Goal: Task Accomplishment & Management: Use online tool/utility

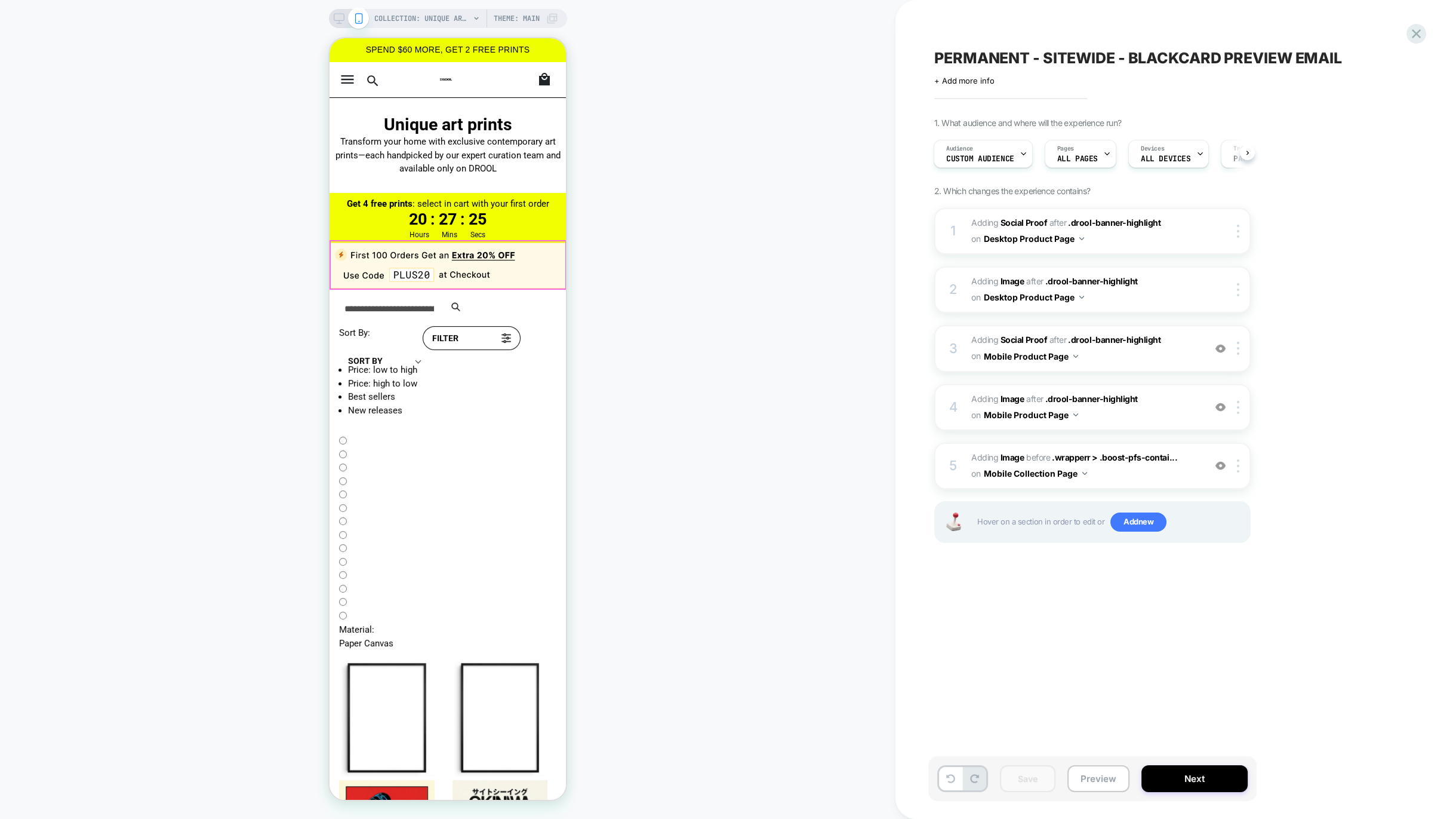
click at [421, 258] on img at bounding box center [448, 266] width 237 height 46
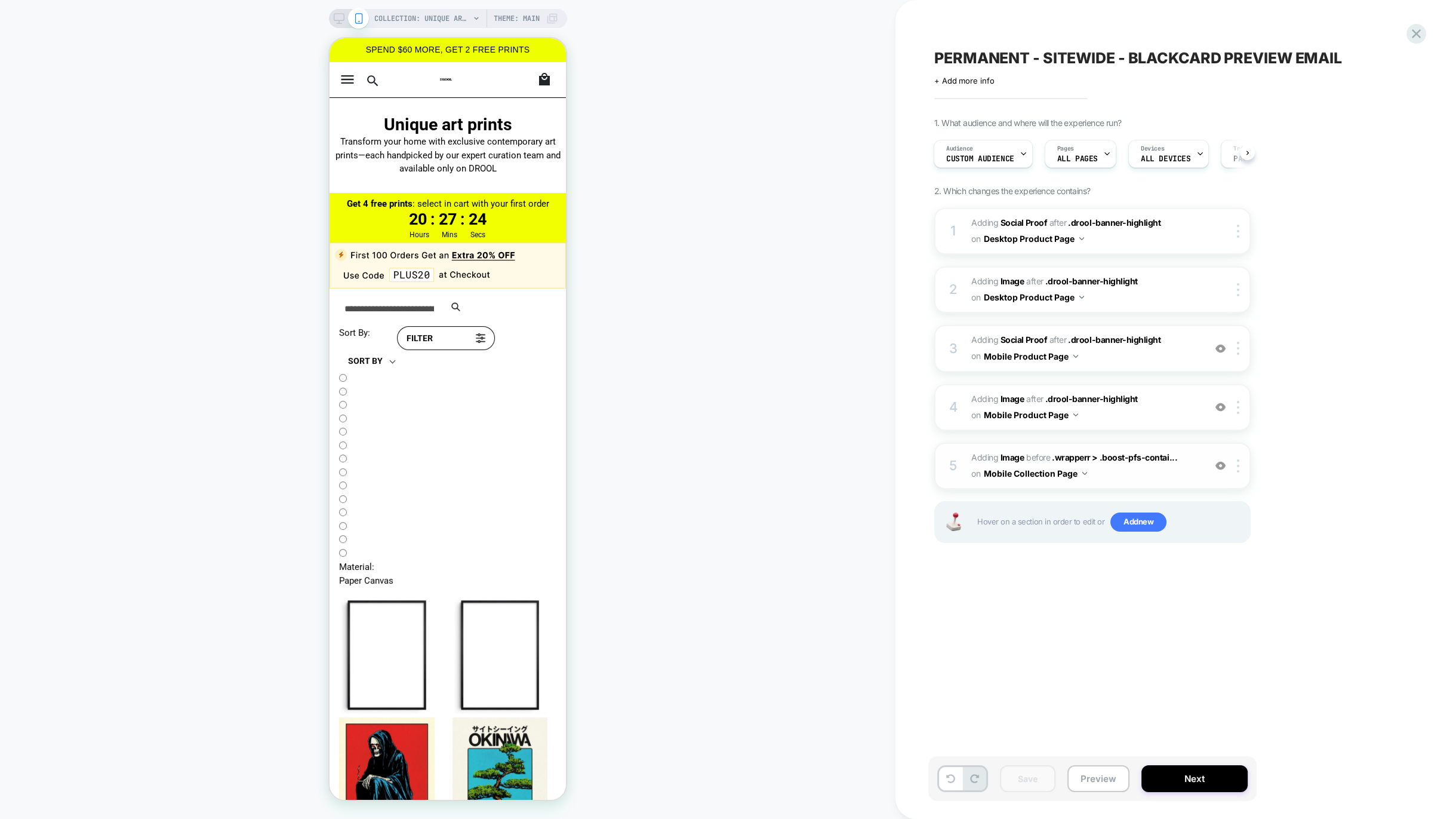
click at [1220, 464] on img at bounding box center [1220, 465] width 10 height 10
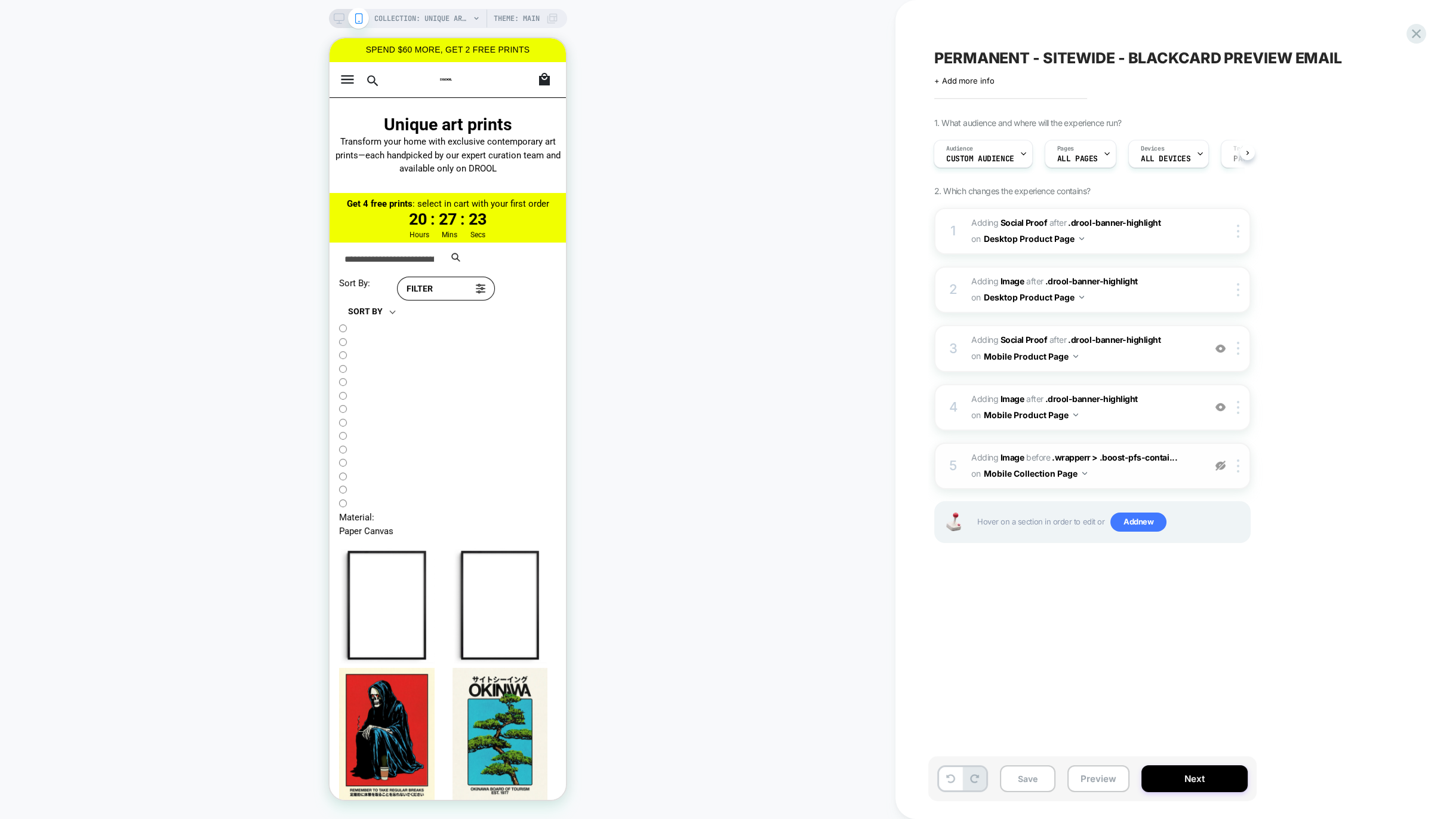
click at [1220, 464] on img at bounding box center [1220, 465] width 10 height 10
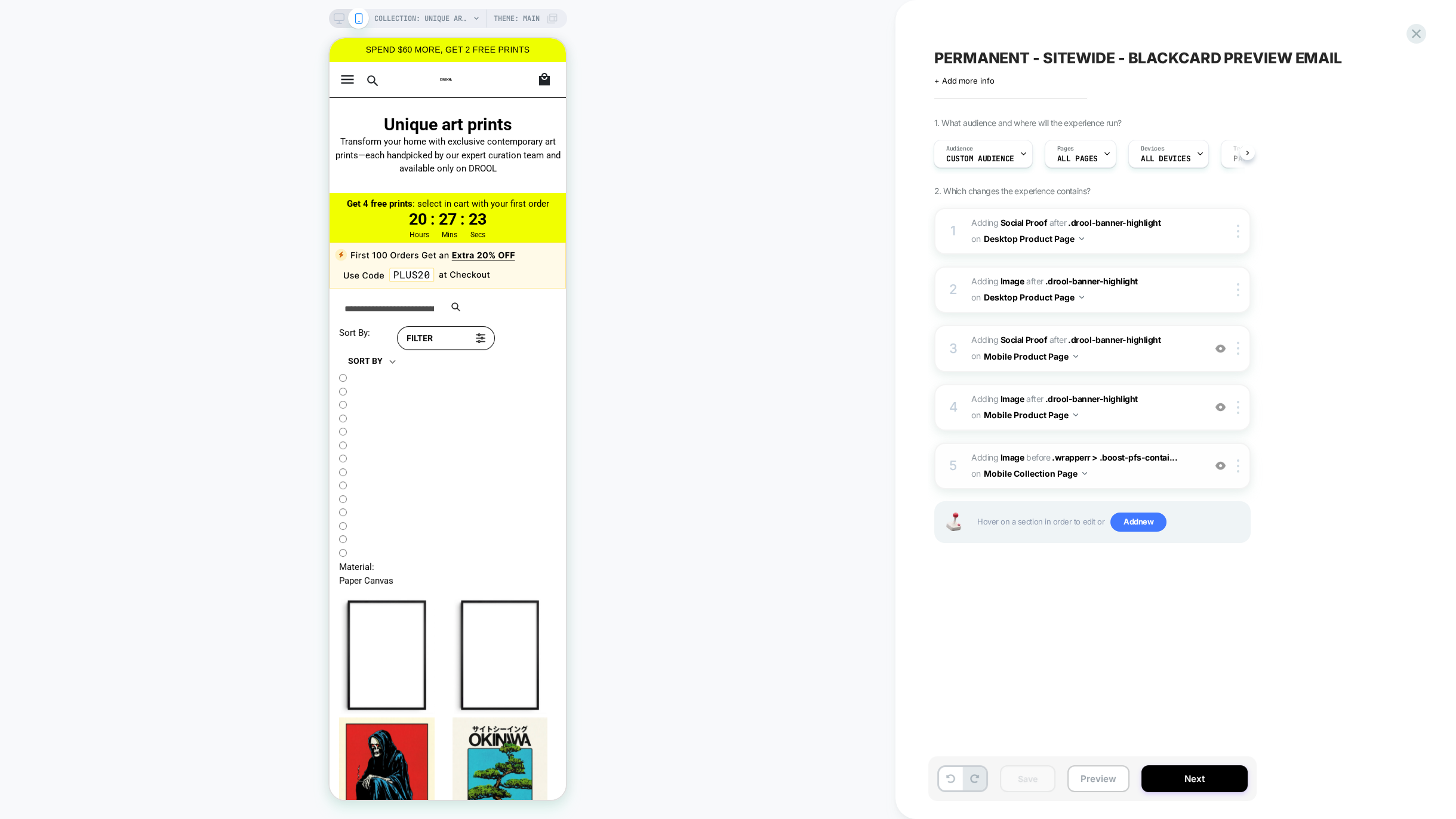
click at [1135, 469] on span "#_loomi_addon_1759774722744_dup1760091133 Adding Image BEFORE .wrapperr > .boos…" at bounding box center [1085, 465] width 228 height 32
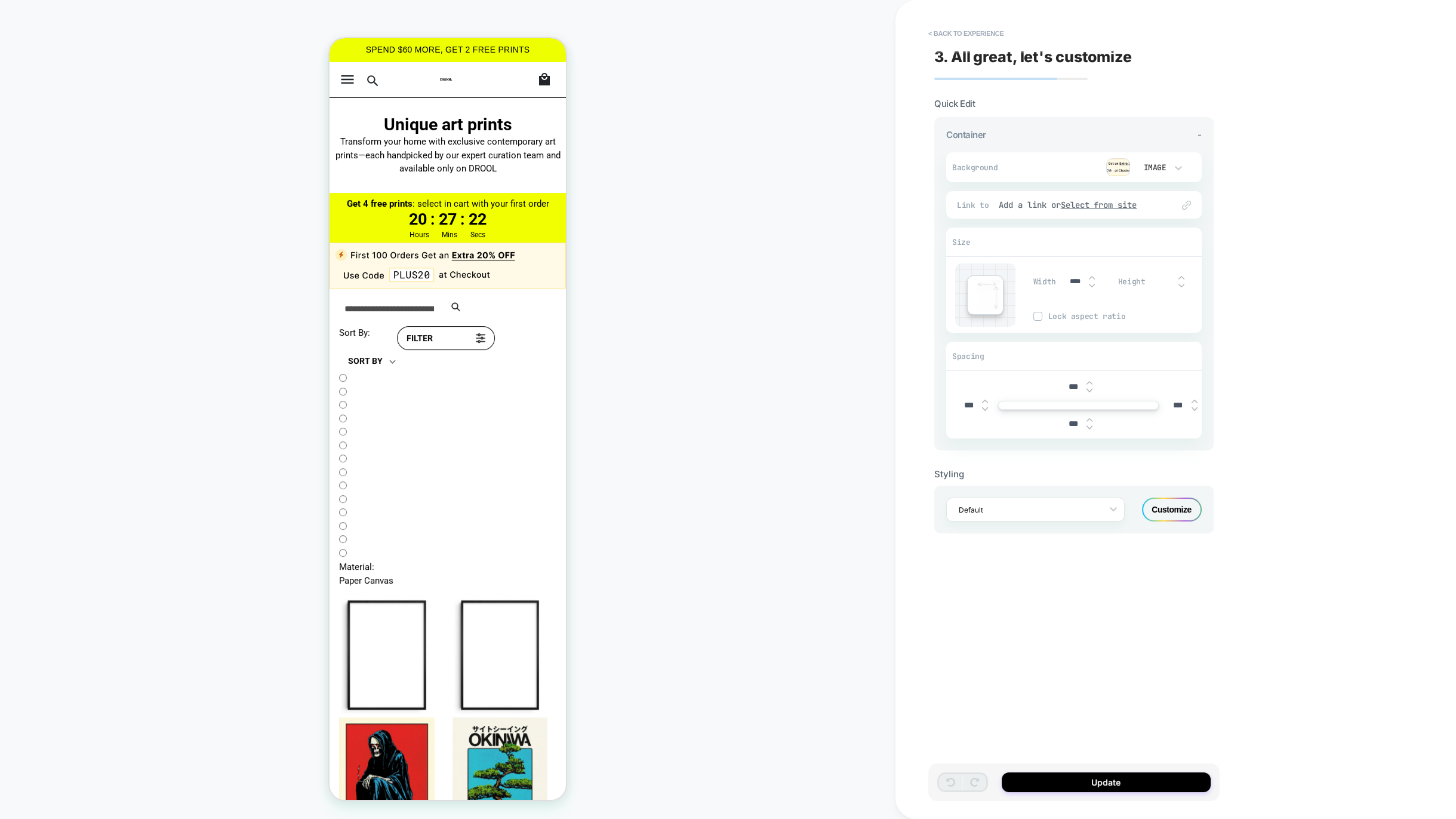
click at [1128, 159] on div at bounding box center [1118, 167] width 24 height 18
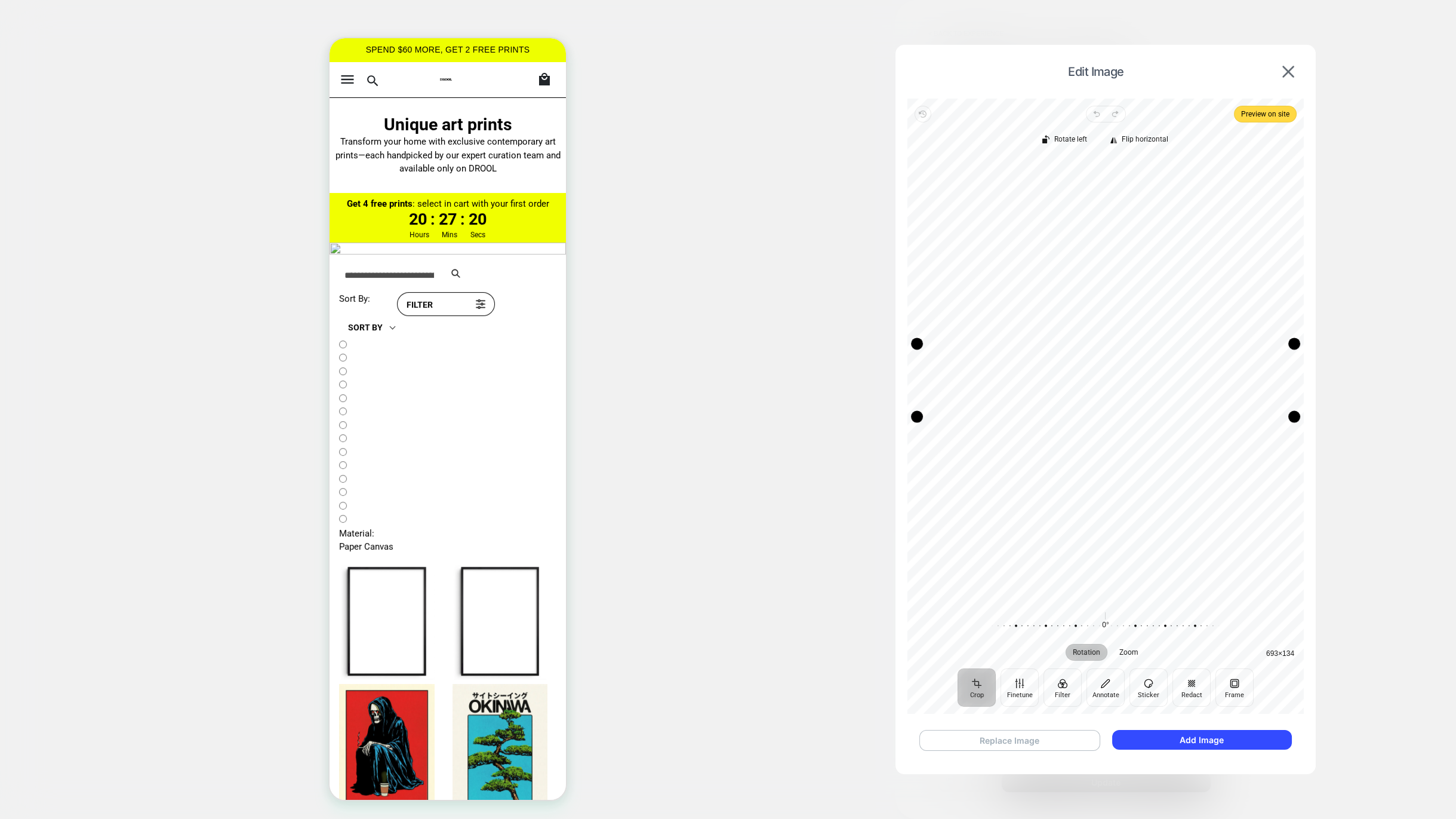
click at [1046, 742] on button "Replace Image" at bounding box center [1009, 740] width 181 height 21
drag, startPoint x: 930, startPoint y: 464, endPoint x: 952, endPoint y: 429, distance: 41.3
click at [952, 429] on div "Drag corner bl" at bounding box center [951, 429] width 12 height 12
drag, startPoint x: 929, startPoint y: 114, endPoint x: 1032, endPoint y: 662, distance: 557.6
click at [1019, 560] on div "Revert Undo Redo Preview on site Crop Finetune Filter Annotate Sticker Redact F…" at bounding box center [1106, 406] width 397 height 615
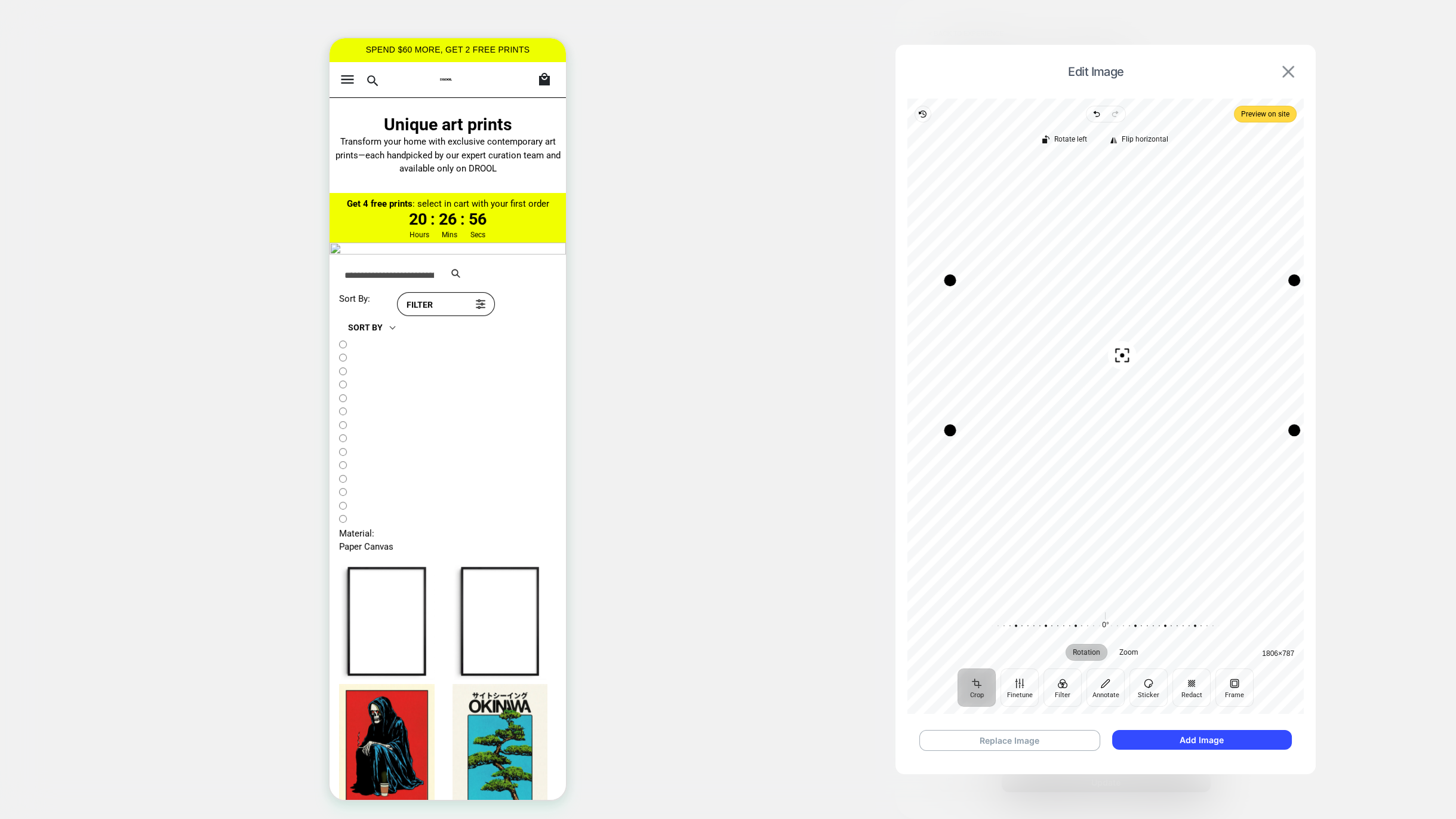
click at [1280, 66] on button at bounding box center [1288, 72] width 19 height 13
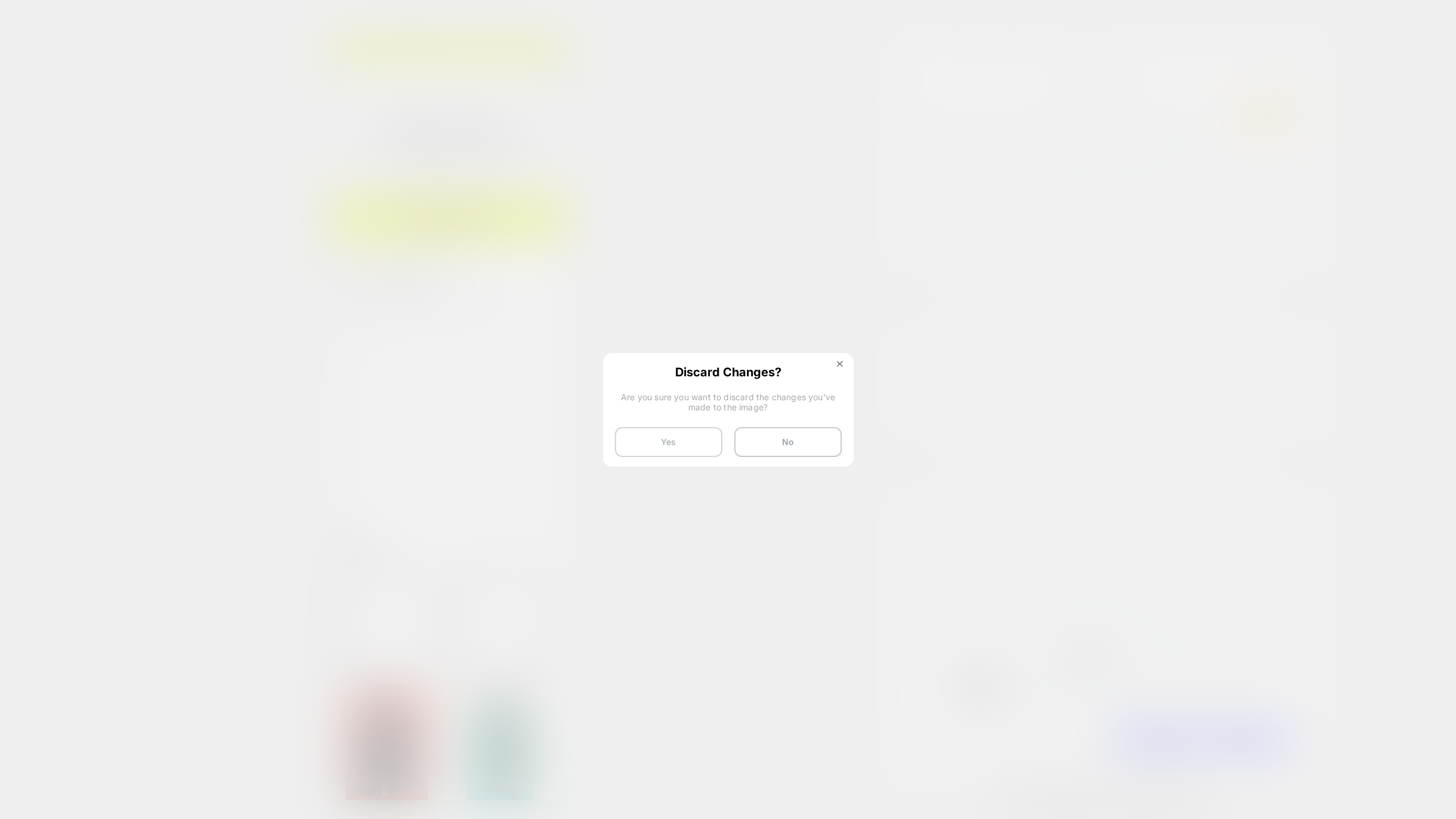
click at [674, 440] on button "Yes" at bounding box center [669, 442] width 107 height 30
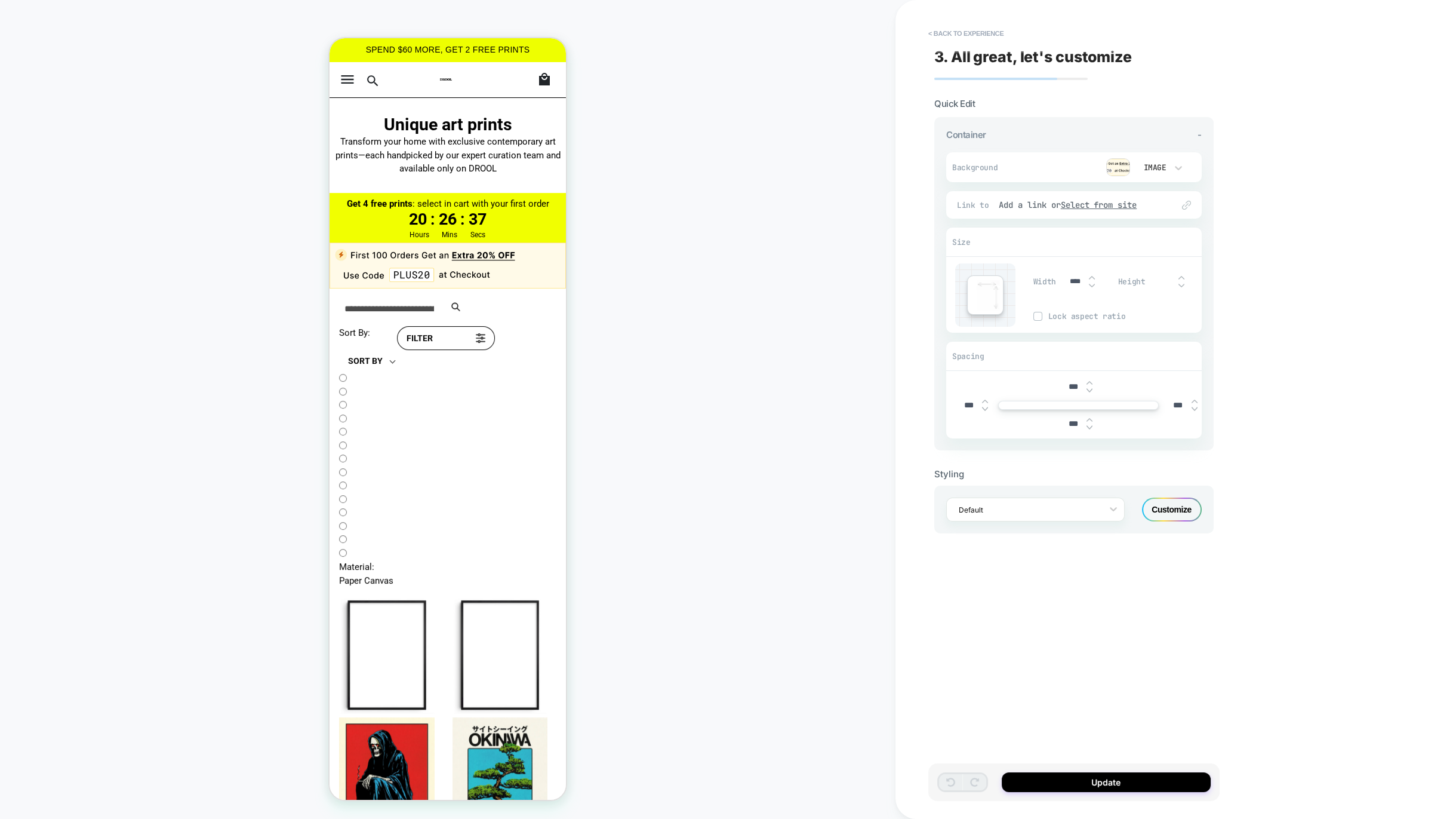
click at [1118, 172] on img at bounding box center [1118, 167] width 24 height 18
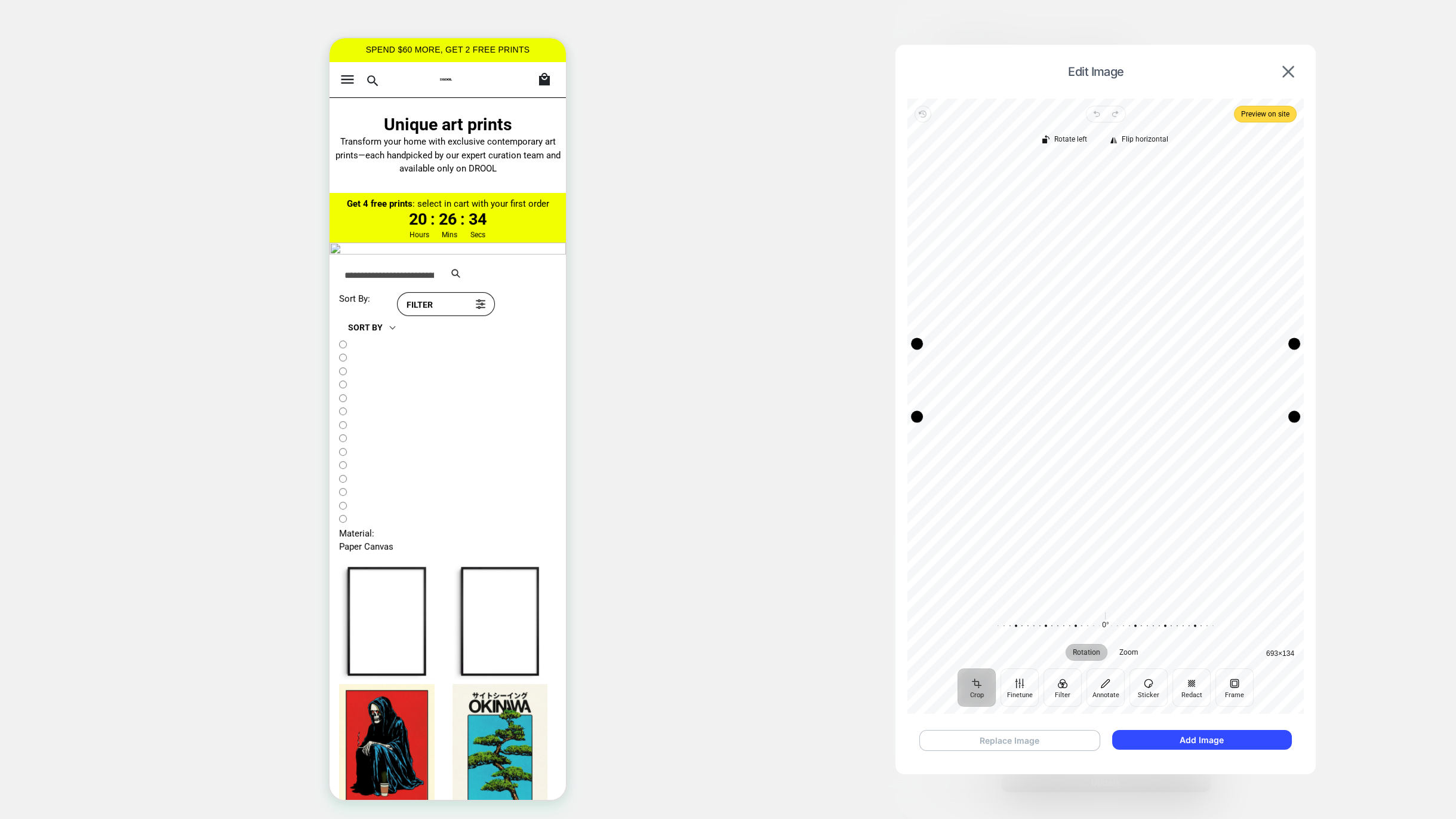
click at [993, 741] on button "Replace Image" at bounding box center [1009, 740] width 181 height 21
click at [1192, 740] on button "Add Image" at bounding box center [1202, 740] width 180 height 20
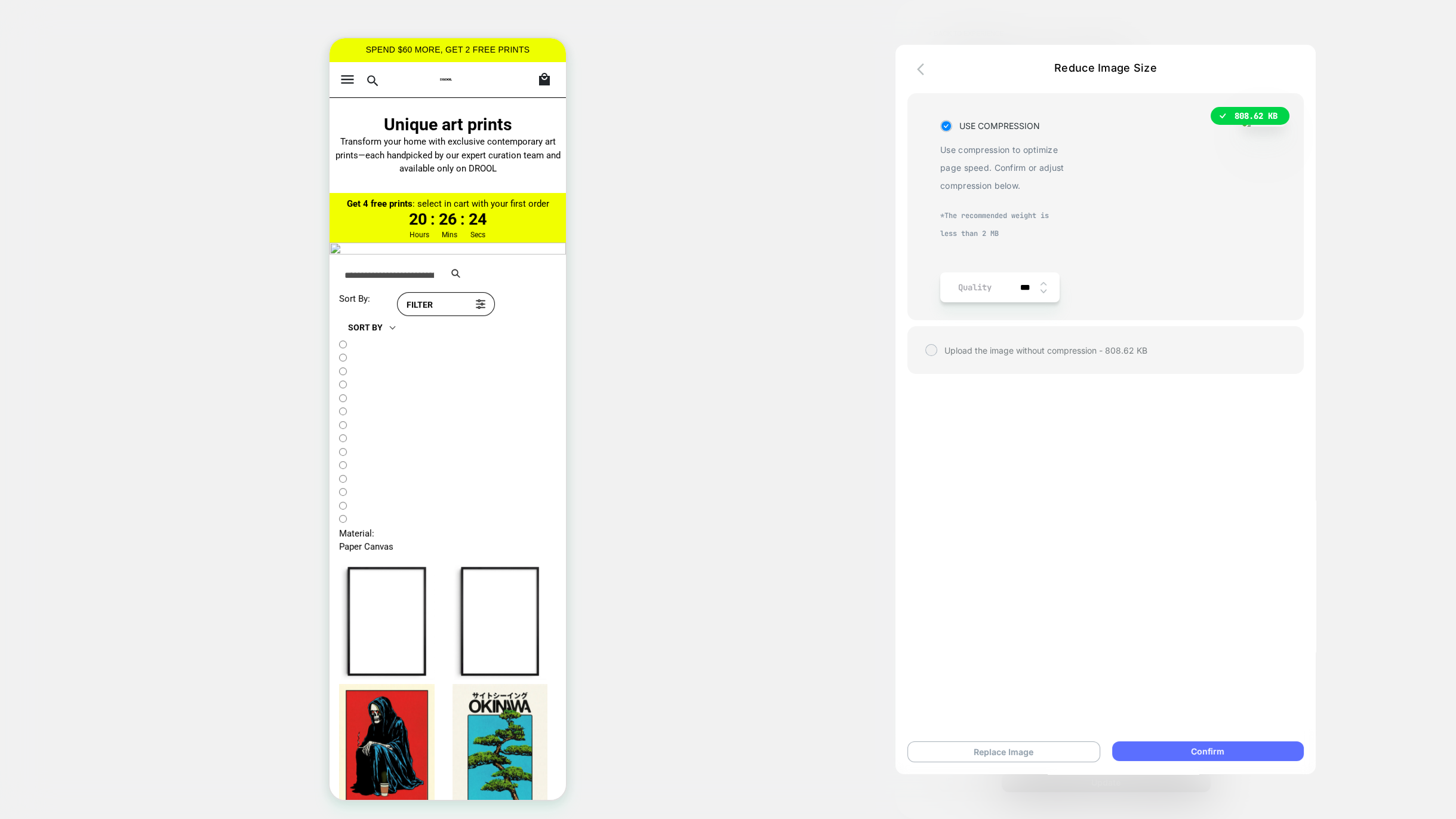
click at [1177, 749] on button "Confirm" at bounding box center [1208, 751] width 191 height 20
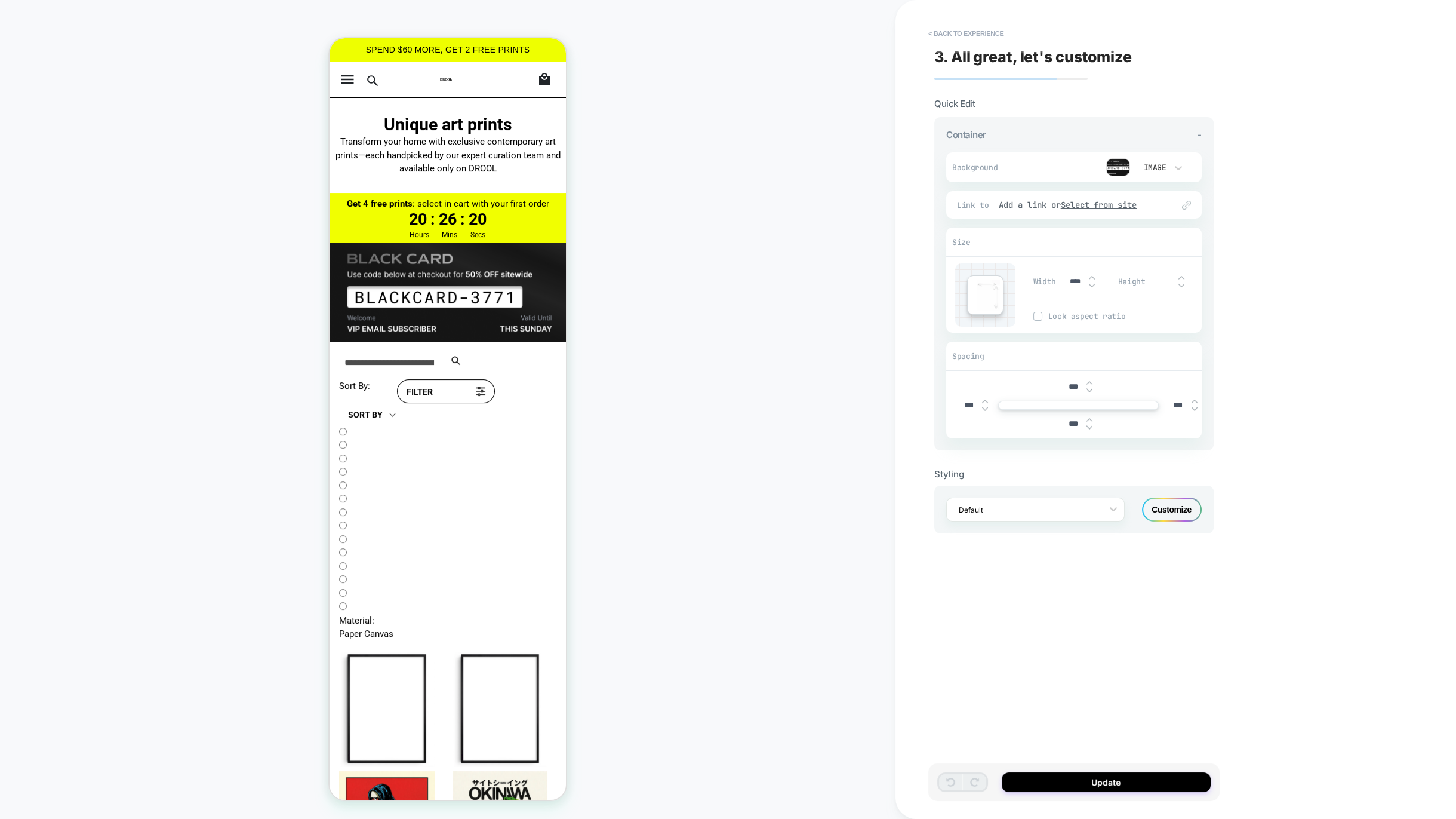
click at [363, 201] on b "Get 4 free prints" at bounding box center [380, 203] width 66 height 11
click at [509, 318] on img at bounding box center [448, 292] width 237 height 99
click at [623, 324] on div "COLLECTION: Unique art prints (Category) COLLECTION: Unique art prints (Categor…" at bounding box center [448, 409] width 895 height 795
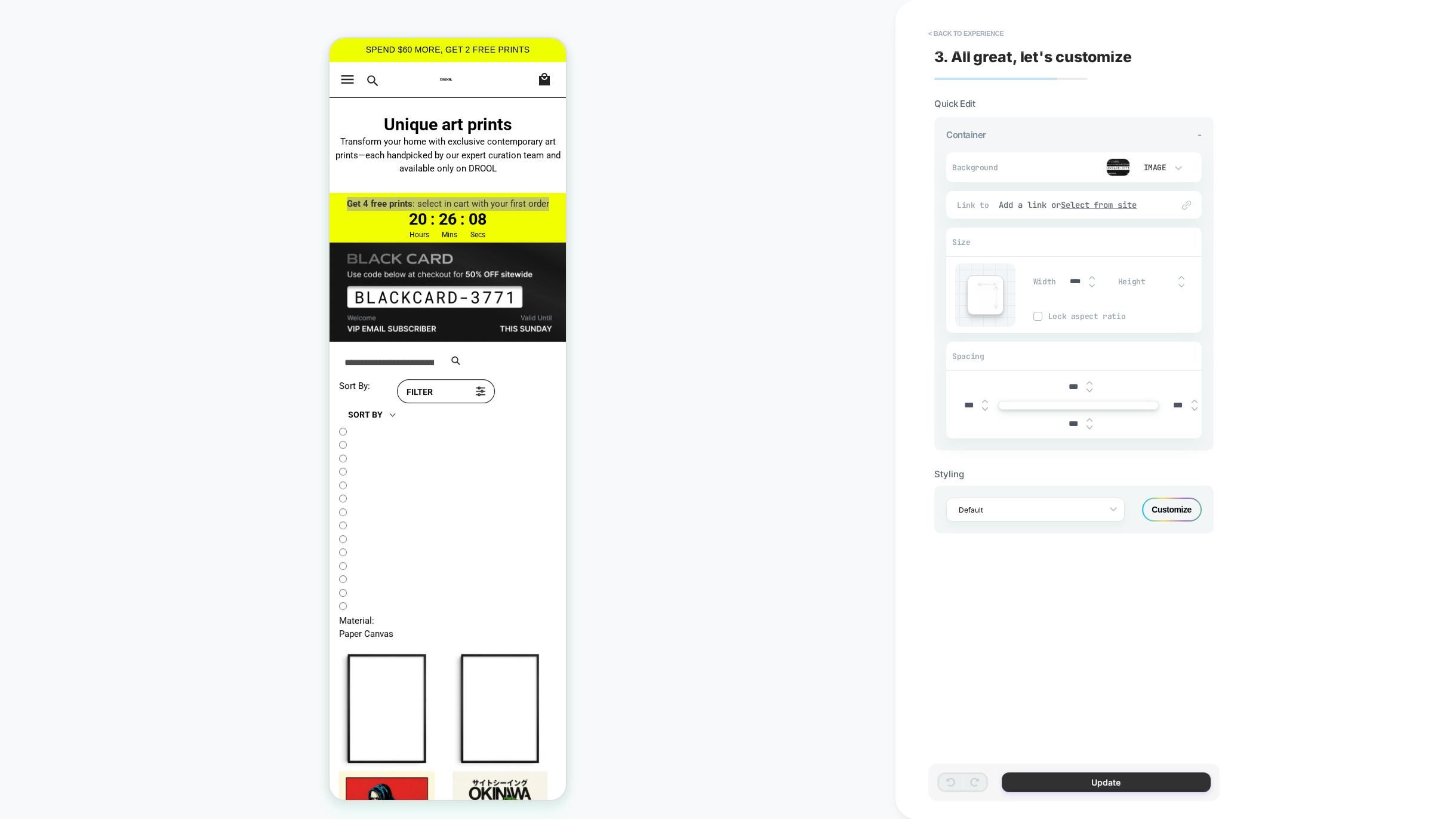
click at [1079, 783] on button "Update" at bounding box center [1106, 782] width 209 height 20
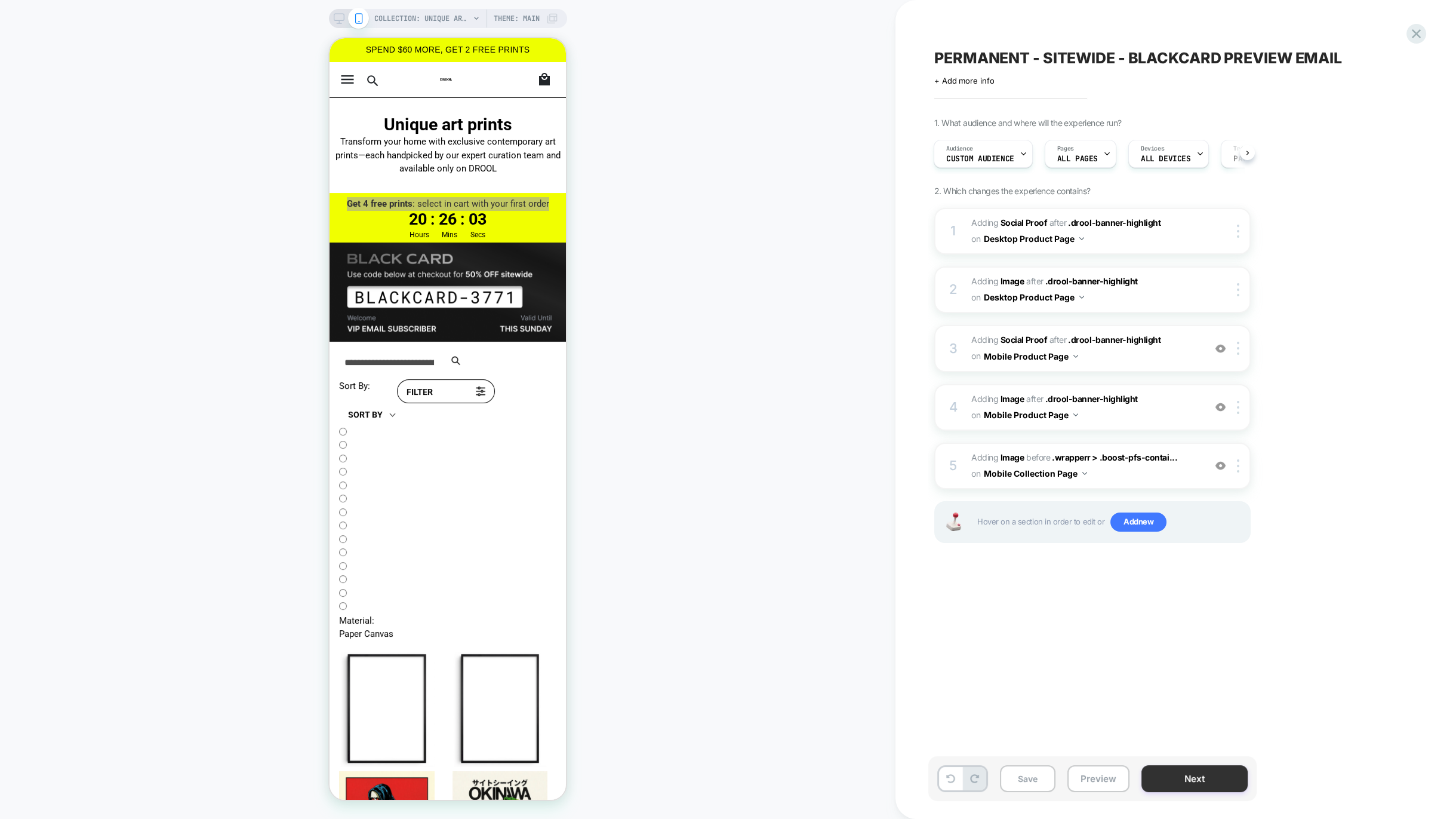
click at [1203, 788] on button "Next" at bounding box center [1195, 779] width 106 height 27
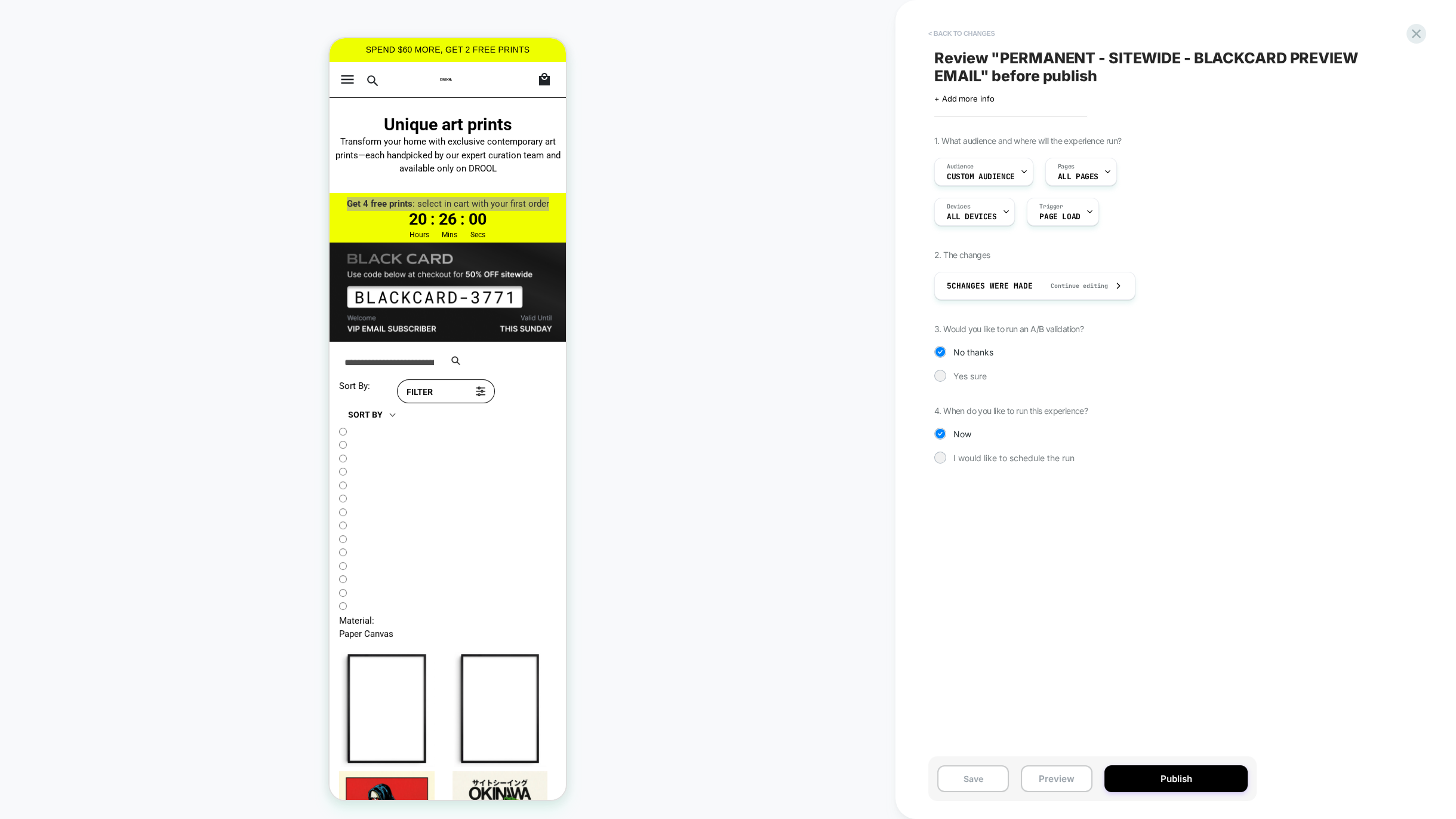
click at [956, 31] on button "< Back to changes" at bounding box center [962, 33] width 79 height 19
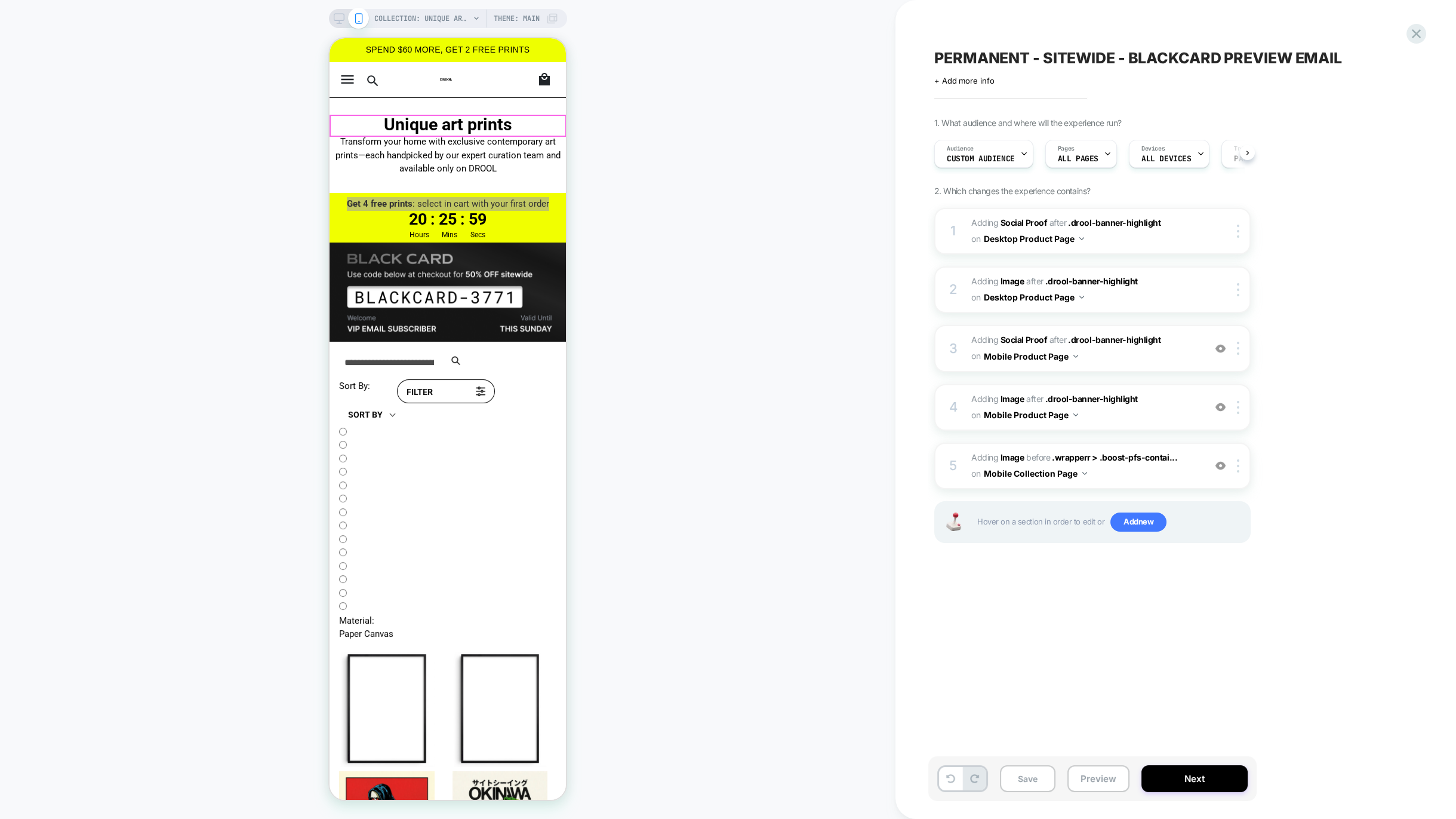
scroll to position [0, 1]
click at [412, 14] on span "COLLECTION: Unique art prints (Category)" at bounding box center [422, 18] width 96 height 19
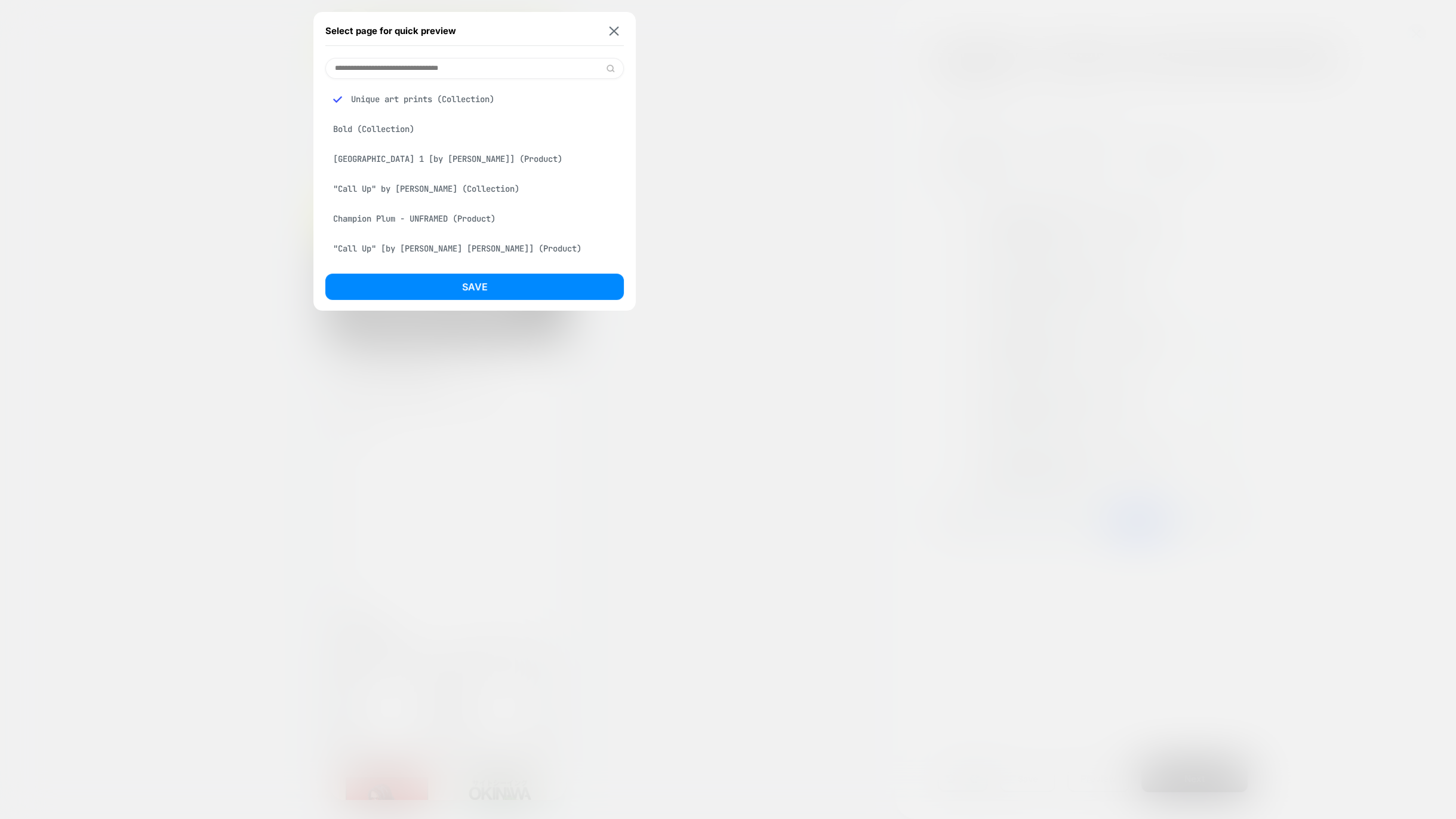
click at [417, 73] on input at bounding box center [475, 68] width 298 height 21
type input "*"
type input "*******"
click at [408, 98] on div "Okinawa 1 [by othman zougam] (Product)" at bounding box center [475, 99] width 298 height 23
click at [481, 302] on div "Save" at bounding box center [475, 290] width 298 height 33
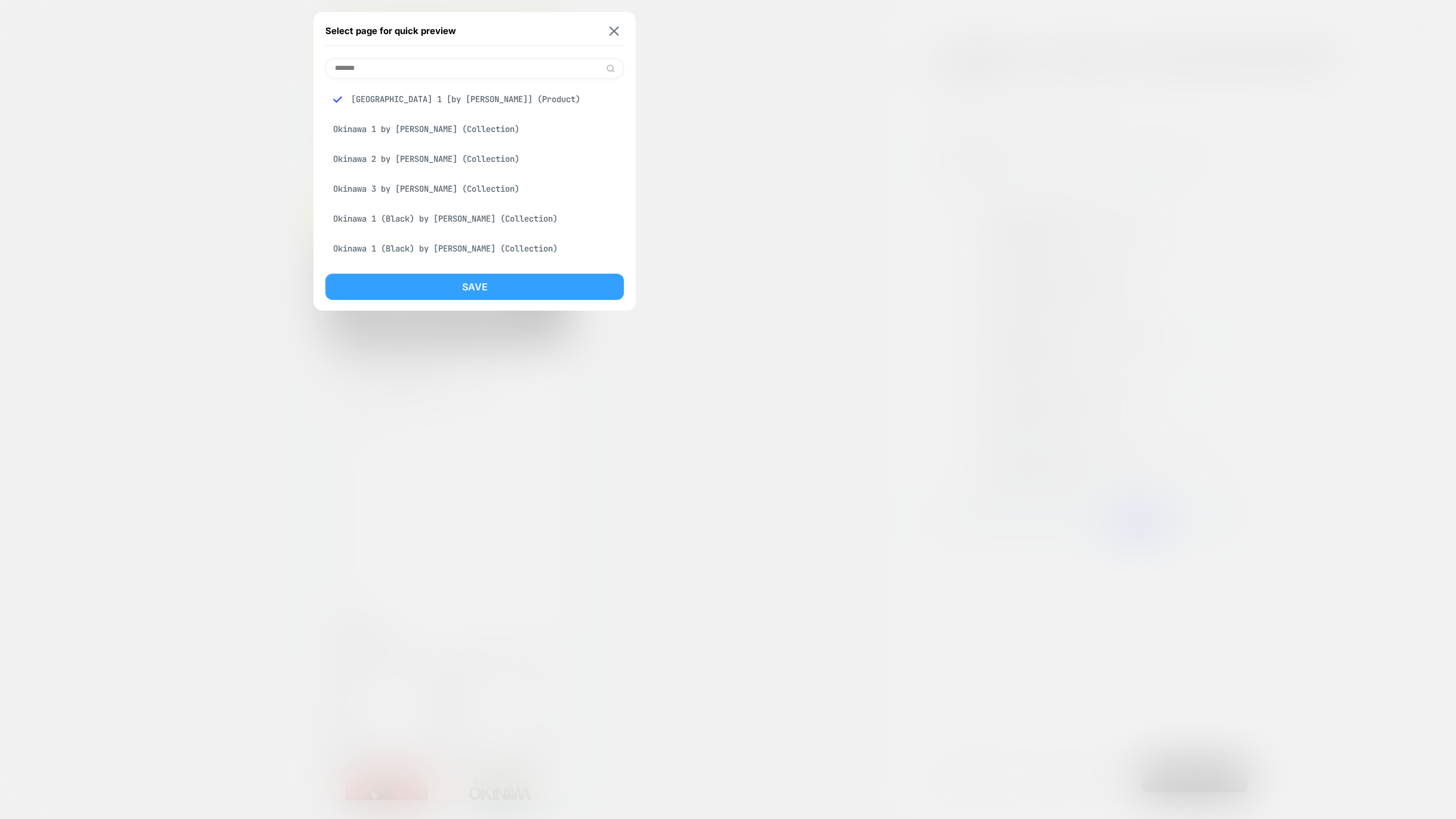
click at [477, 294] on button "Save" at bounding box center [475, 287] width 298 height 26
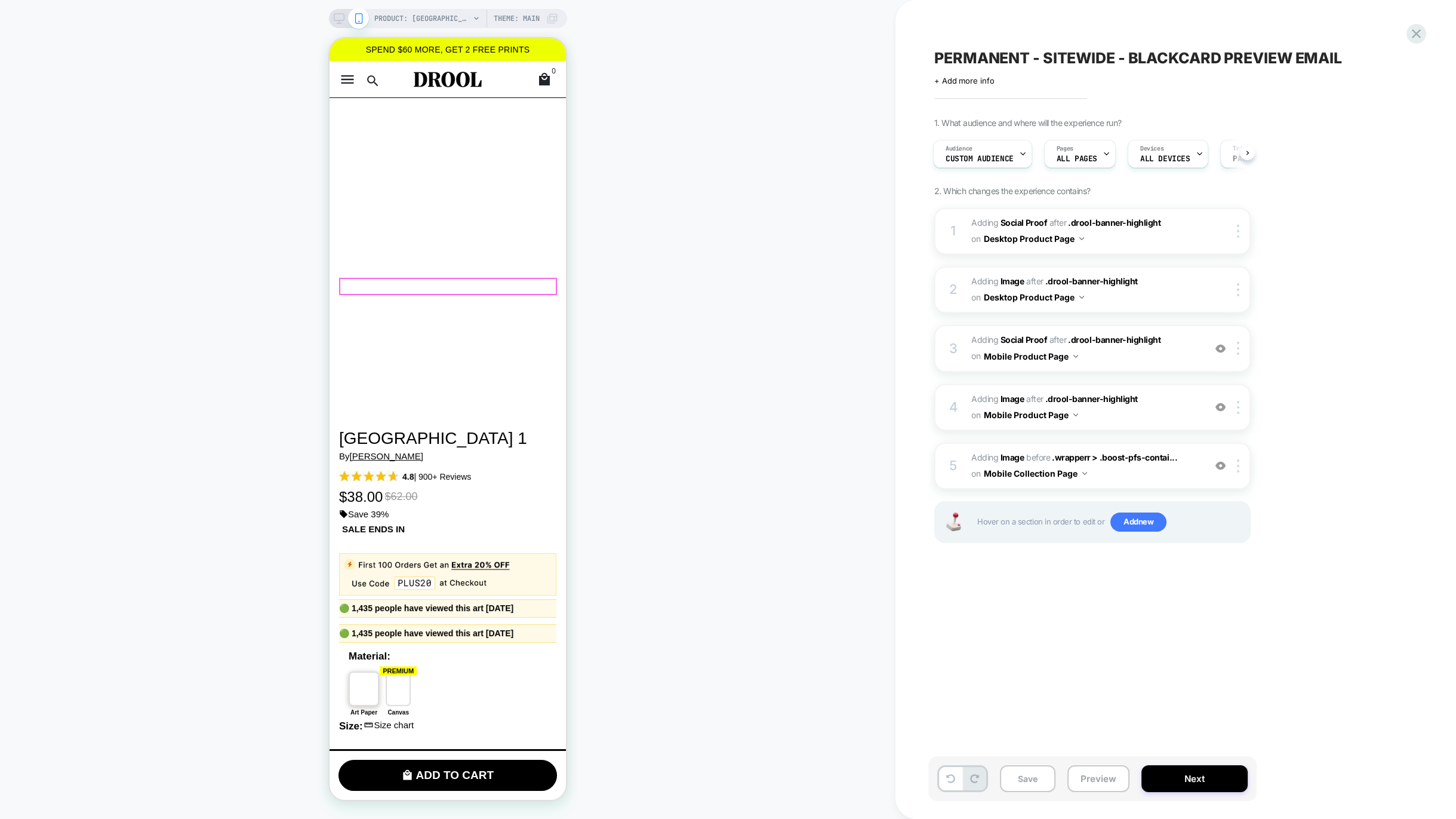
scroll to position [198, 0]
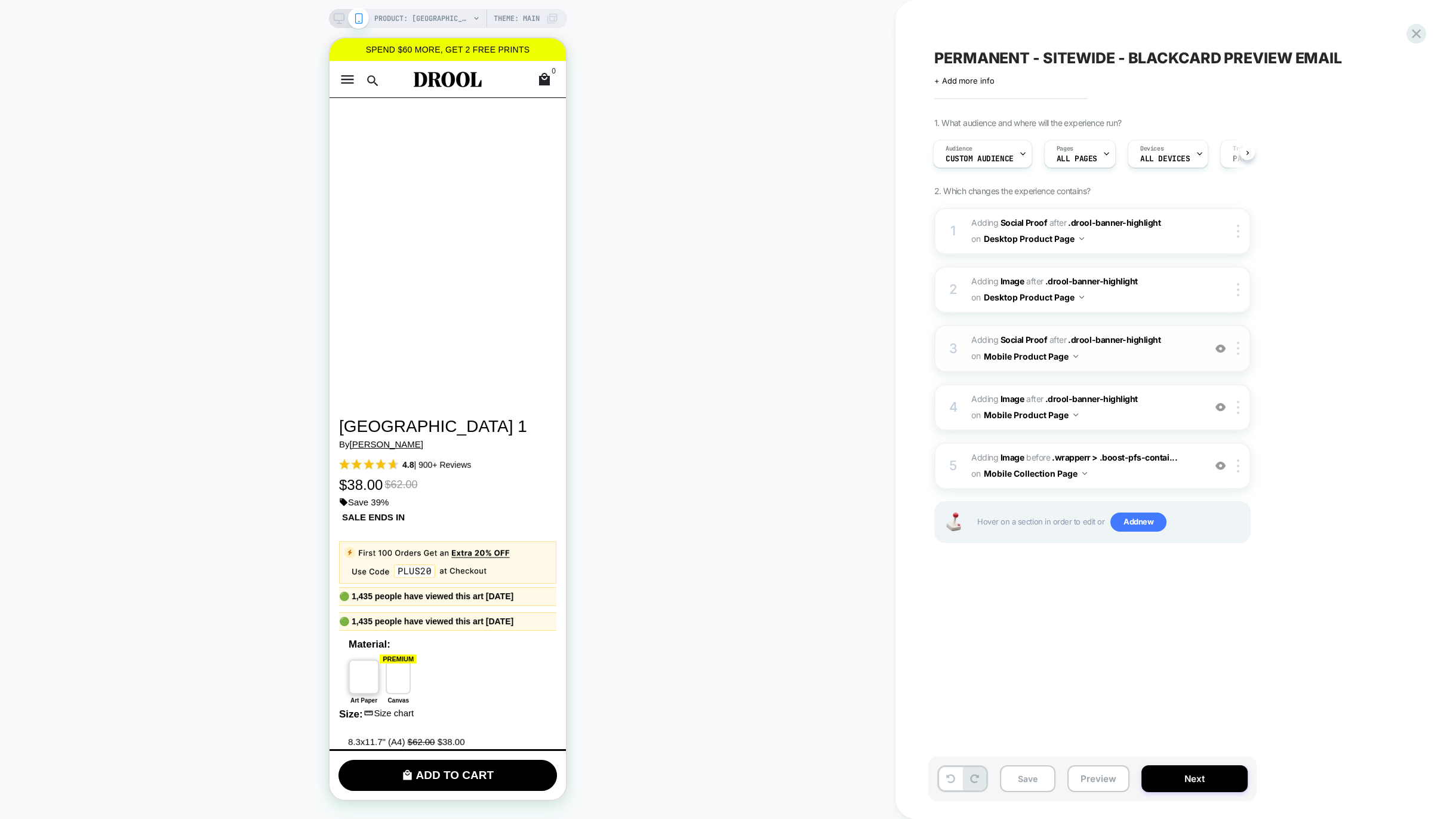
click at [1223, 350] on img at bounding box center [1220, 348] width 10 height 10
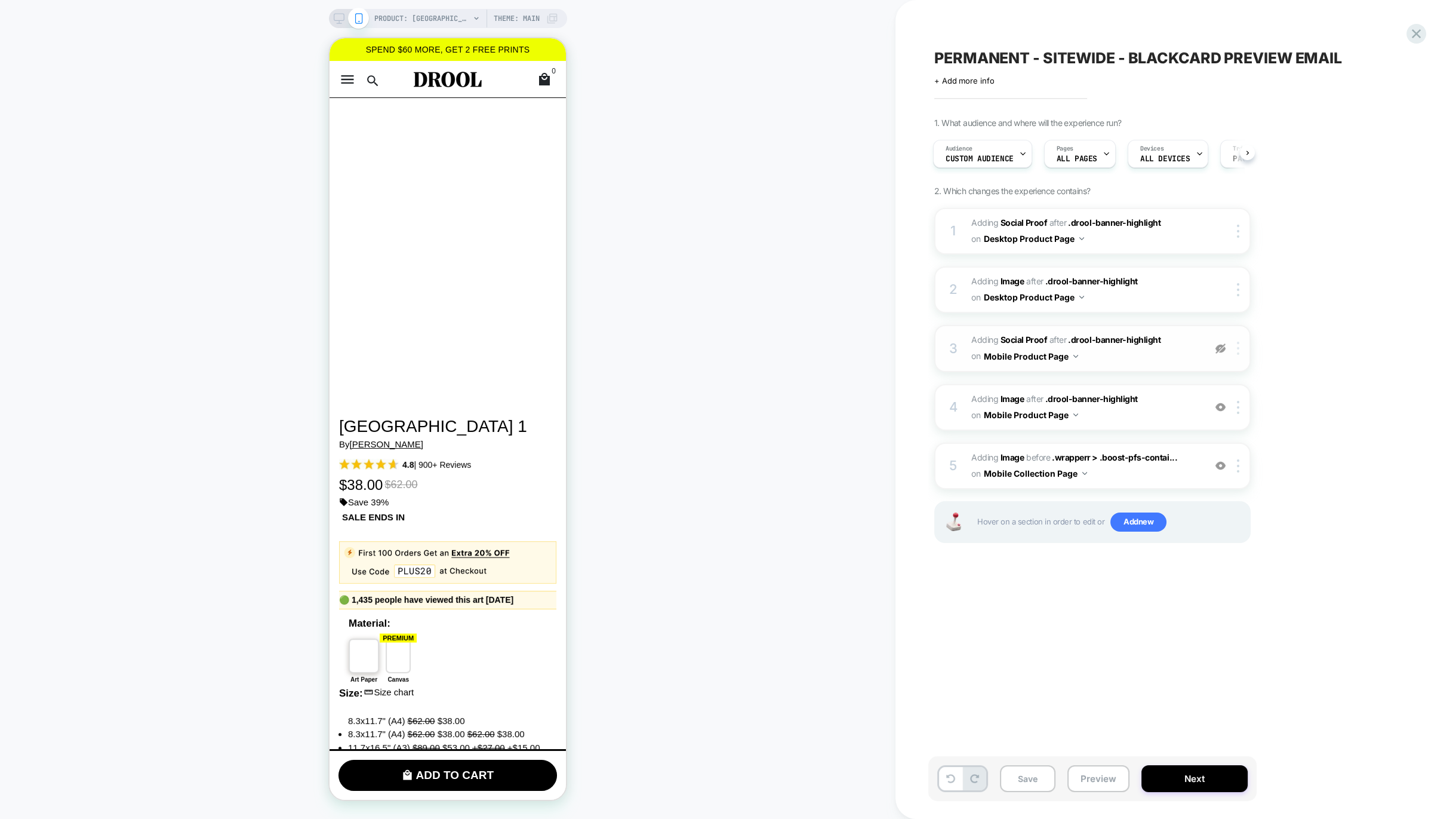
click at [1242, 350] on div at bounding box center [1241, 348] width 20 height 13
click at [1243, 341] on div at bounding box center [1241, 348] width 20 height 13
click at [1219, 535] on div "Delete" at bounding box center [1239, 540] width 106 height 32
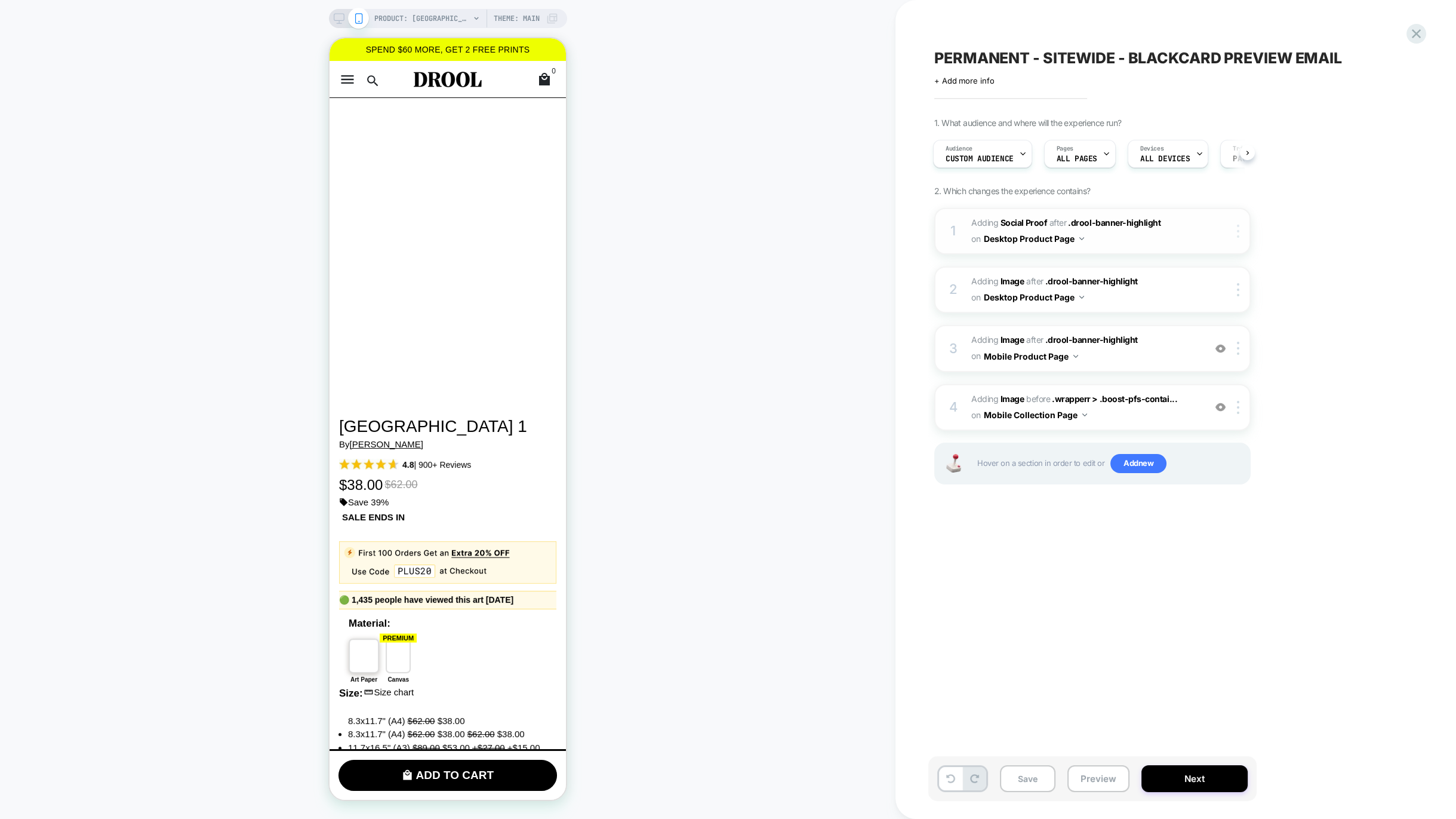
click at [1235, 227] on div at bounding box center [1241, 231] width 20 height 13
click at [1207, 421] on div "Delete" at bounding box center [1239, 424] width 106 height 32
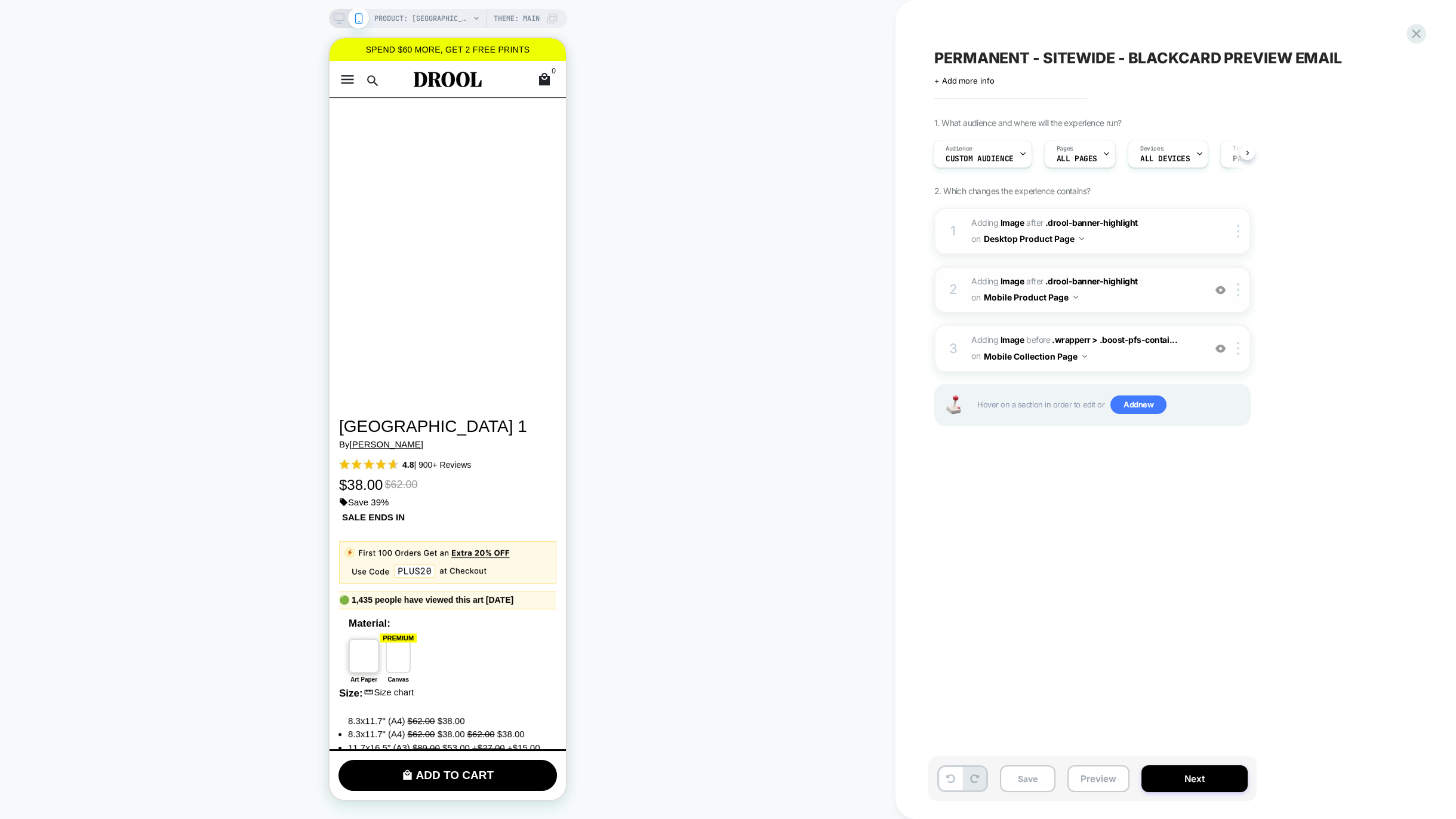
click at [1167, 291] on span "#_loomi_addon_1759769947435_dup1760091133 Adding Image AFTER .drool-banner-high…" at bounding box center [1085, 289] width 228 height 32
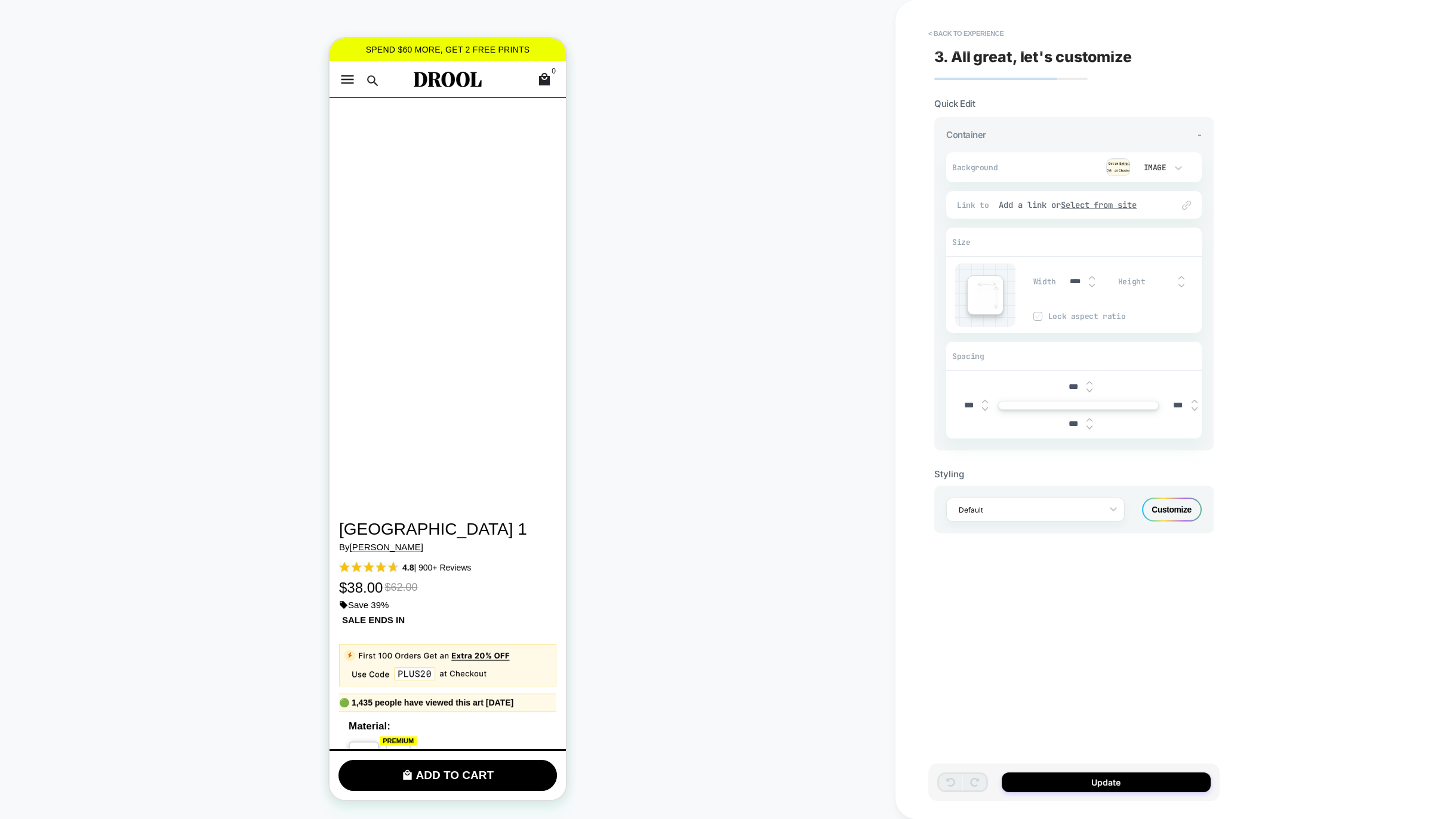
scroll to position [87, 0]
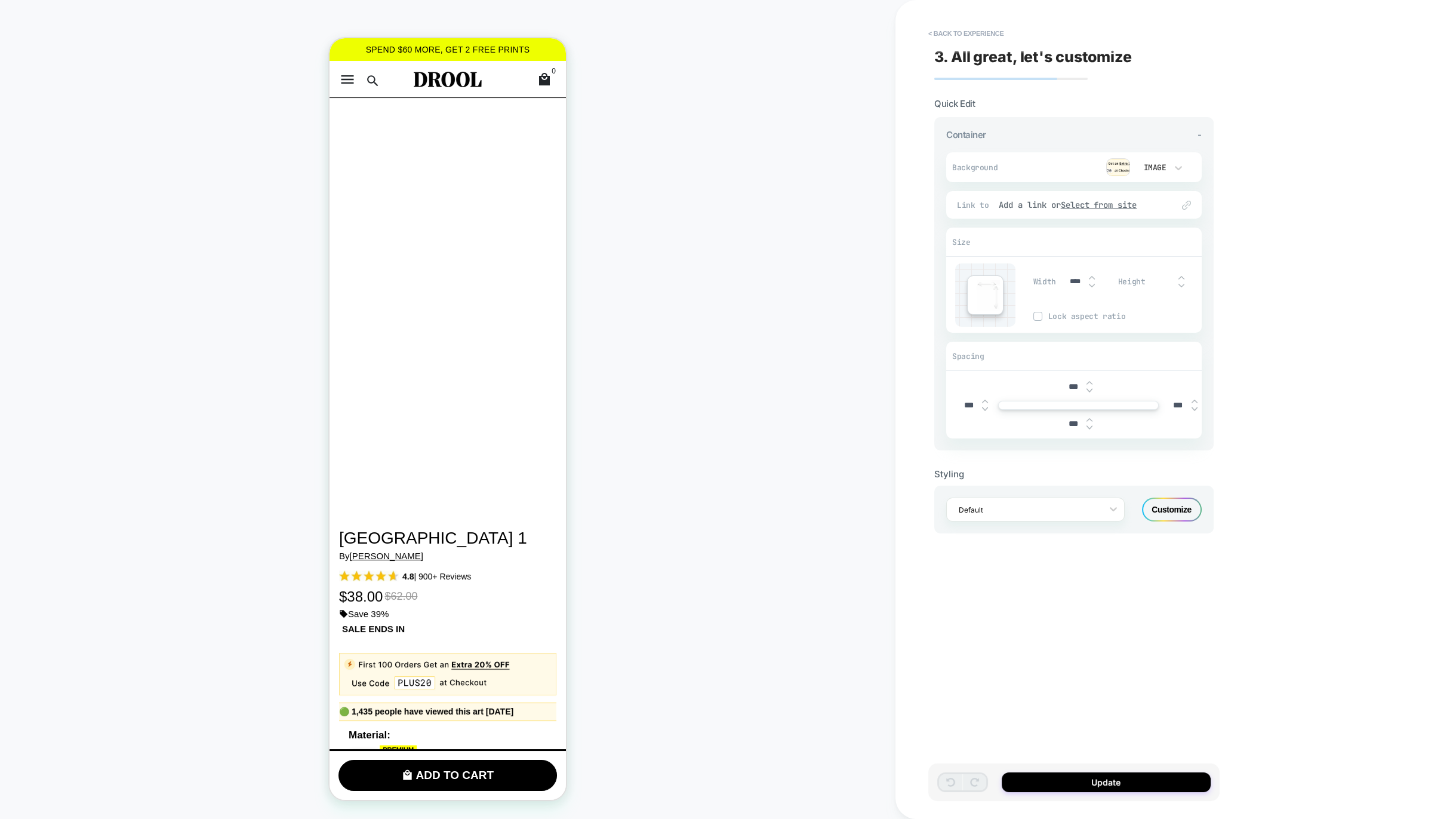
click at [1115, 168] on img at bounding box center [1118, 167] width 24 height 18
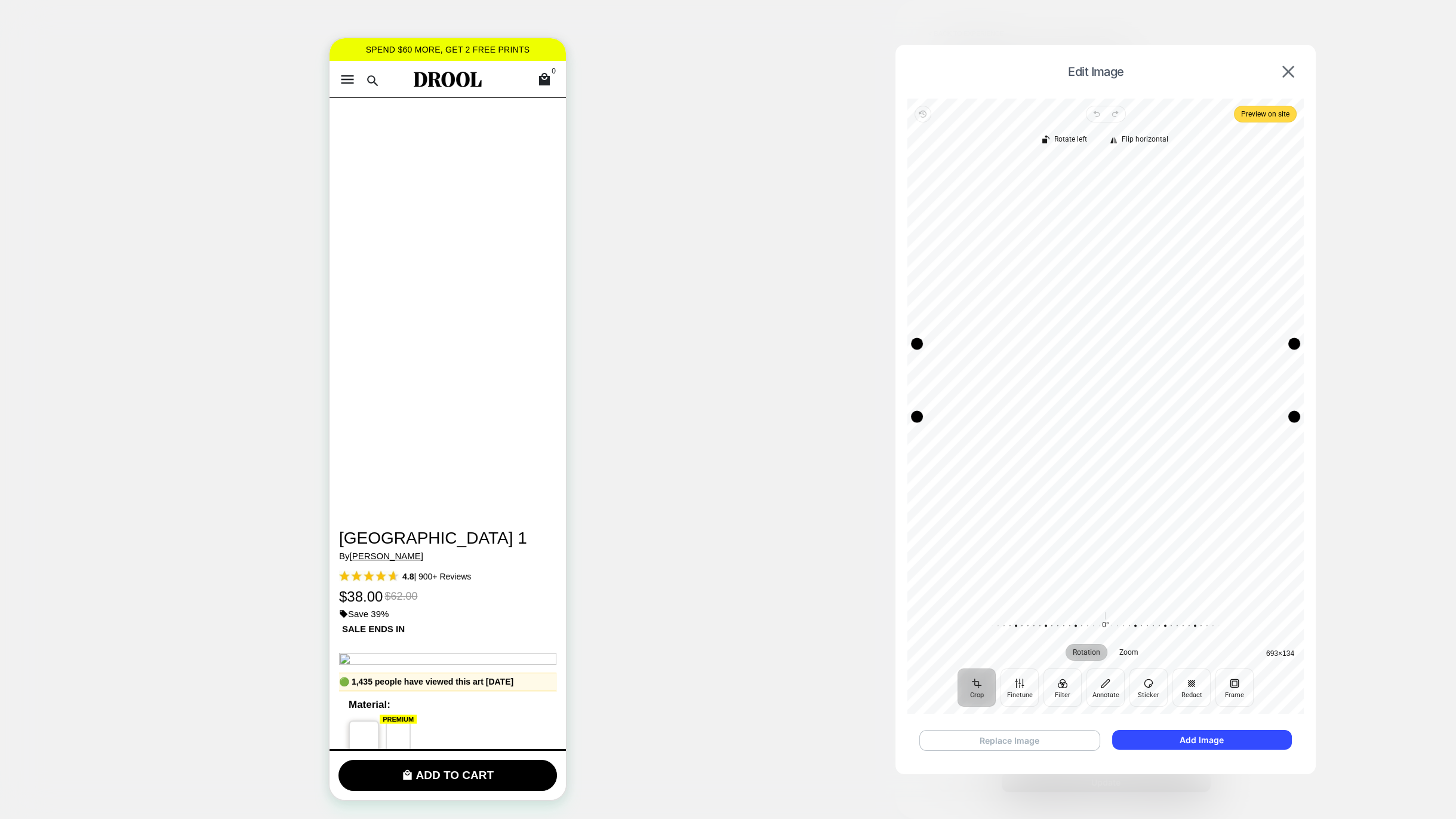
click at [1029, 739] on button "Replace Image" at bounding box center [1009, 740] width 181 height 21
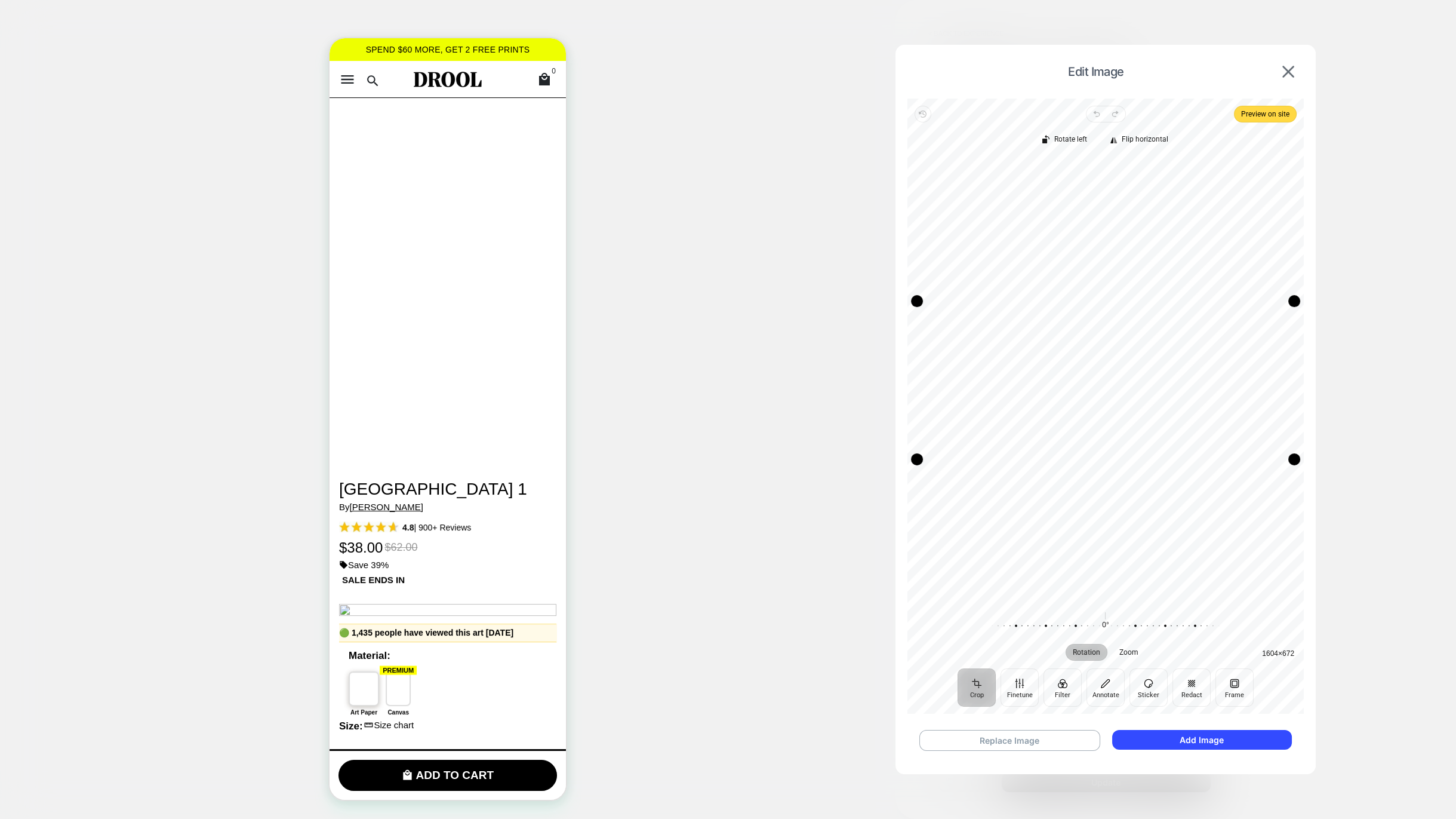
scroll to position [135, 0]
click at [1174, 741] on button "Add Image" at bounding box center [1202, 740] width 180 height 20
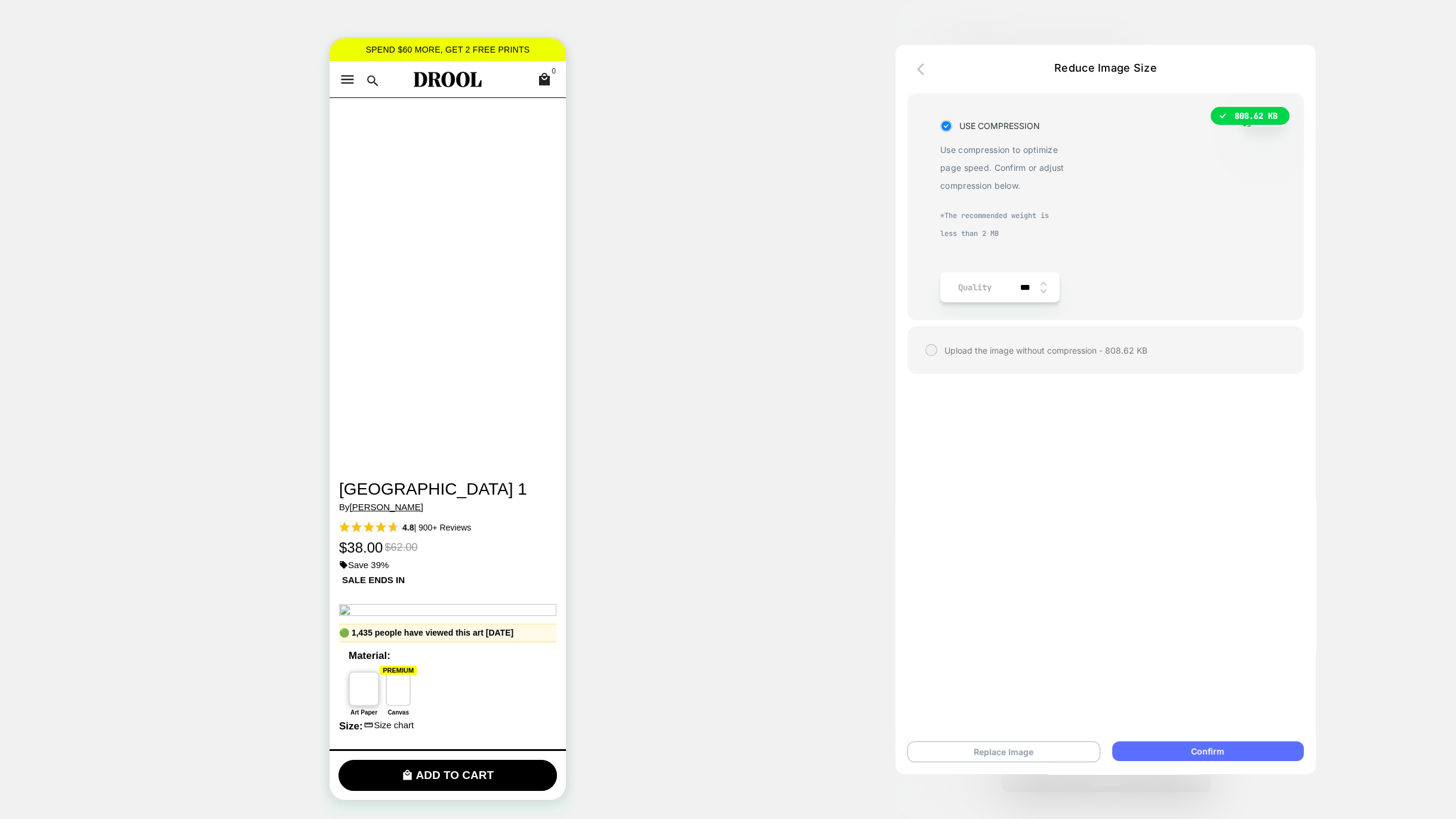
click at [1183, 750] on button "Confirm" at bounding box center [1208, 751] width 191 height 20
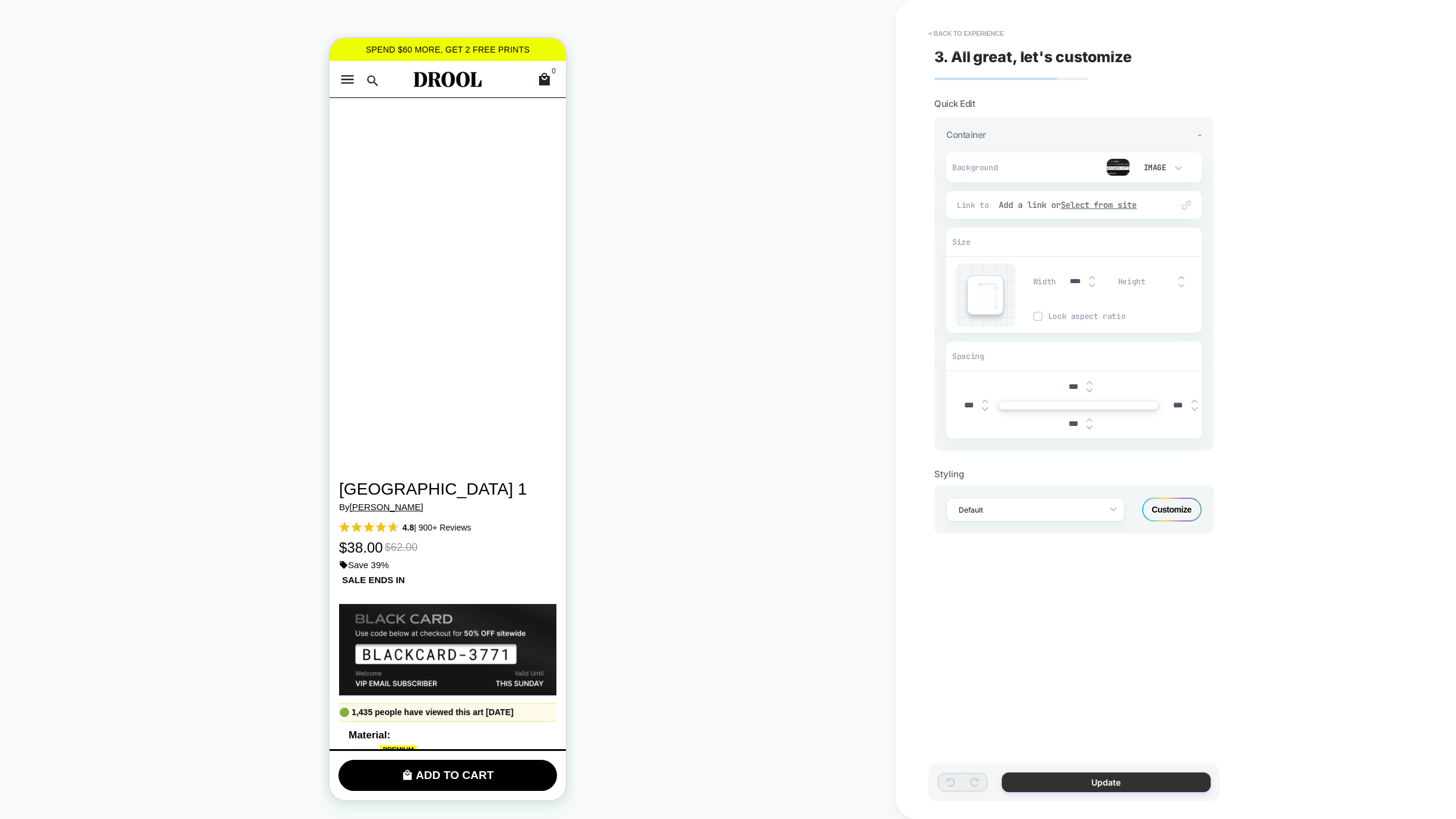
click at [1131, 784] on button "Update" at bounding box center [1106, 782] width 209 height 20
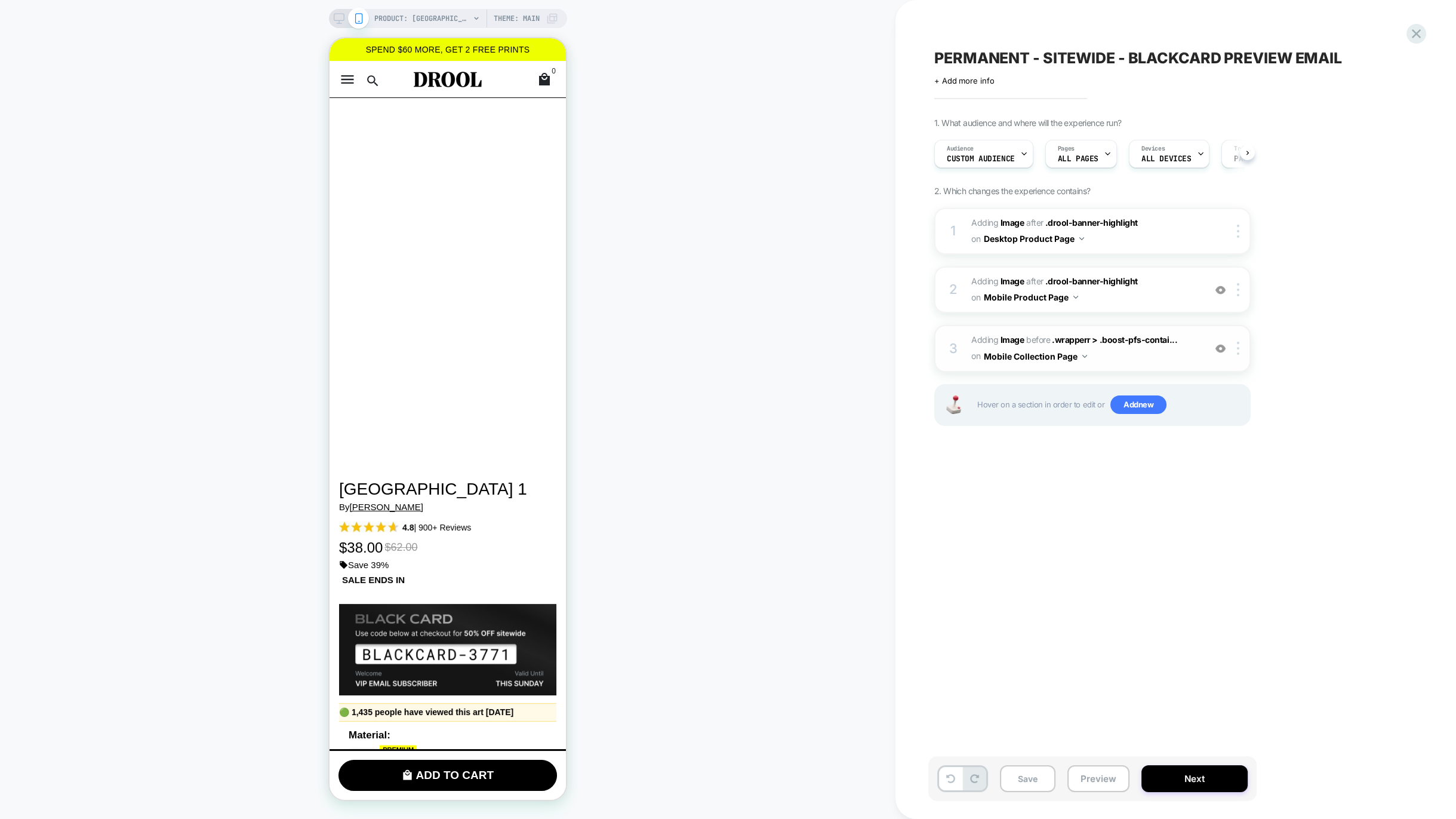
scroll to position [0, 1]
click at [1075, 279] on span ".drool-banner-highlight" at bounding box center [1092, 281] width 92 height 10
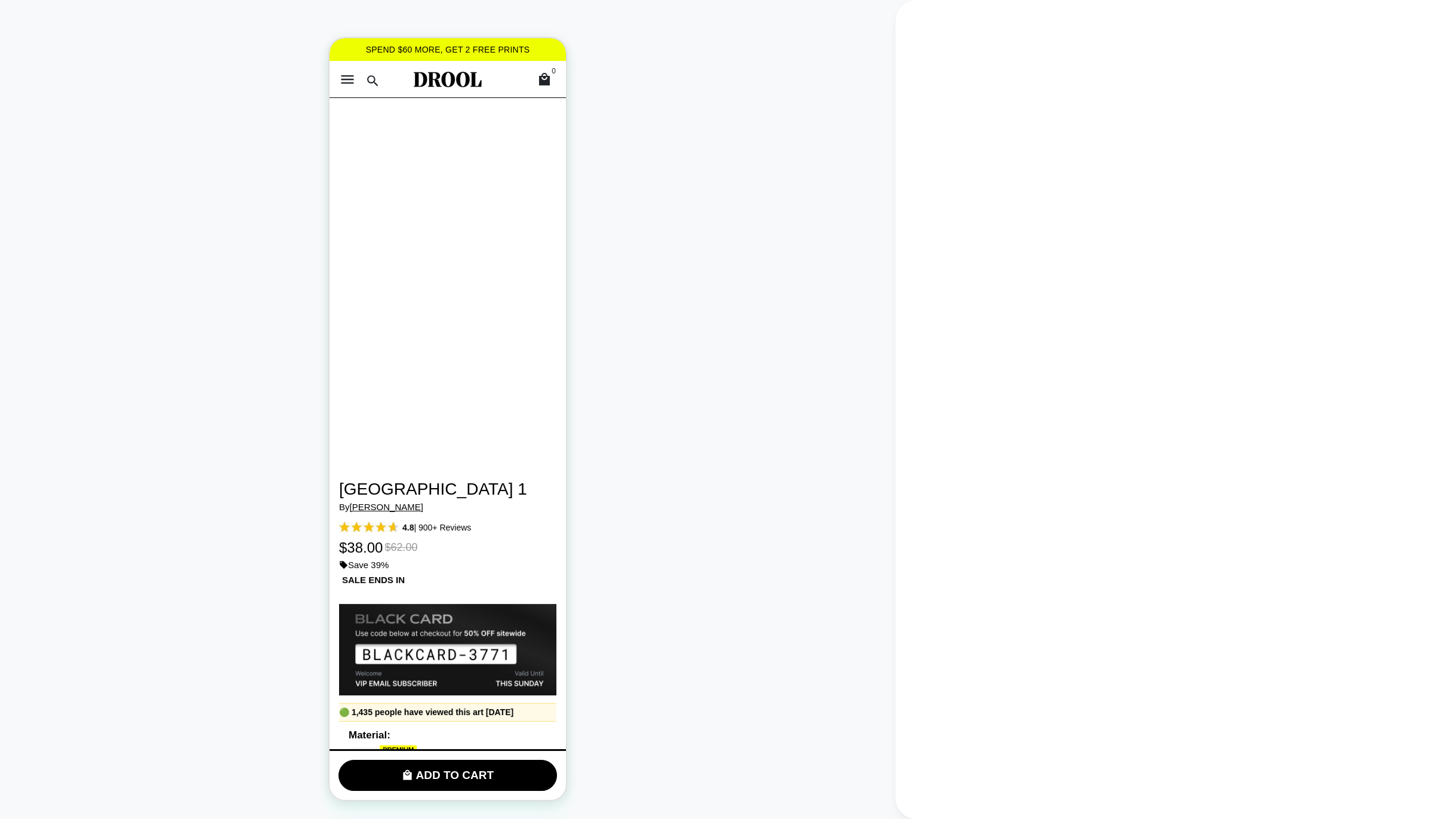
scroll to position [111, 0]
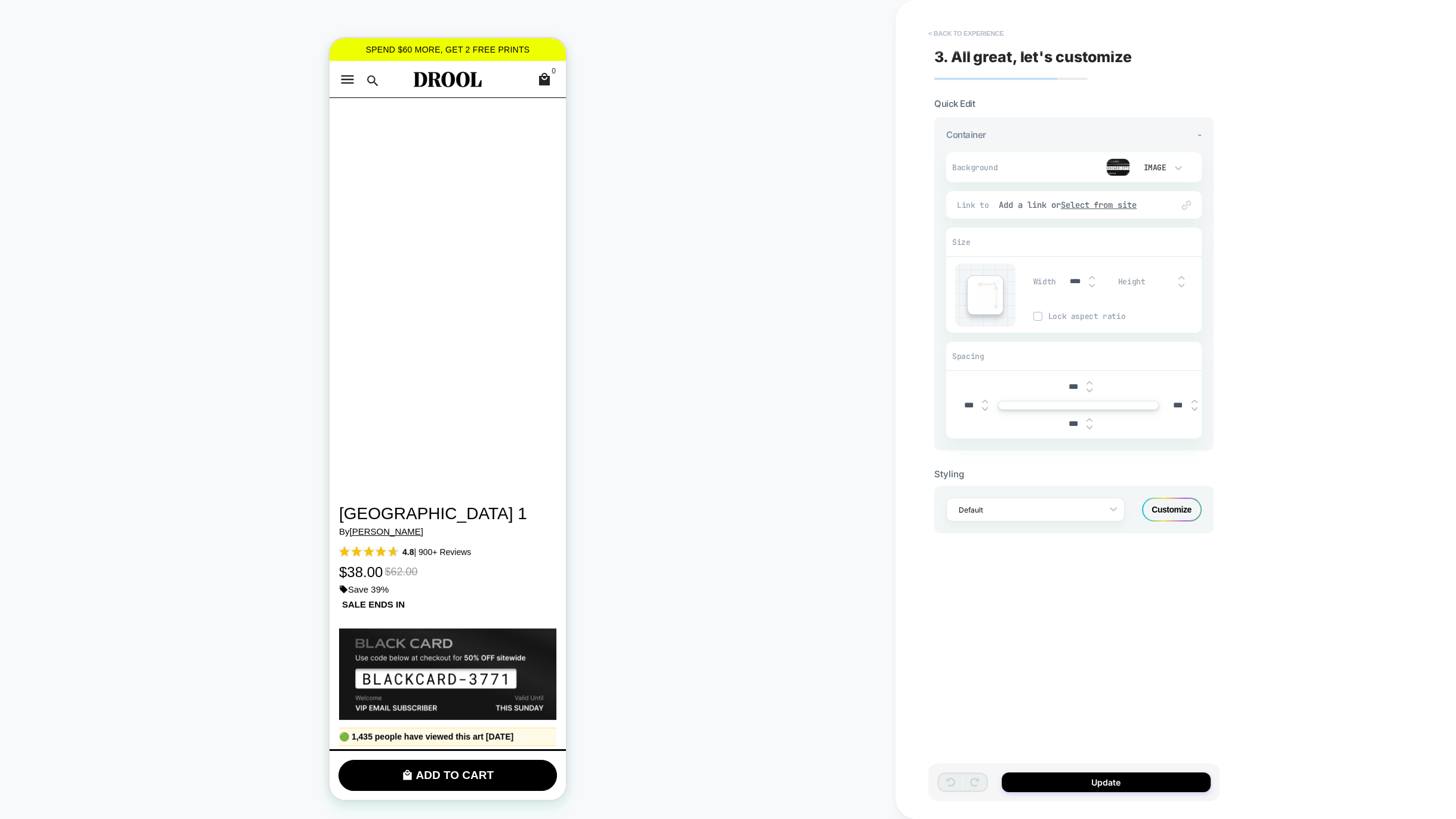
click at [957, 28] on button "< Back to experience" at bounding box center [966, 33] width 87 height 19
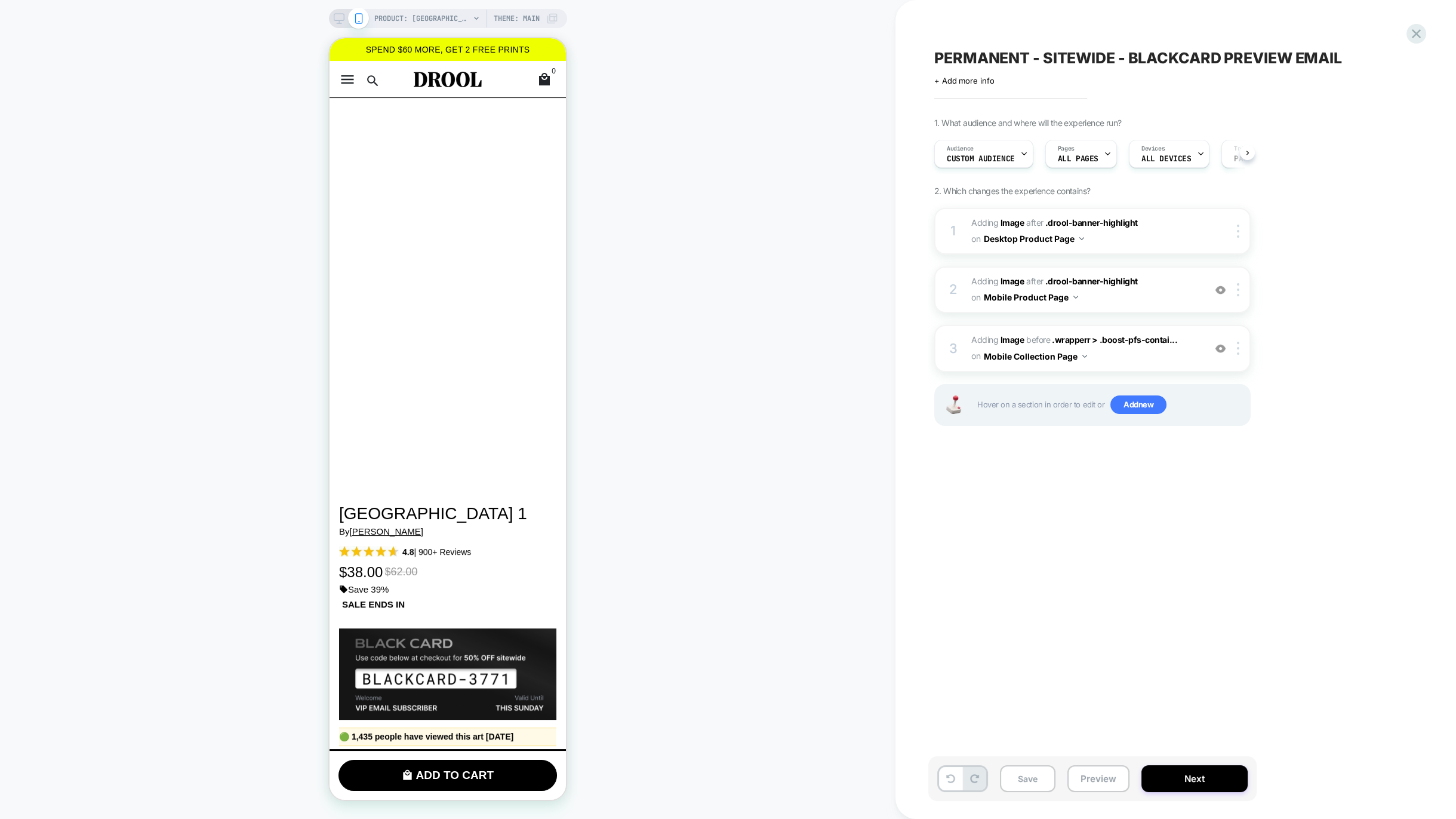
scroll to position [0, 1]
click at [1167, 284] on span "#_loomi_addon_1759769947435_dup1760091133 Adding Image AFTER .drool-banner-high…" at bounding box center [1085, 289] width 228 height 32
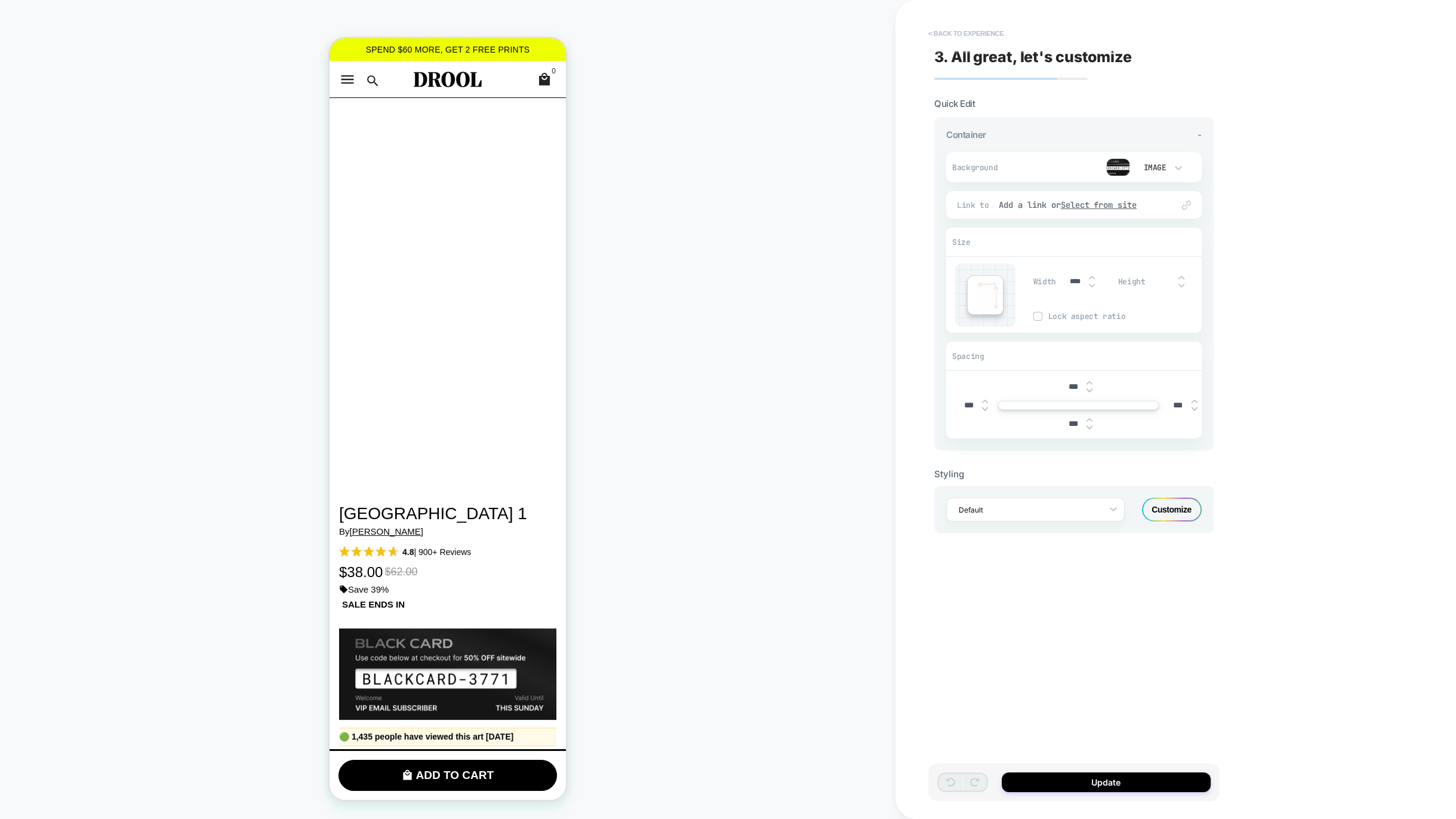
click at [952, 36] on button "< Back to experience" at bounding box center [966, 33] width 87 height 19
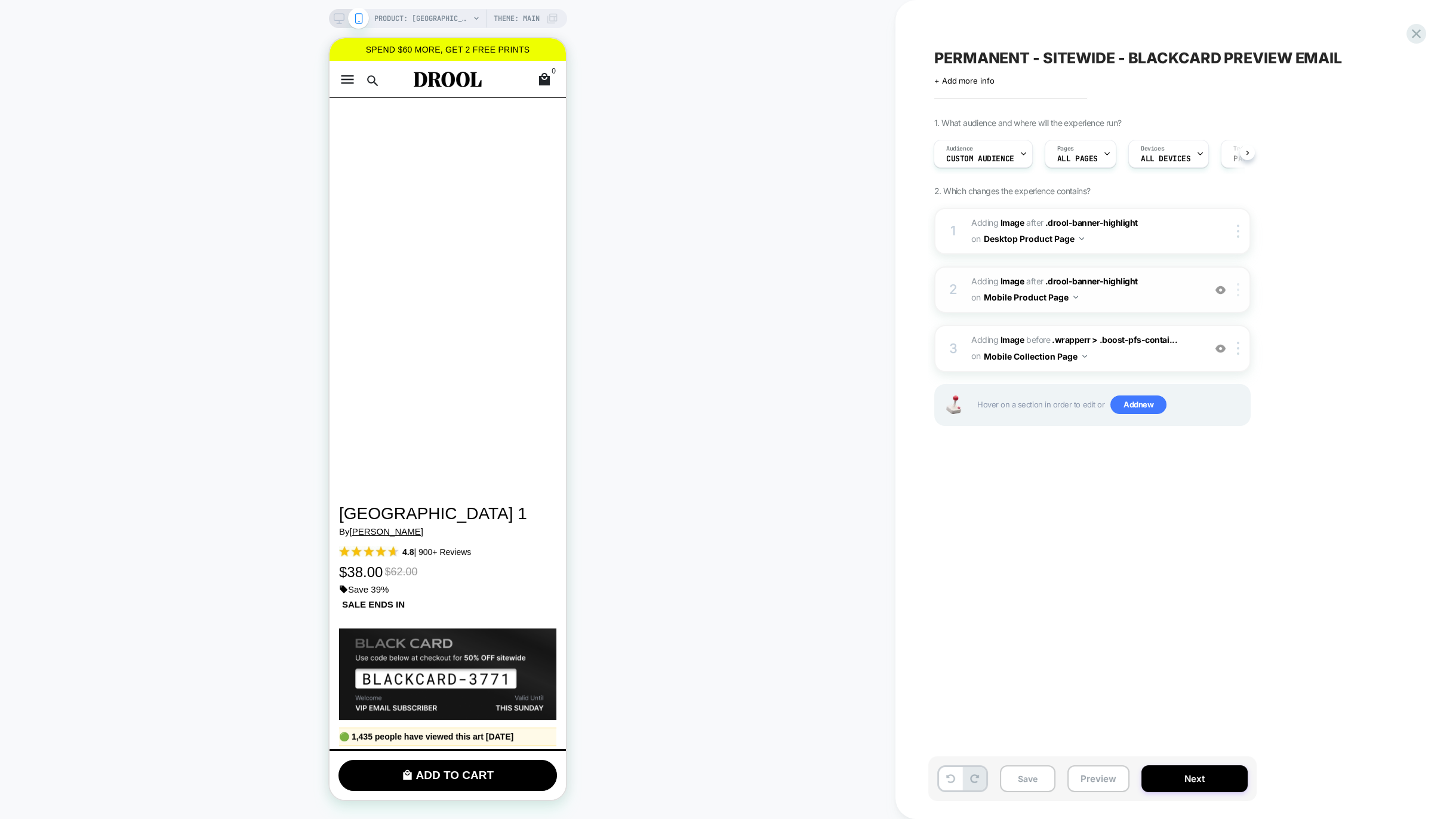
click at [1242, 289] on div at bounding box center [1241, 289] width 20 height 13
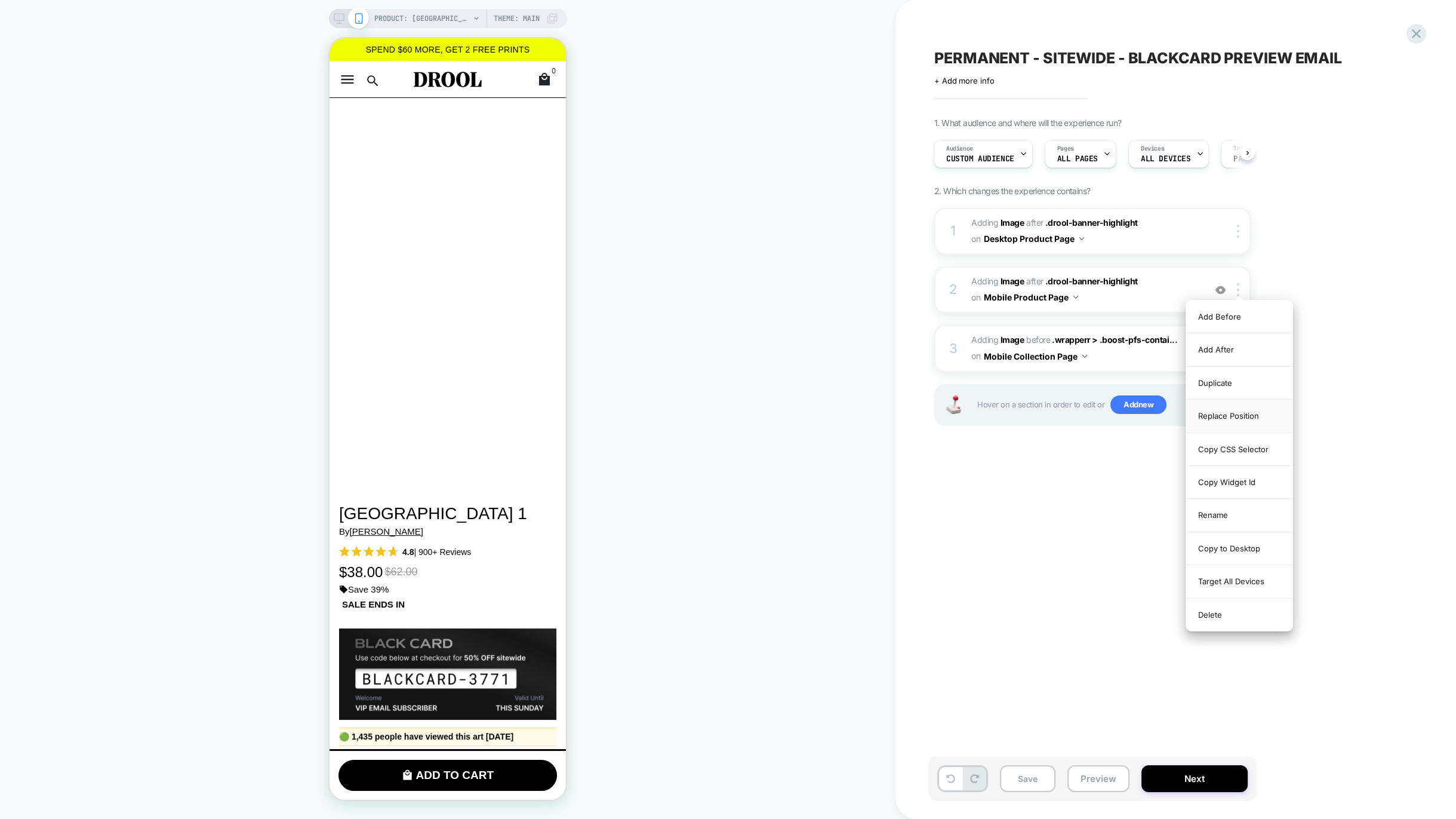
click at [1234, 417] on div "Replace Position" at bounding box center [1239, 416] width 106 height 33
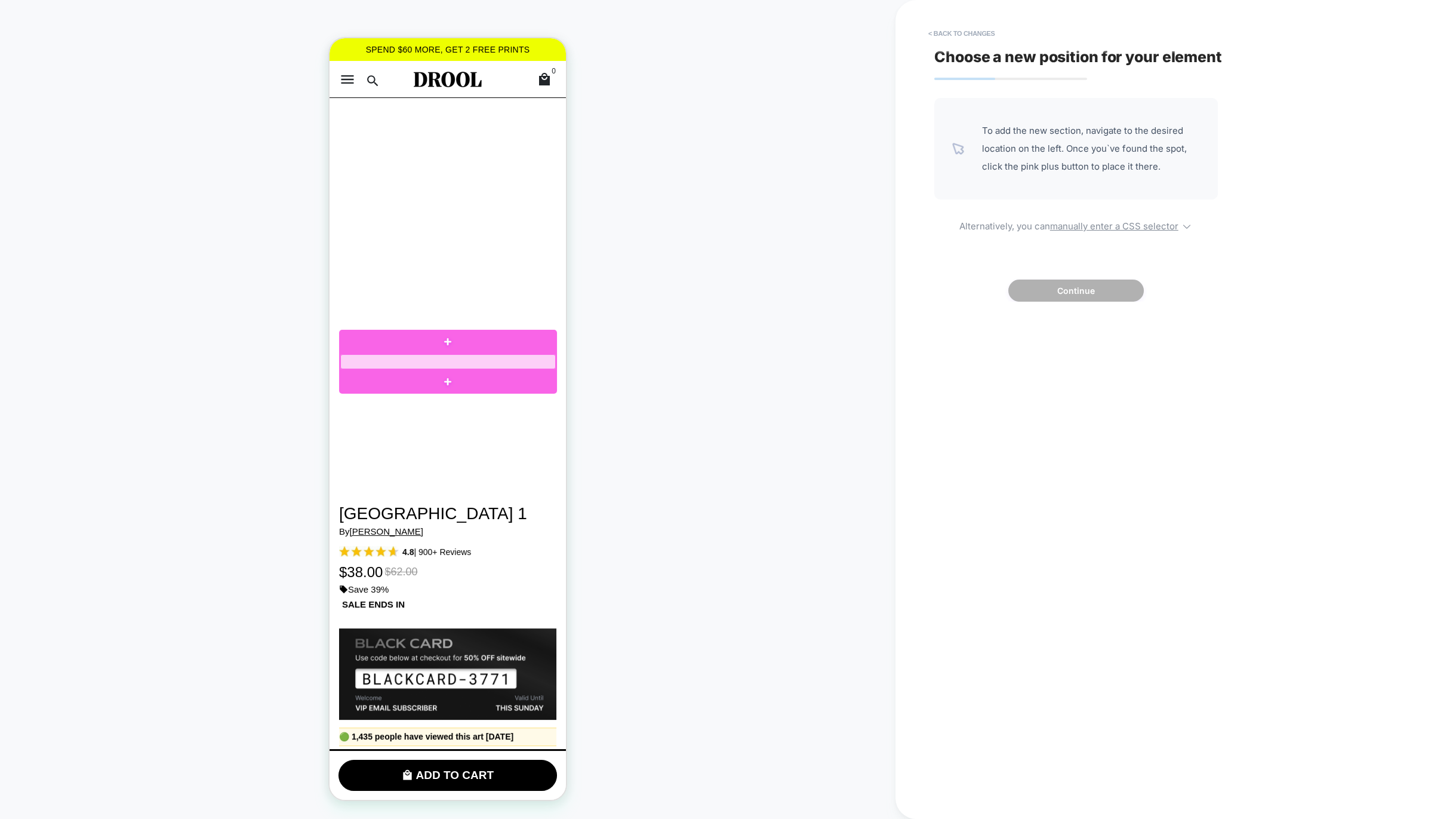
click at [471, 357] on div at bounding box center [448, 361] width 215 height 15
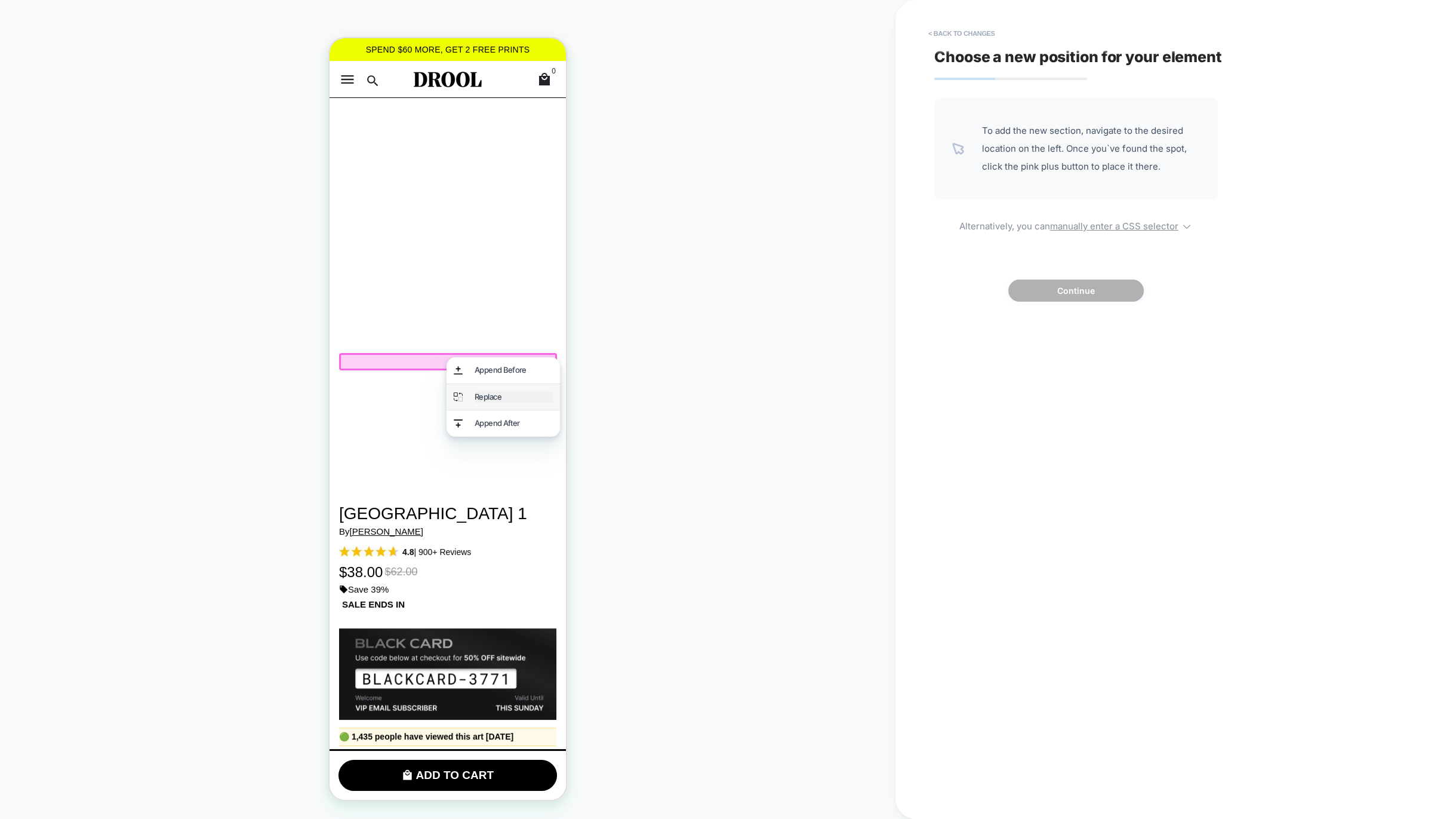
click at [506, 397] on div "Replace" at bounding box center [514, 397] width 78 height 12
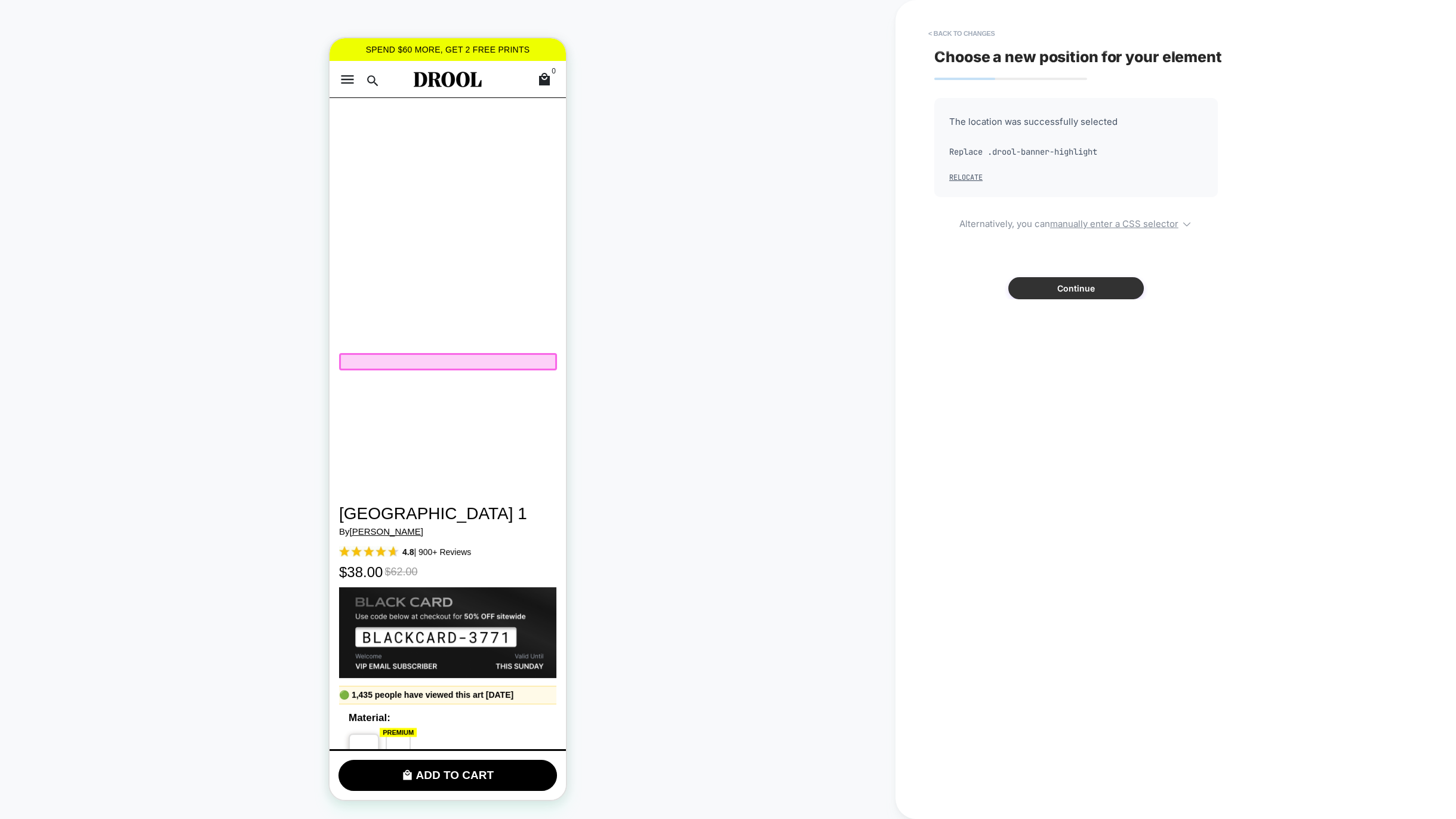
click at [1087, 289] on button "Continue" at bounding box center [1076, 288] width 135 height 22
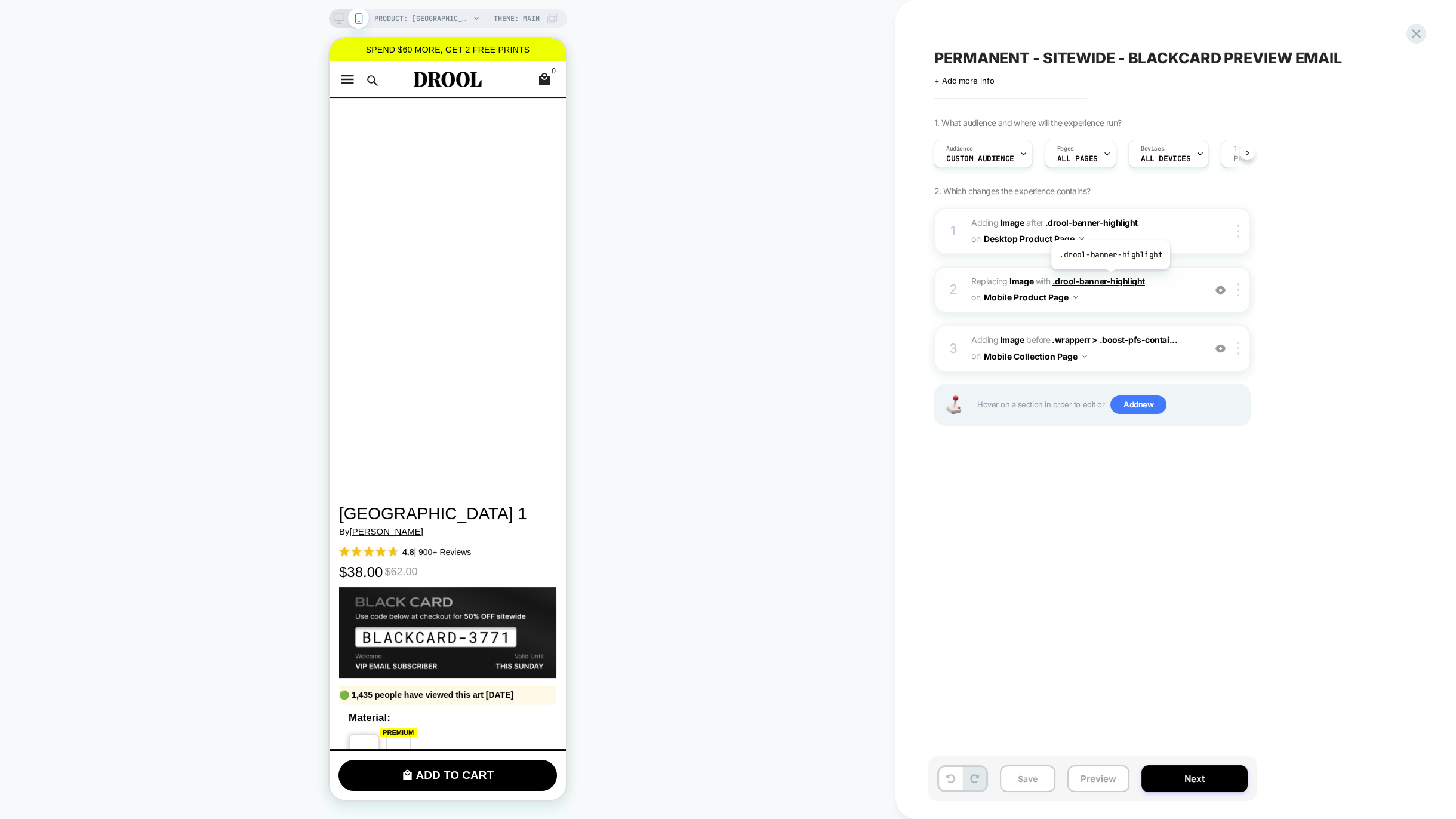
click at [1110, 278] on span ".drool-banner-highlight" at bounding box center [1099, 281] width 92 height 10
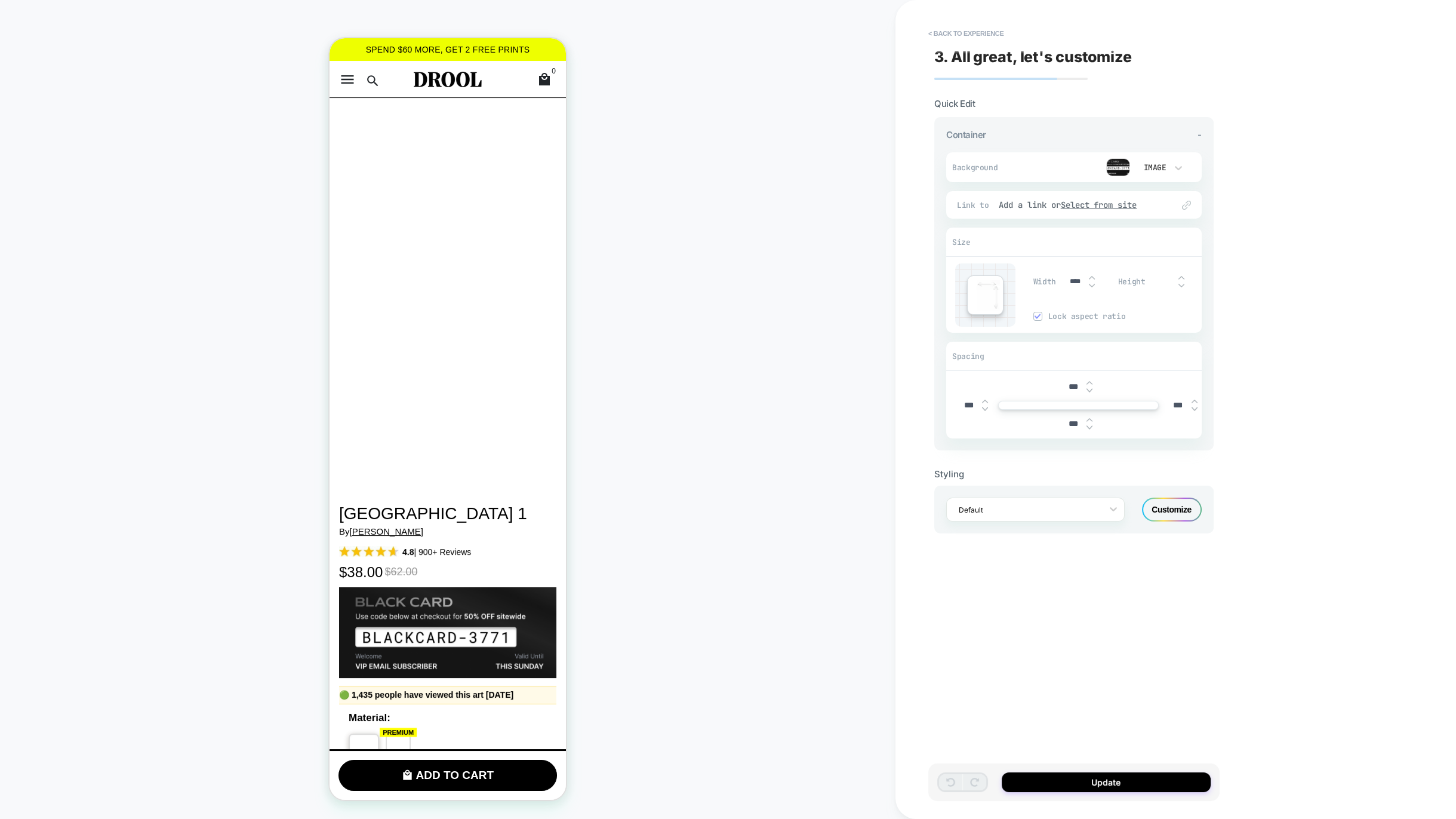
scroll to position [92, 0]
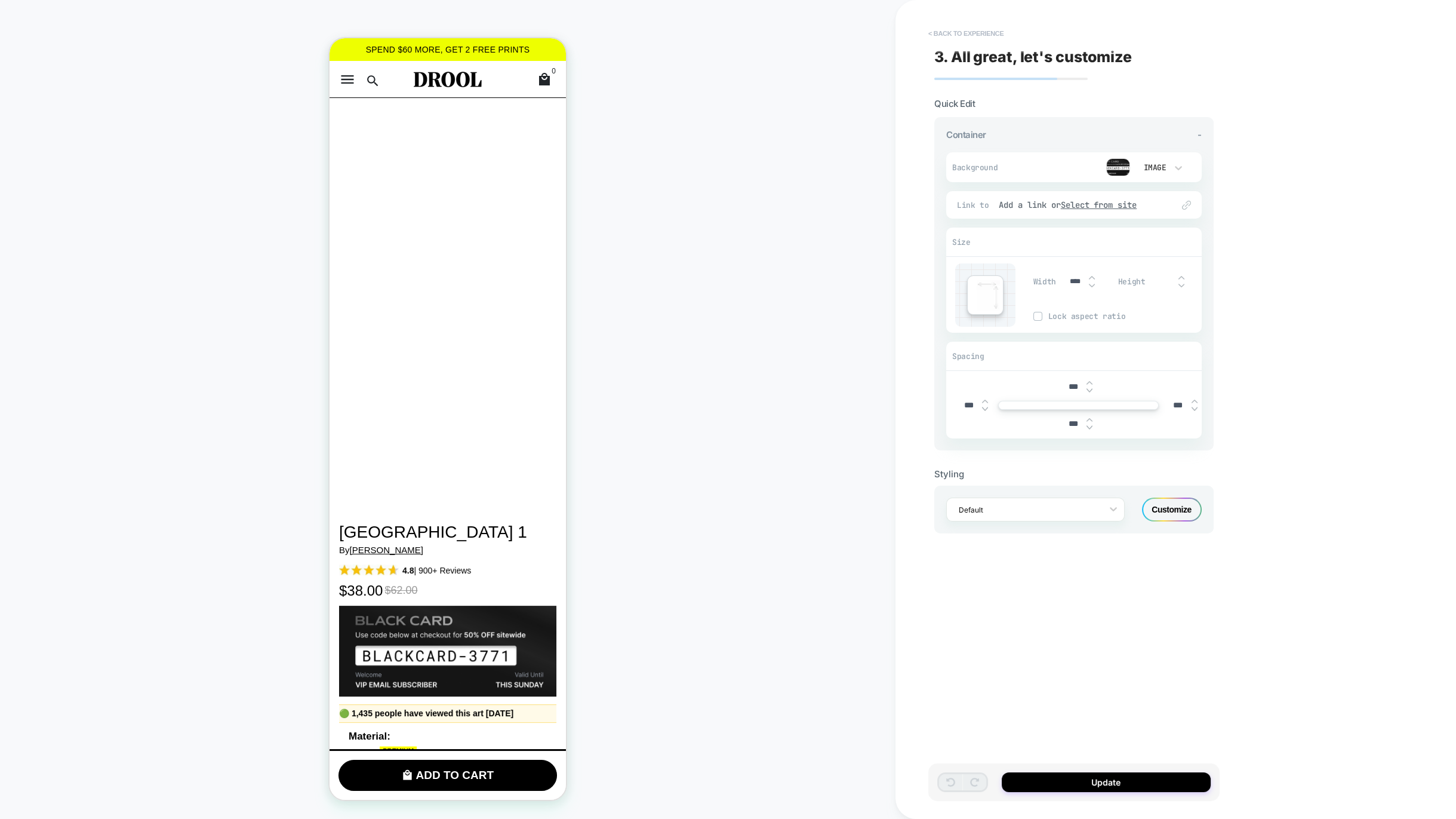
click at [946, 31] on button "< Back to experience" at bounding box center [966, 33] width 87 height 19
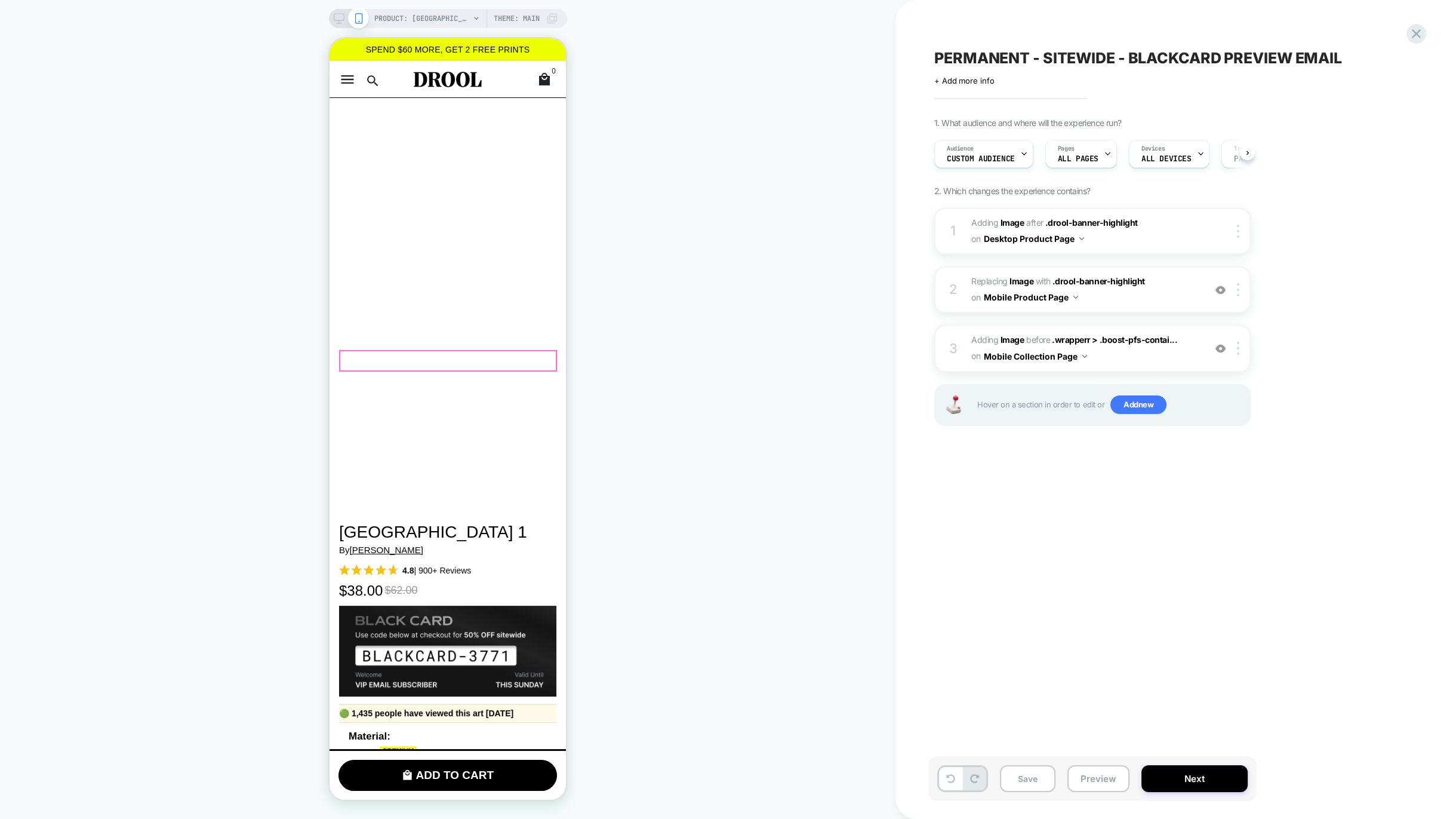
scroll to position [0, 1]
click at [949, 790] on div at bounding box center [963, 779] width 51 height 27
click at [951, 781] on icon at bounding box center [951, 779] width 9 height 9
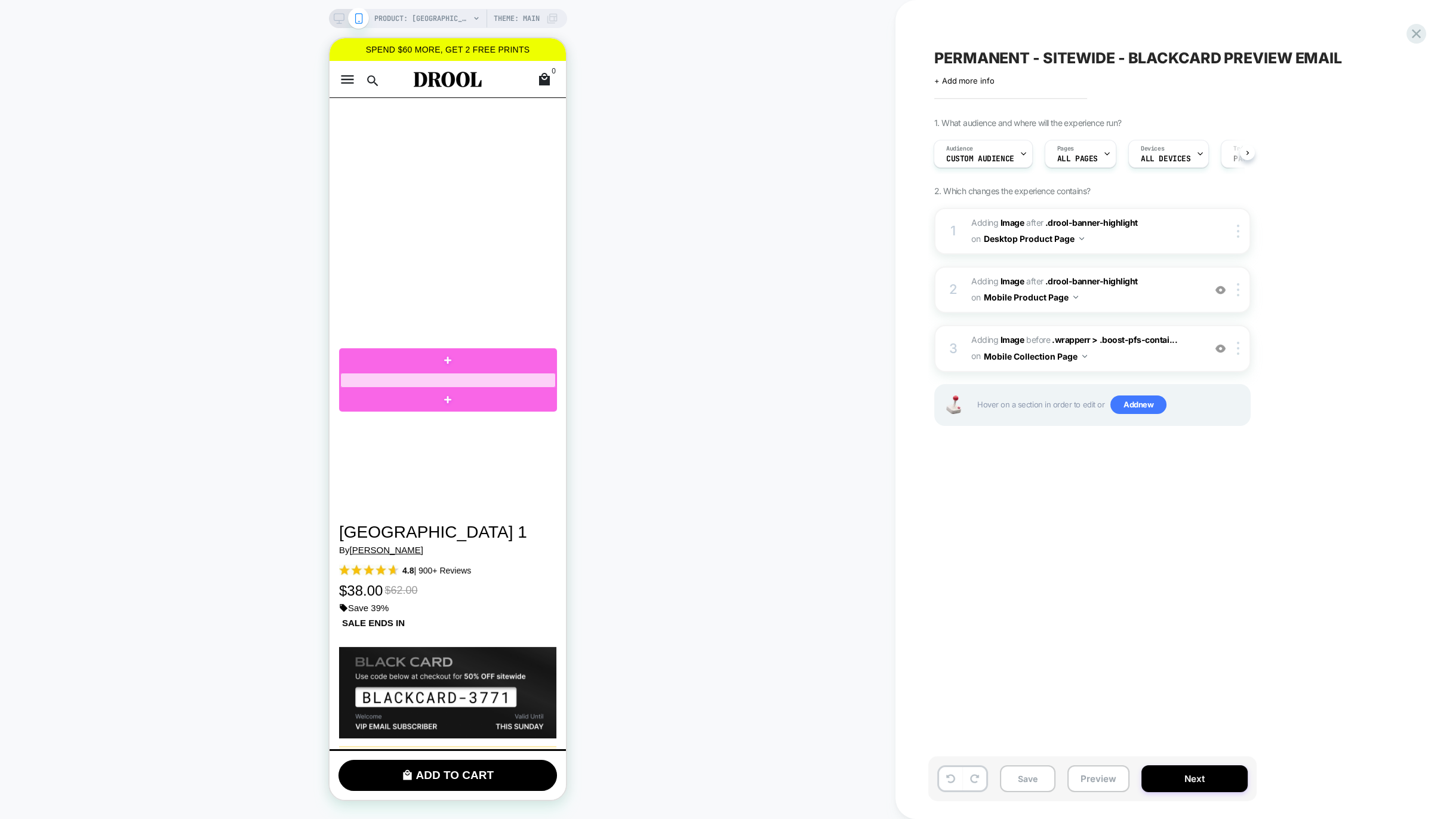
click at [540, 378] on div at bounding box center [448, 380] width 215 height 15
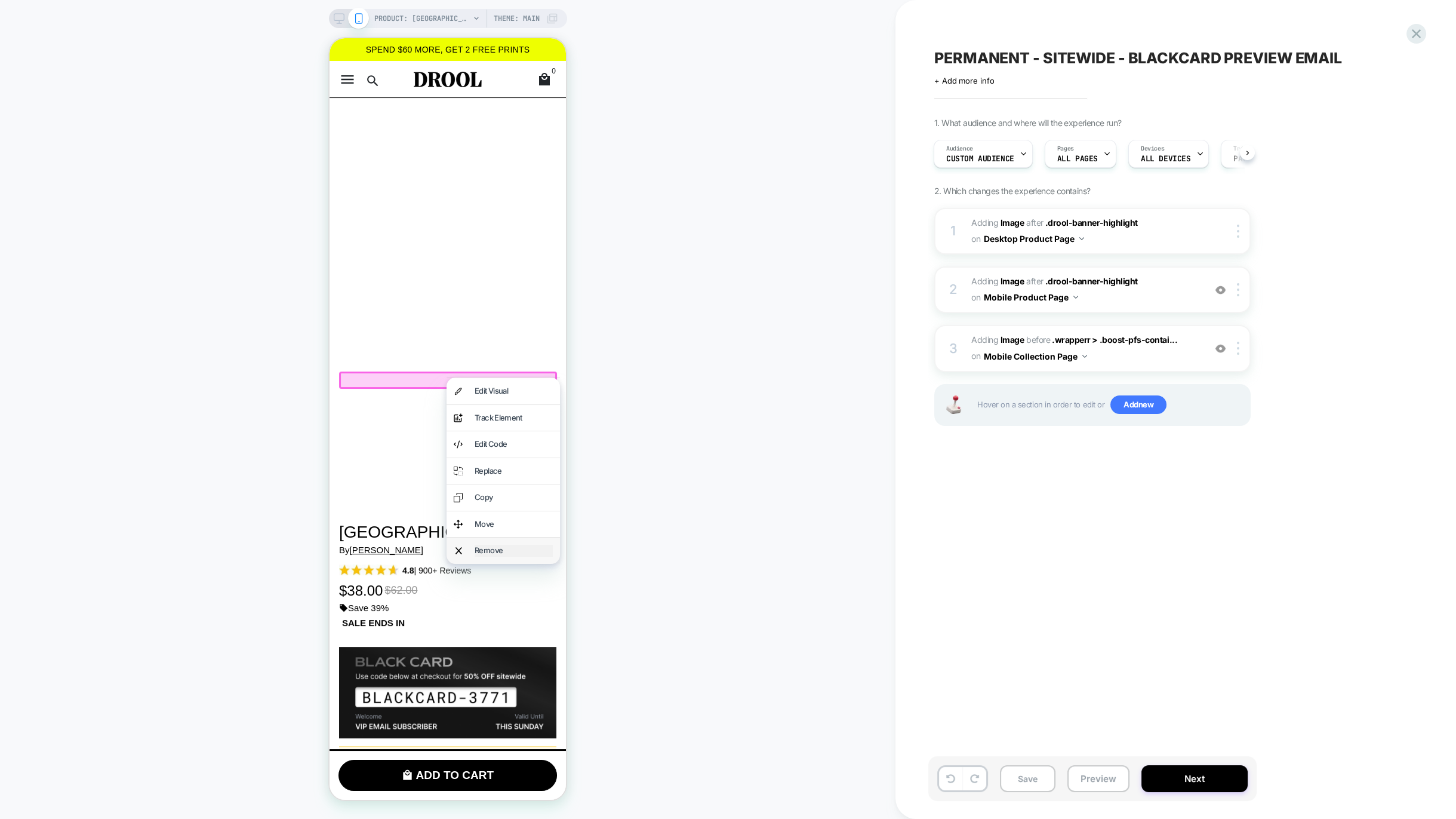
click at [514, 547] on div "Remove" at bounding box center [514, 550] width 78 height 12
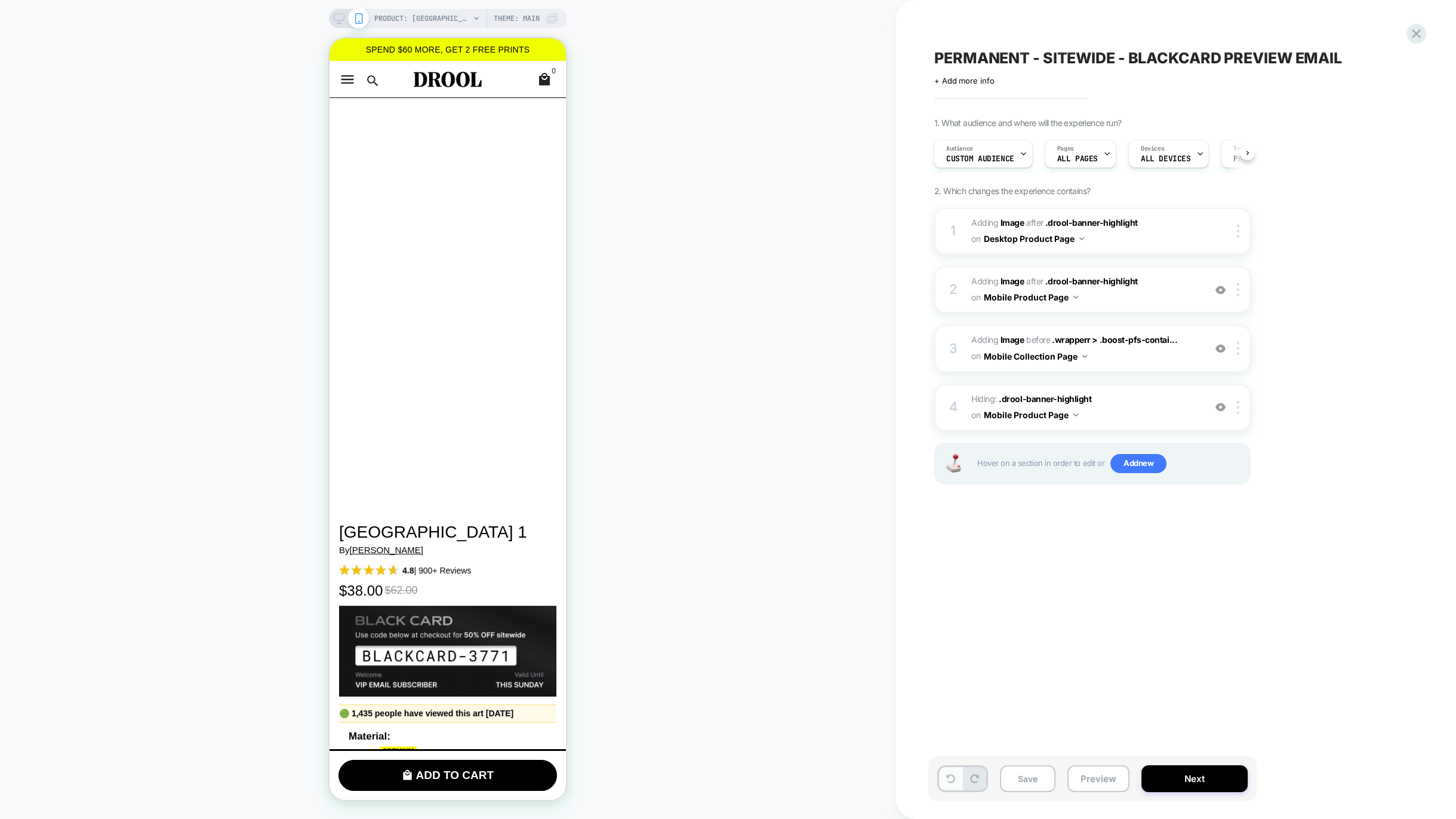
click at [946, 778] on icon at bounding box center [951, 779] width 9 height 9
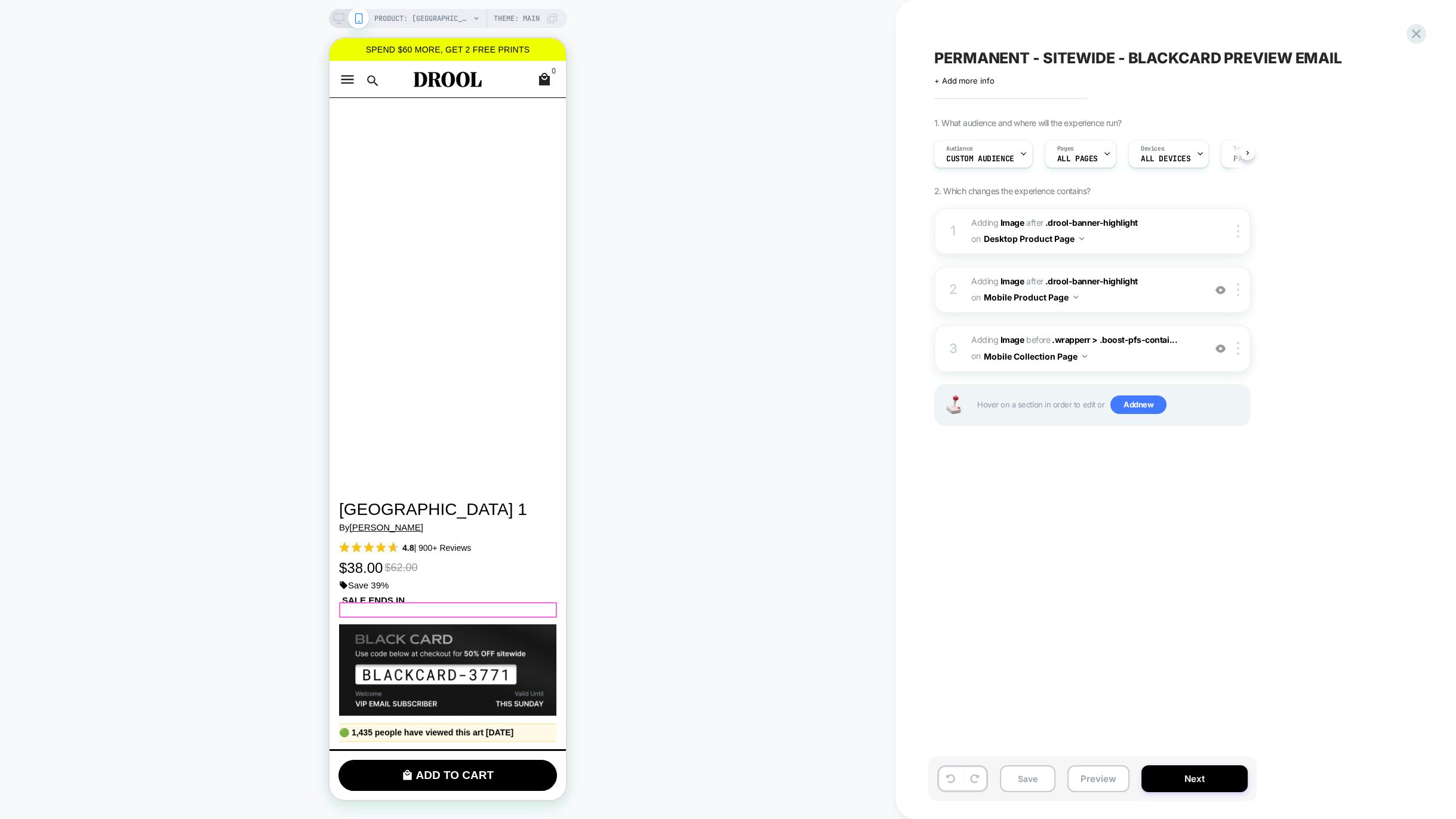
scroll to position [115, 0]
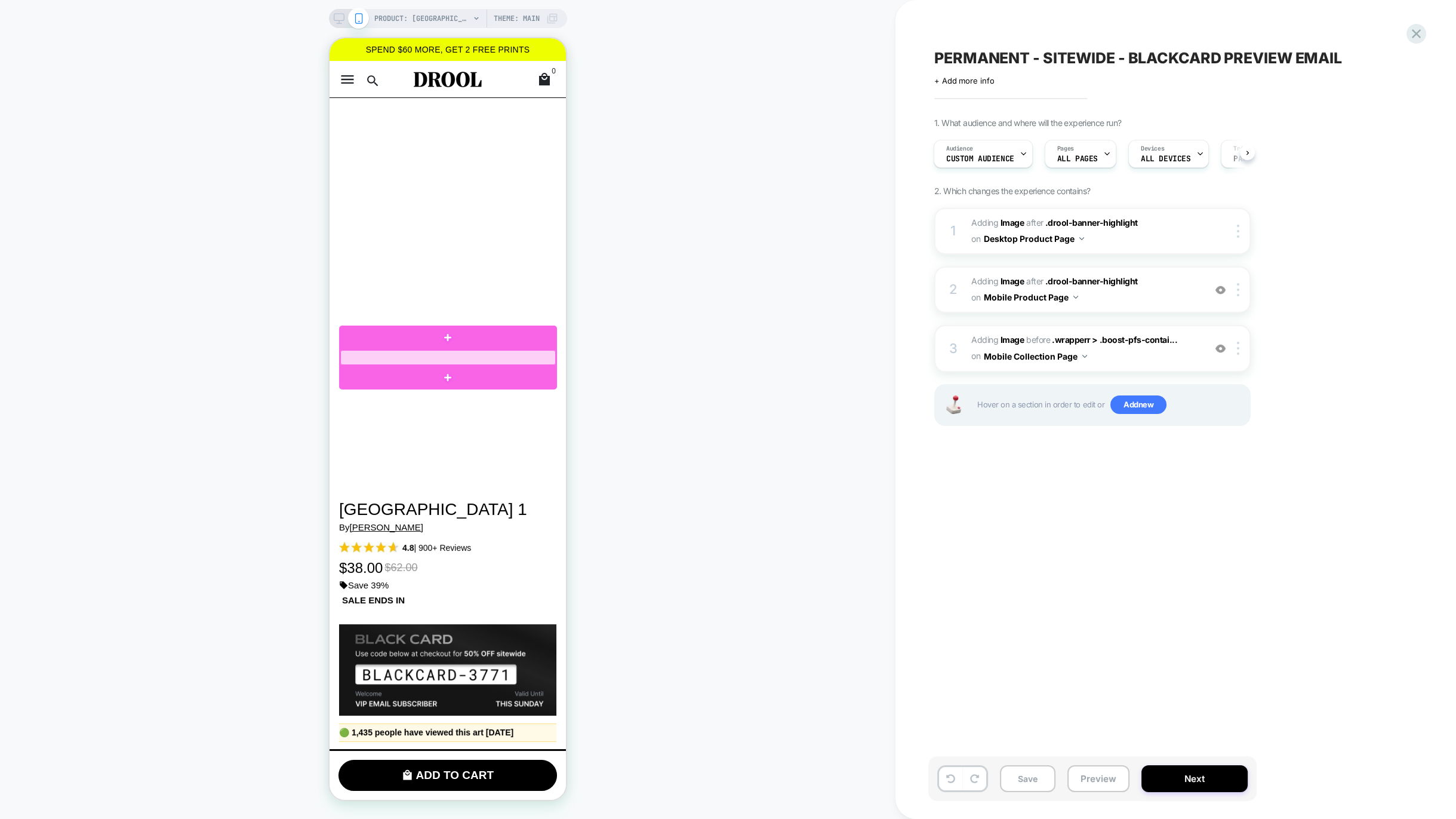
click at [523, 359] on div at bounding box center [448, 357] width 215 height 15
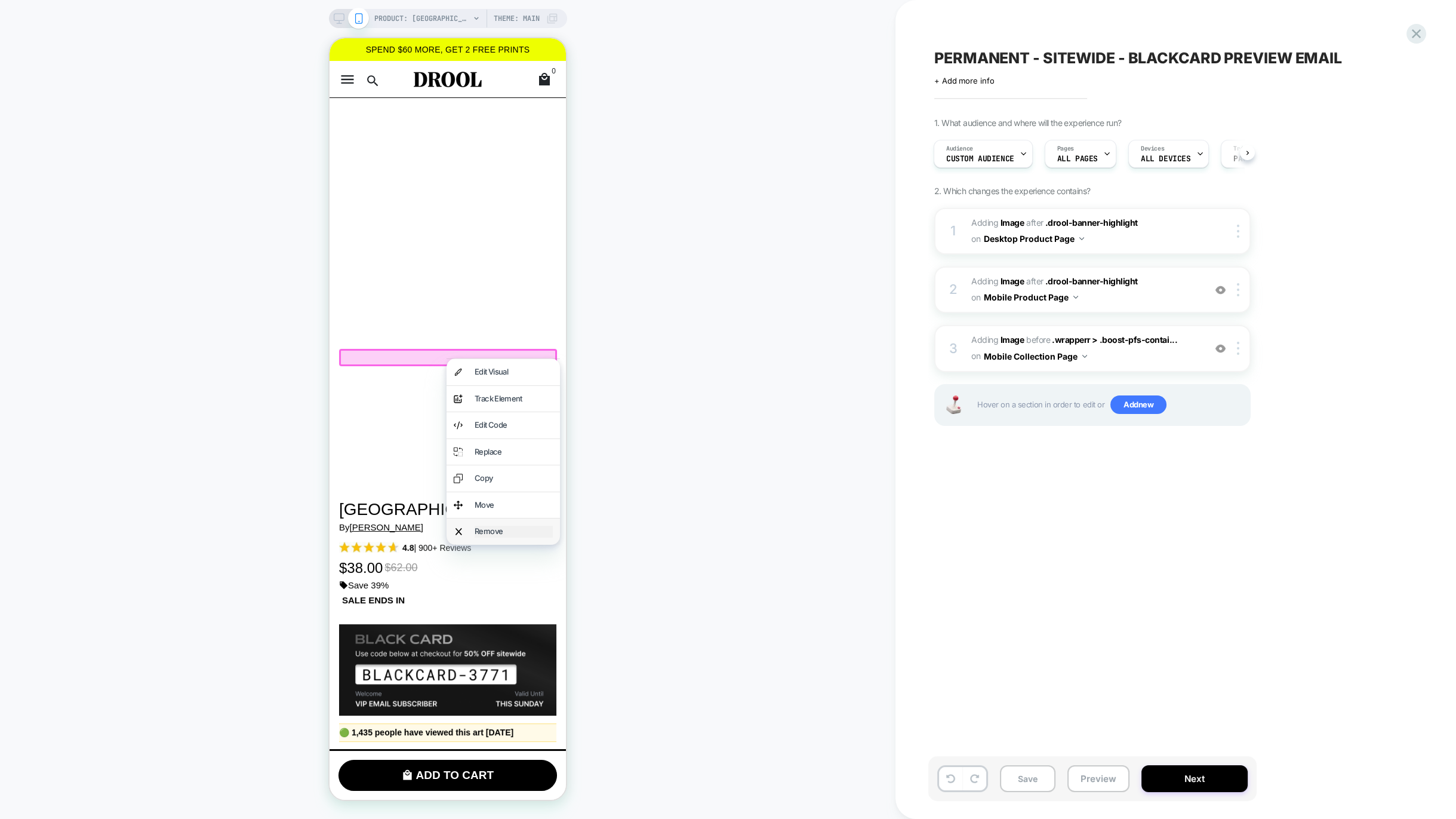
click at [519, 532] on div "Remove" at bounding box center [514, 531] width 78 height 12
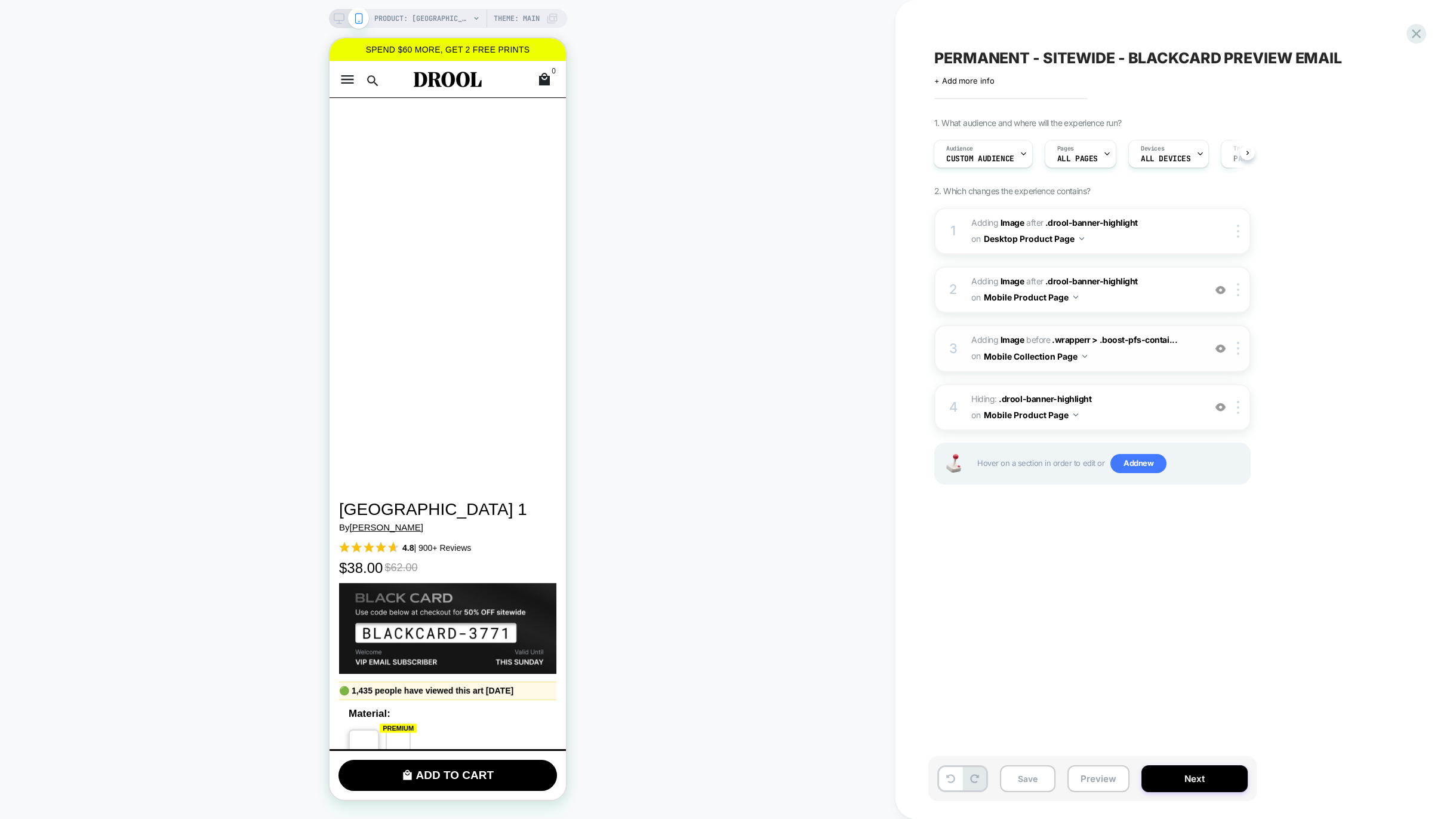
click at [1125, 356] on span "#_loomi_addon_1759774722744_dup1760091133 Adding Image BEFORE .wrapperr > .boos…" at bounding box center [1085, 348] width 228 height 32
click at [1134, 299] on span "#_loomi_addon_1759769947435_dup1760091133 Adding Image AFTER .drool-banner-high…" at bounding box center [1085, 289] width 228 height 32
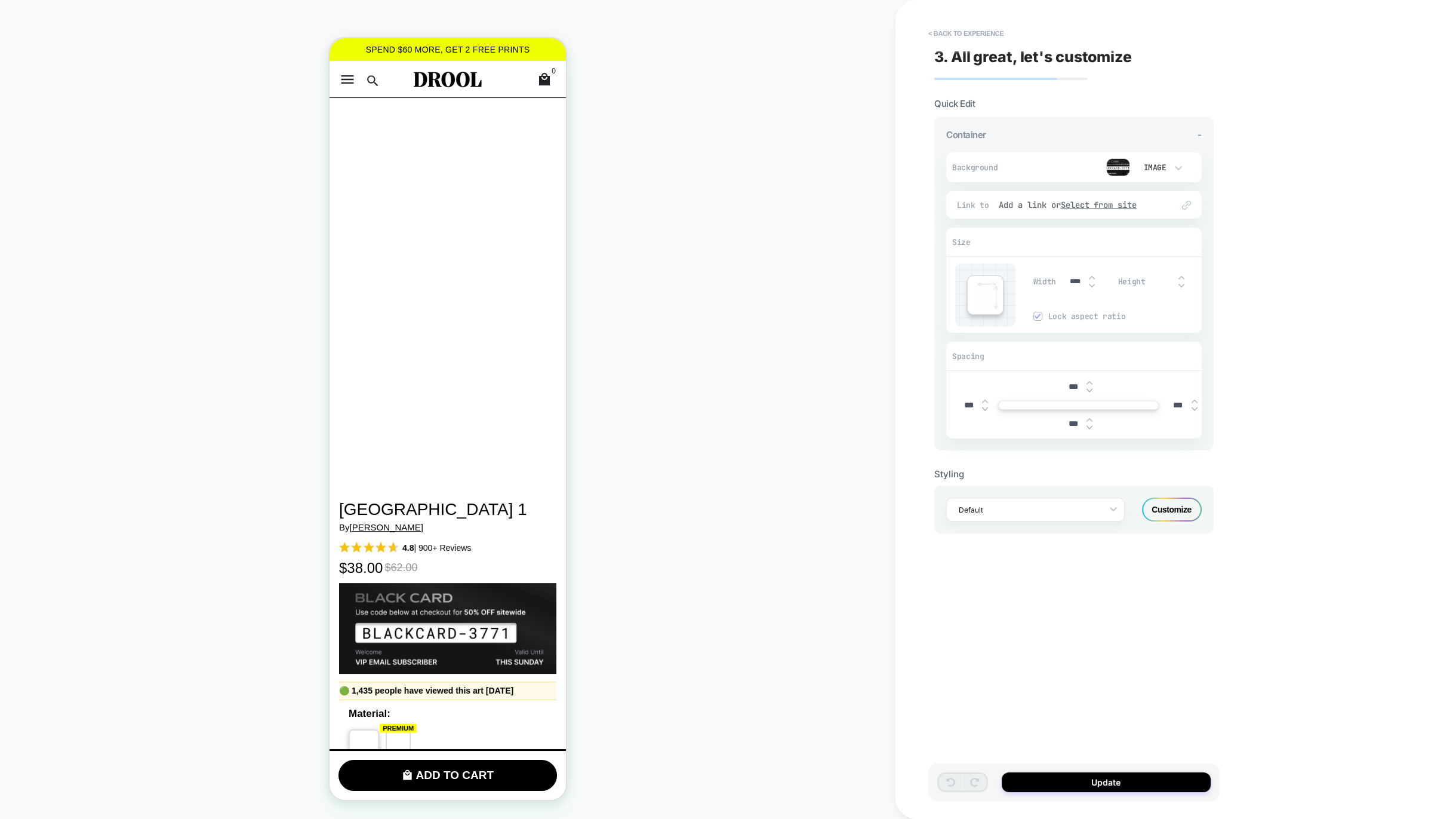
scroll to position [94, 0]
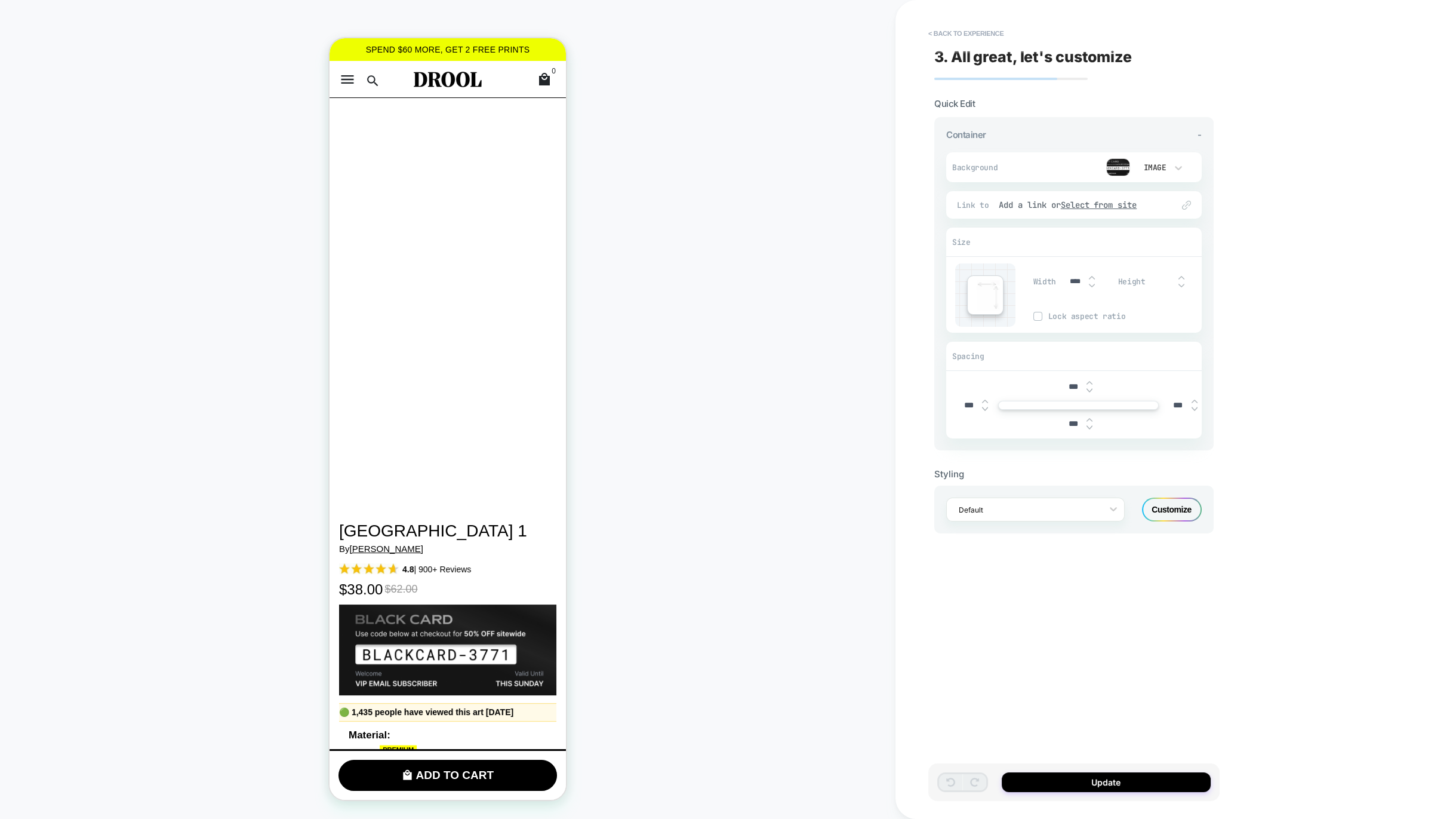
click at [1113, 163] on img at bounding box center [1118, 167] width 24 height 18
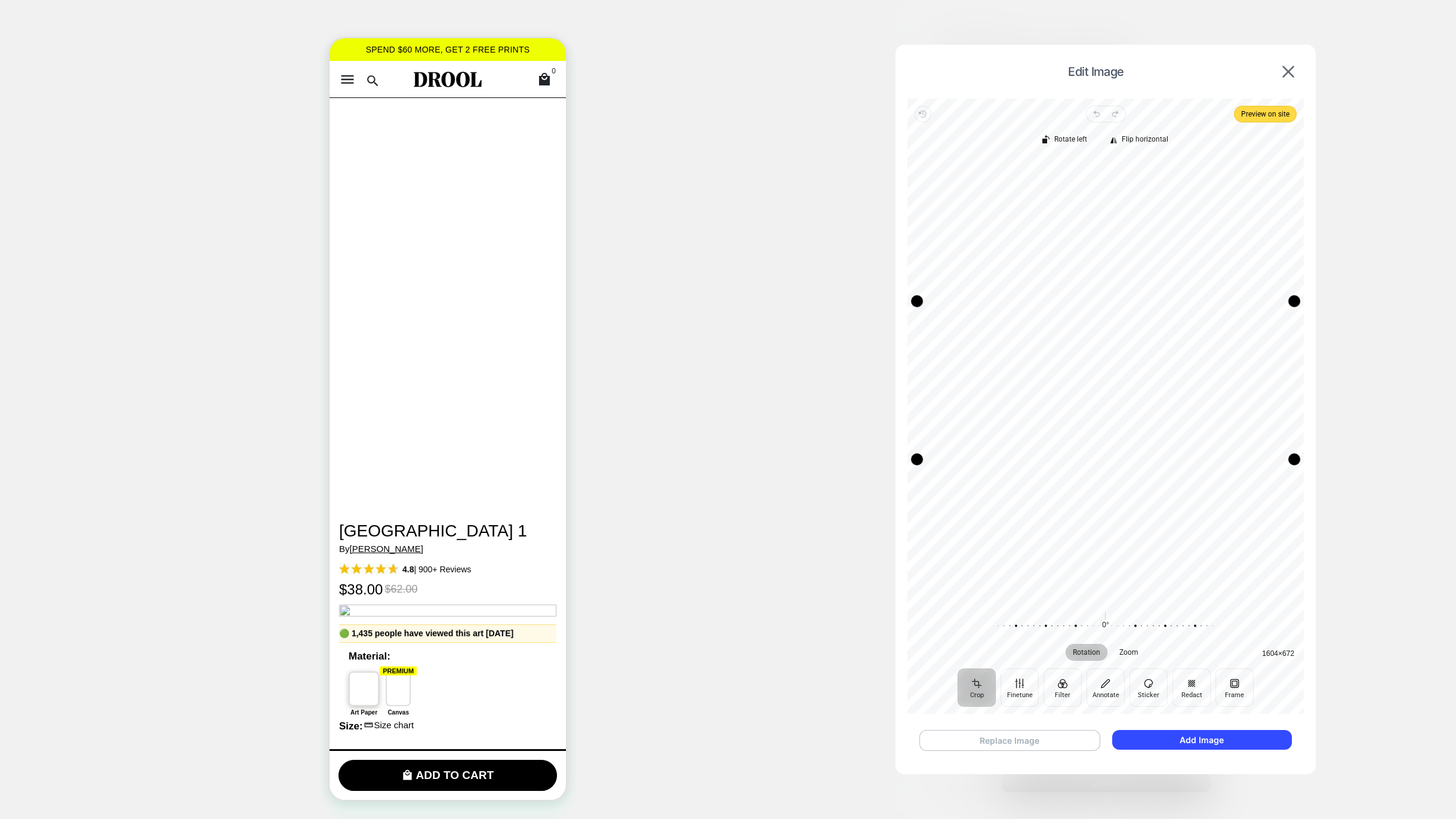
click at [1044, 746] on button "Replace Image" at bounding box center [1009, 740] width 181 height 21
click at [1166, 743] on button "Add Image" at bounding box center [1202, 740] width 180 height 20
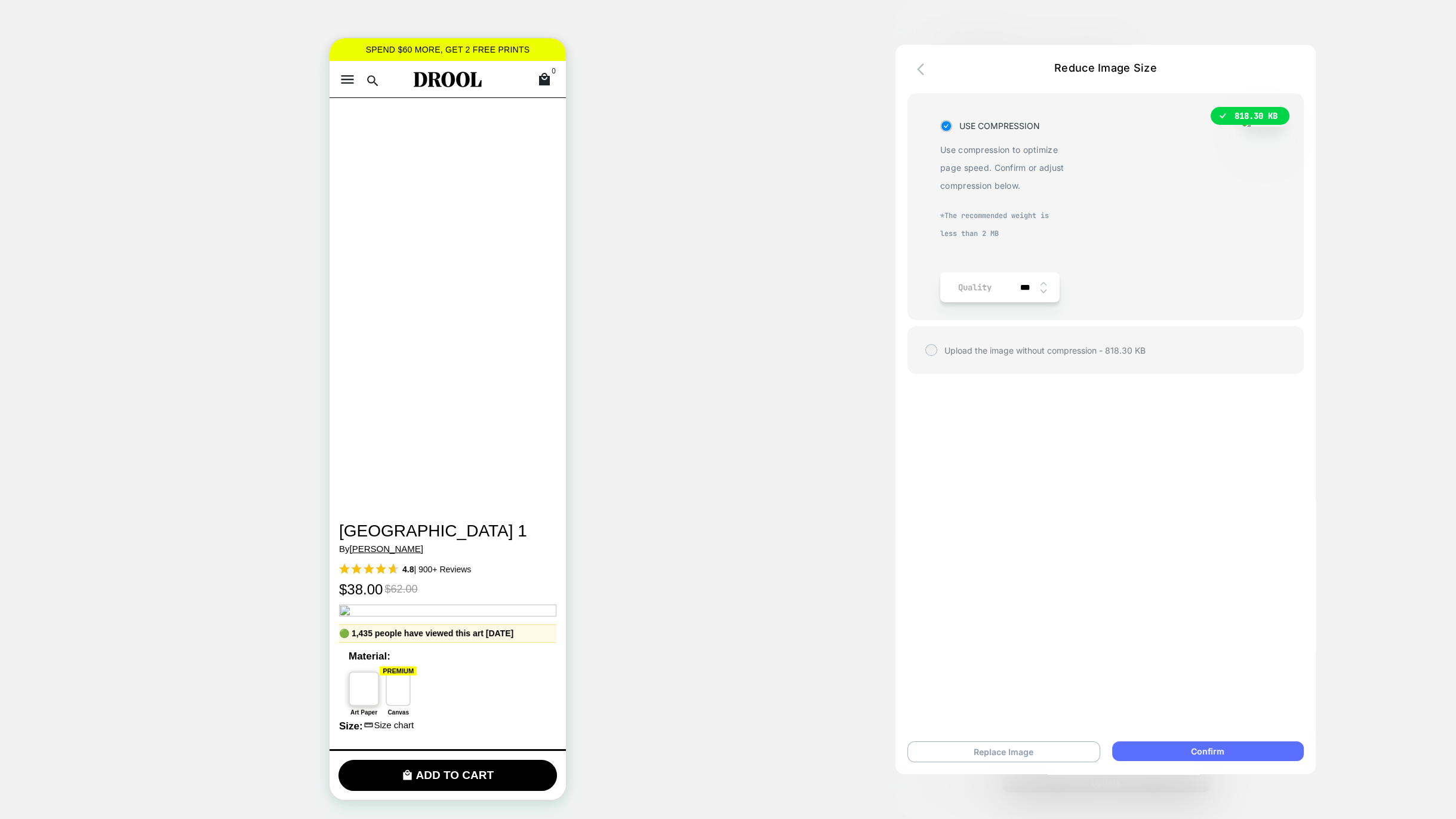
click at [1167, 757] on button "Confirm" at bounding box center [1208, 751] width 191 height 20
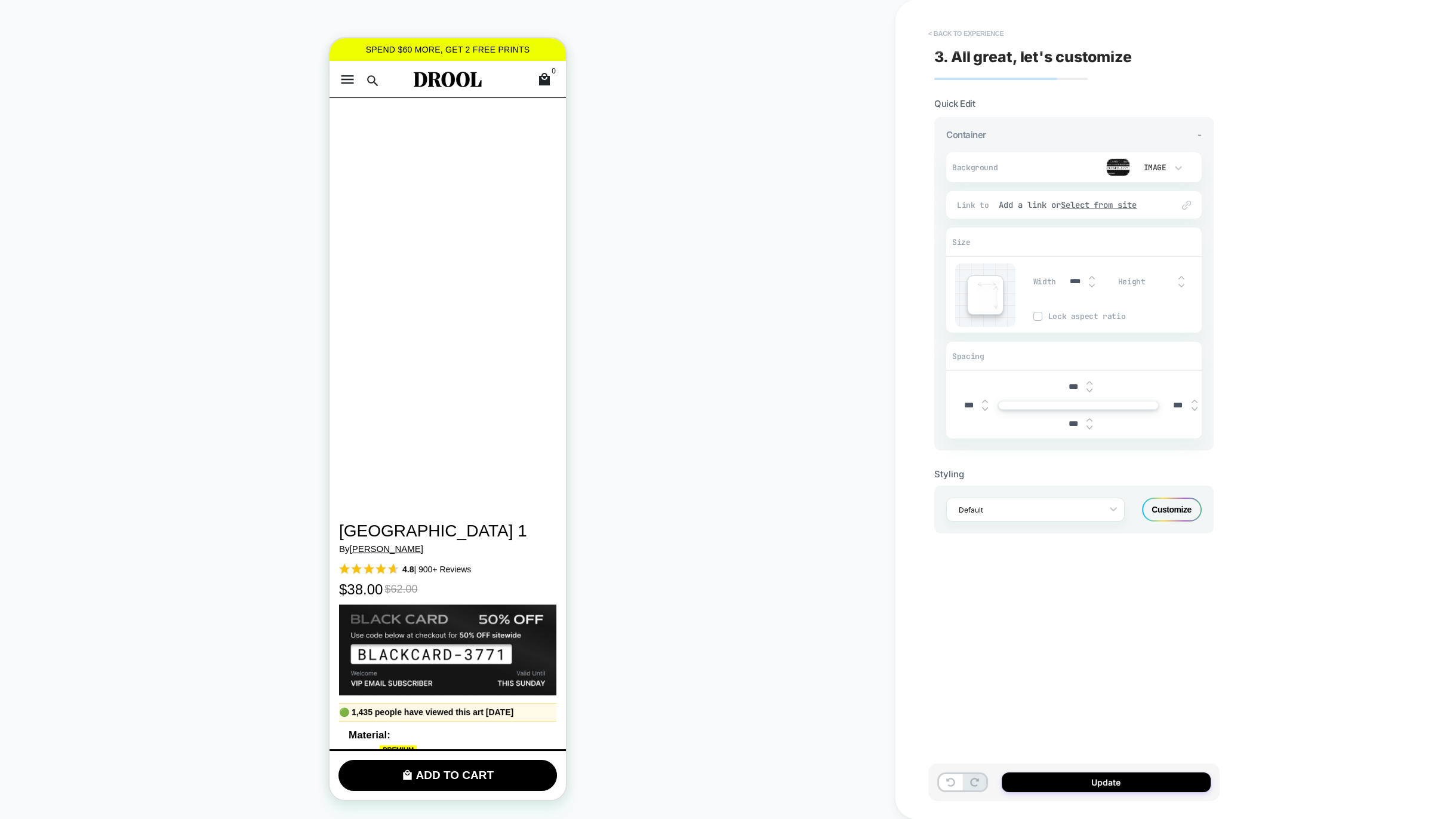
click at [935, 31] on button "< Back to experience" at bounding box center [966, 33] width 87 height 19
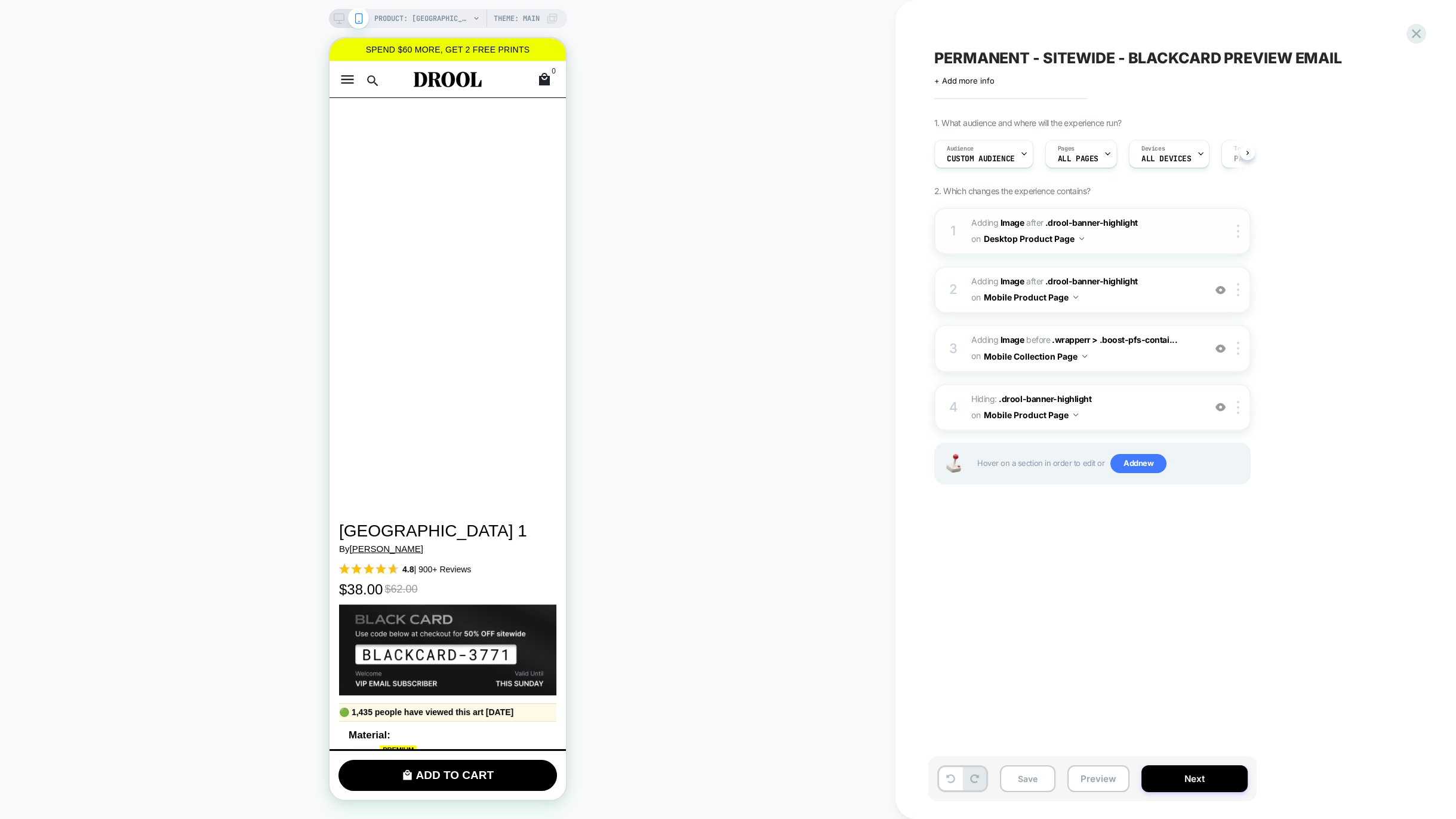
scroll to position [0, 1]
click at [1214, 346] on div at bounding box center [1221, 348] width 20 height 13
click at [1221, 283] on div at bounding box center [1221, 289] width 20 height 13
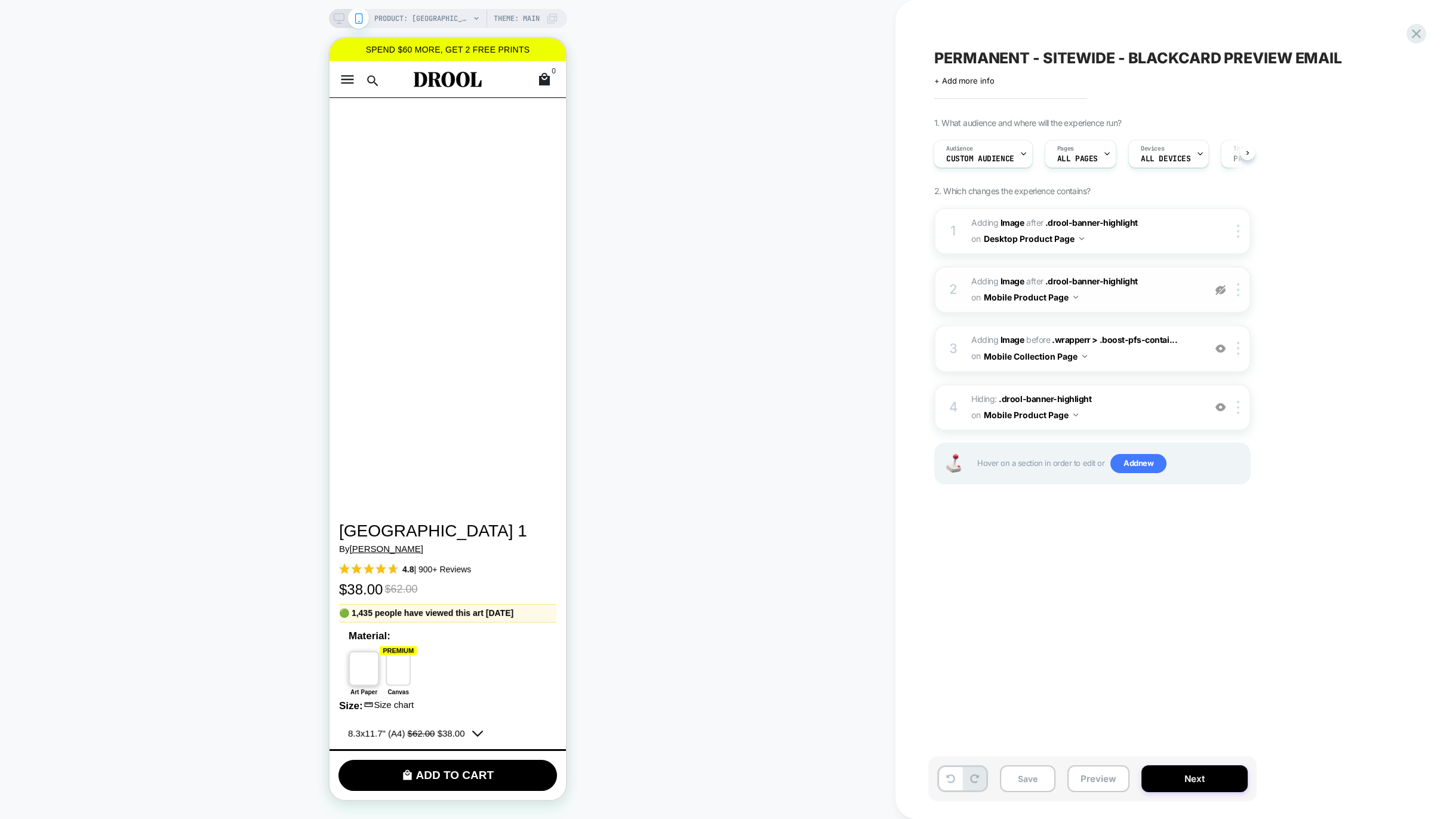
click at [1219, 289] on img at bounding box center [1220, 289] width 10 height 10
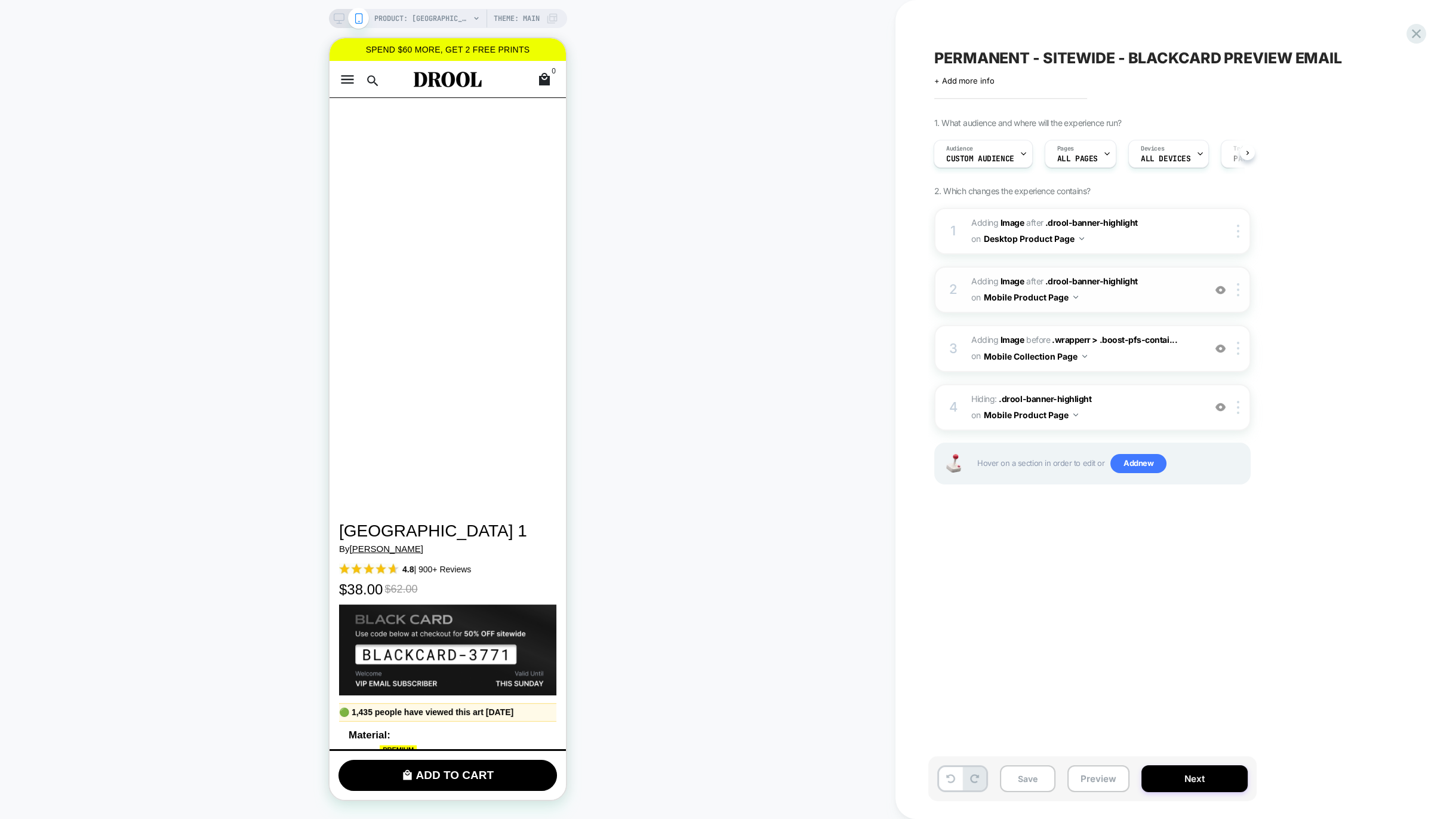
click at [1175, 287] on span "#_loomi_addon_1759769947435_dup1760091133 Adding Image AFTER .drool-banner-high…" at bounding box center [1085, 289] width 228 height 32
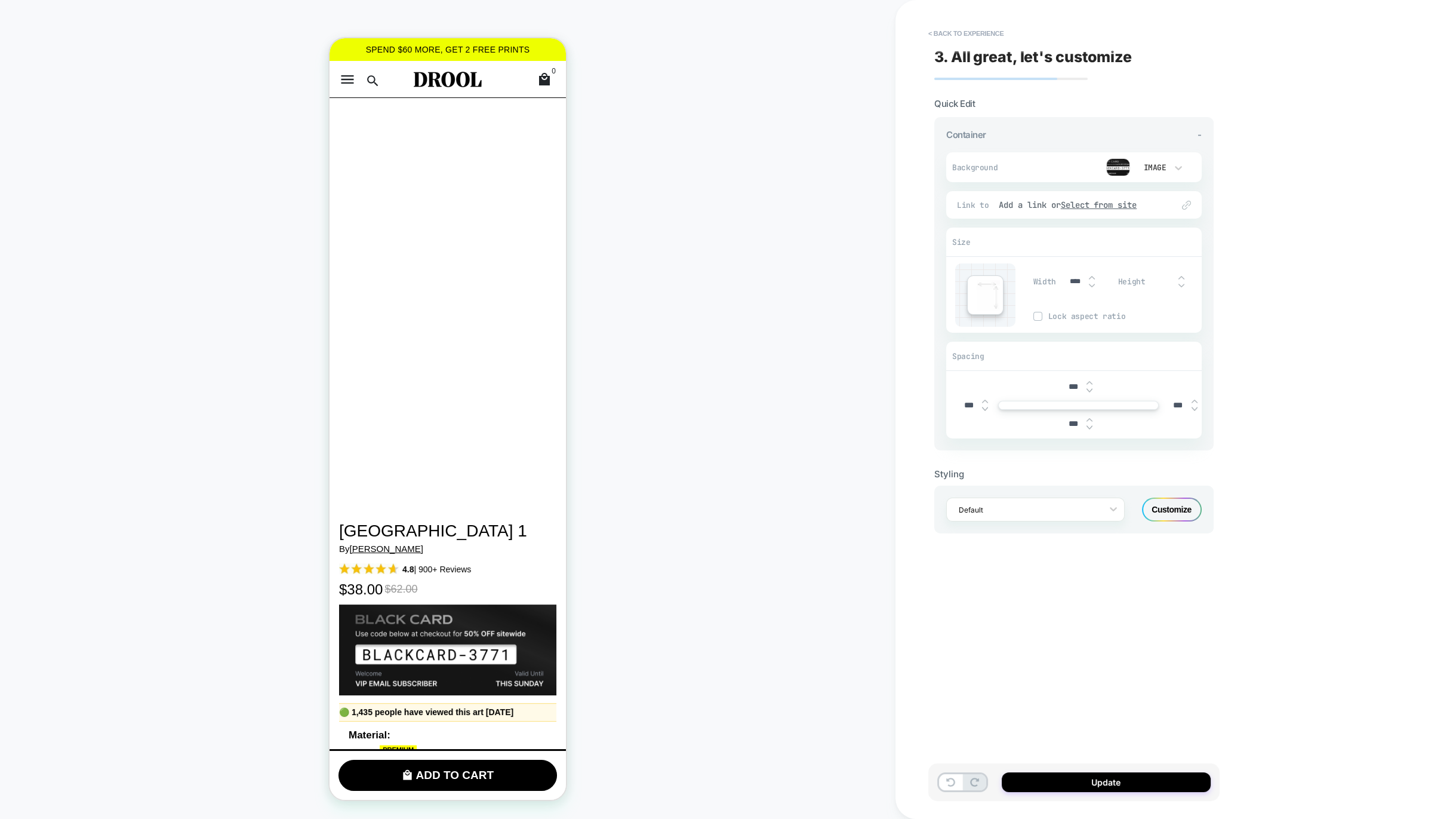
click at [955, 16] on div "3. All great, let's customize Quick Edit Container - Background Image Fit Conta…" at bounding box center [1073, 409] width 291 height 795
click at [955, 29] on button "< Back to experience" at bounding box center [966, 33] width 87 height 19
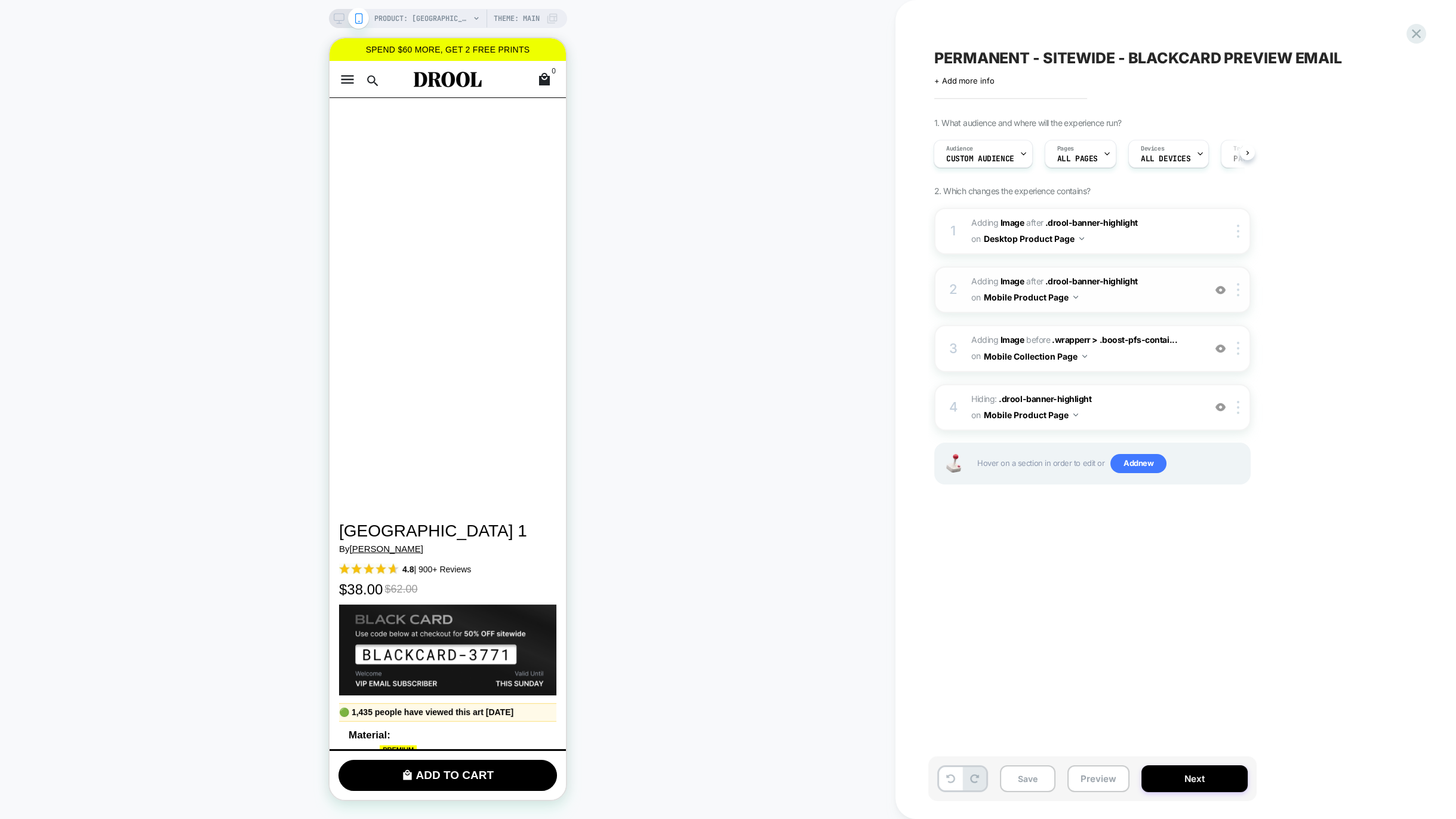
click at [1025, 299] on button "Mobile Product Page" at bounding box center [1031, 297] width 94 height 17
click at [1022, 298] on button "Mobile Product Page" at bounding box center [1031, 297] width 94 height 17
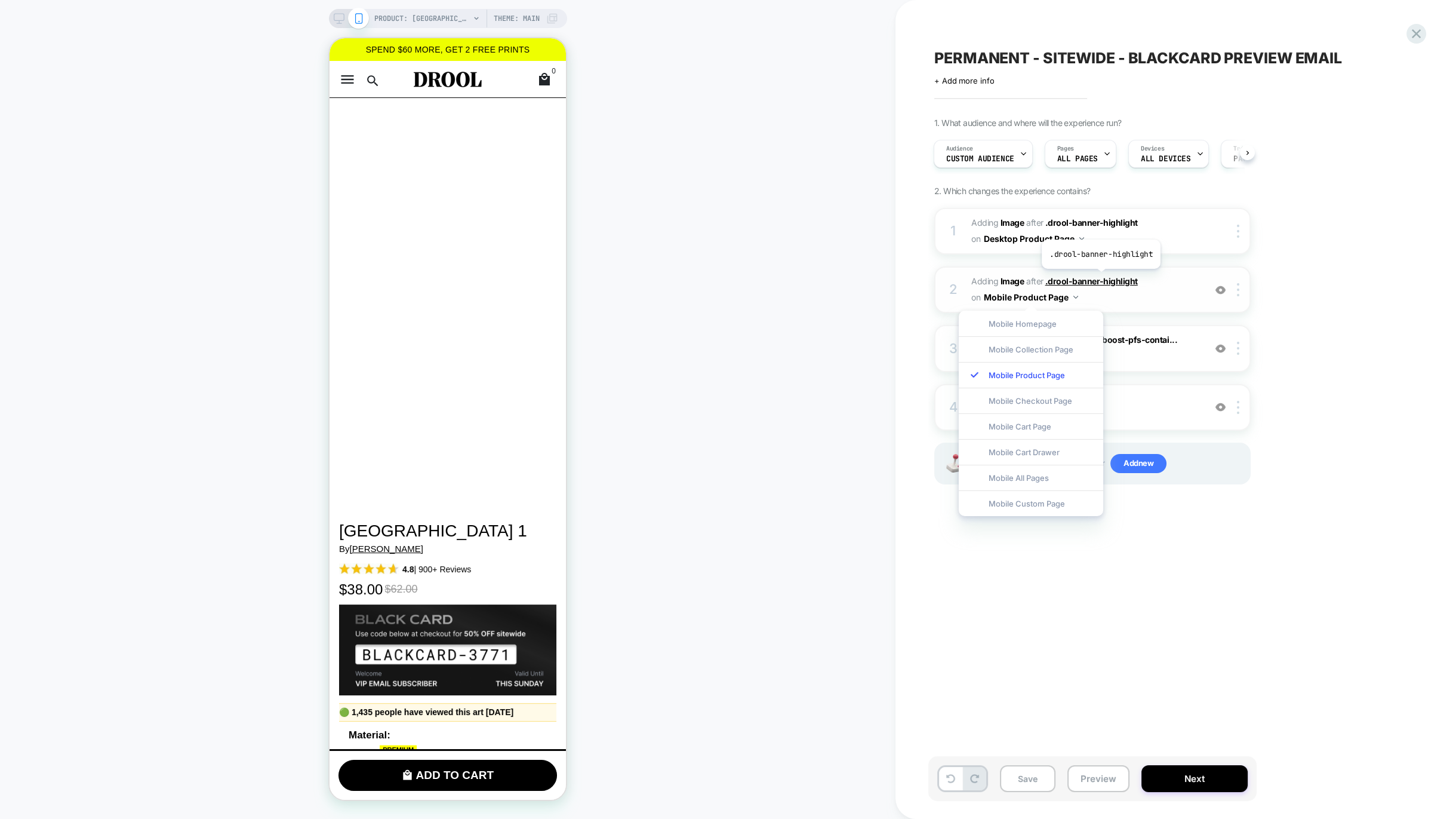
click at [1100, 277] on span ".drool-banner-highlight" at bounding box center [1092, 281] width 92 height 10
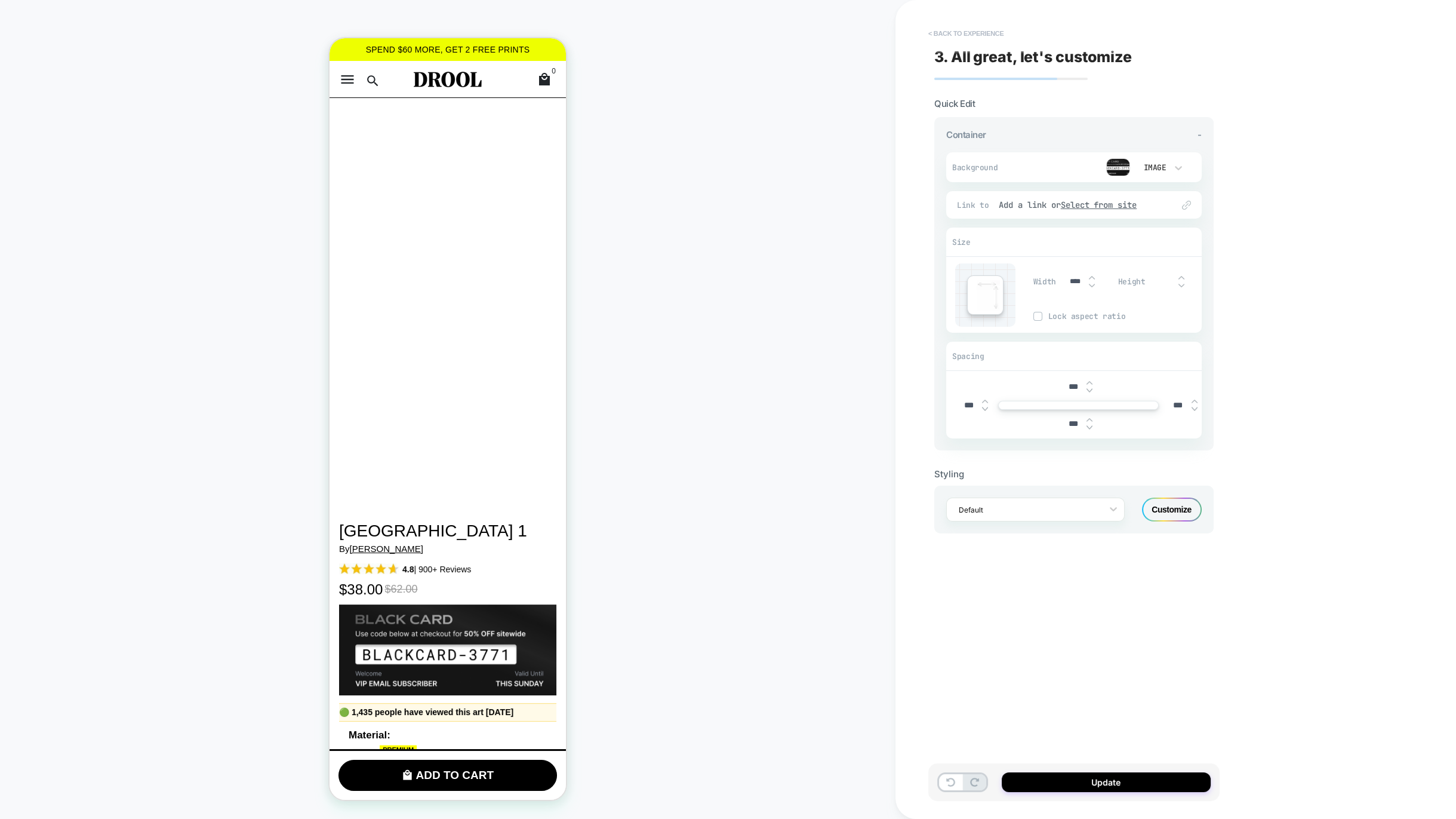
click at [951, 29] on button "< Back to experience" at bounding box center [966, 33] width 87 height 19
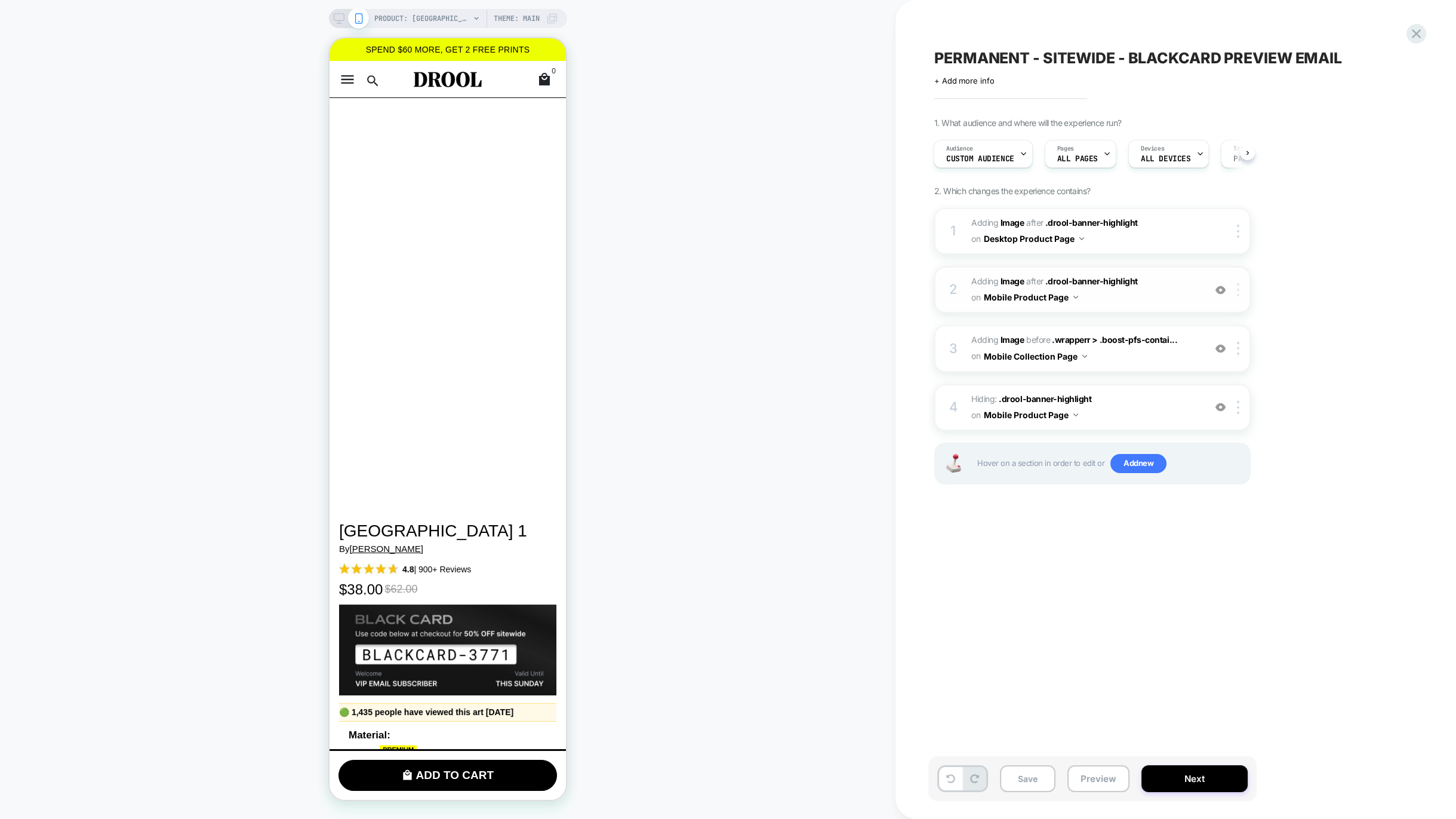
click at [1241, 283] on div at bounding box center [1241, 289] width 20 height 13
click at [1238, 291] on img at bounding box center [1238, 289] width 2 height 13
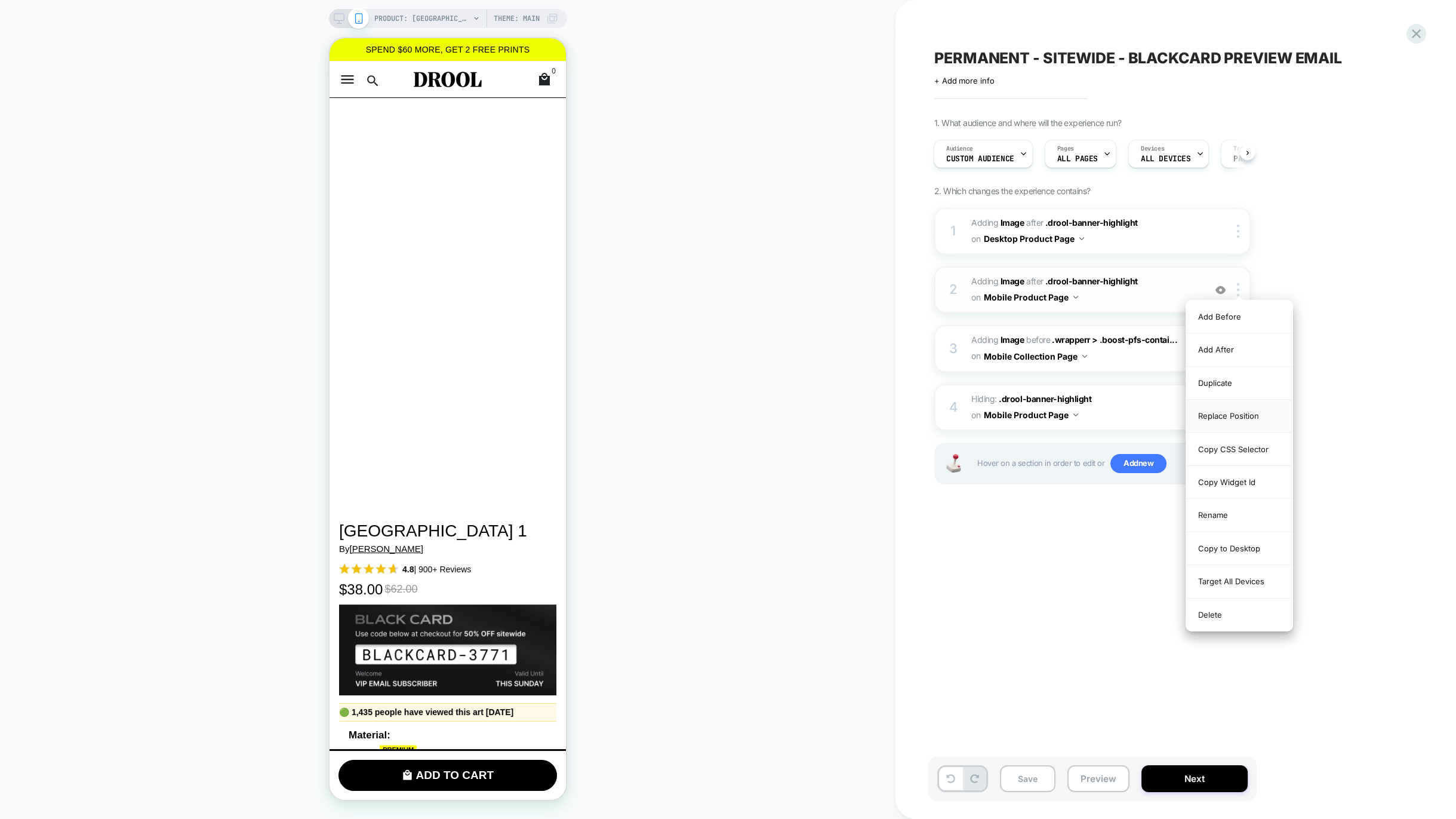
click at [1258, 412] on div "Replace Position" at bounding box center [1239, 416] width 106 height 33
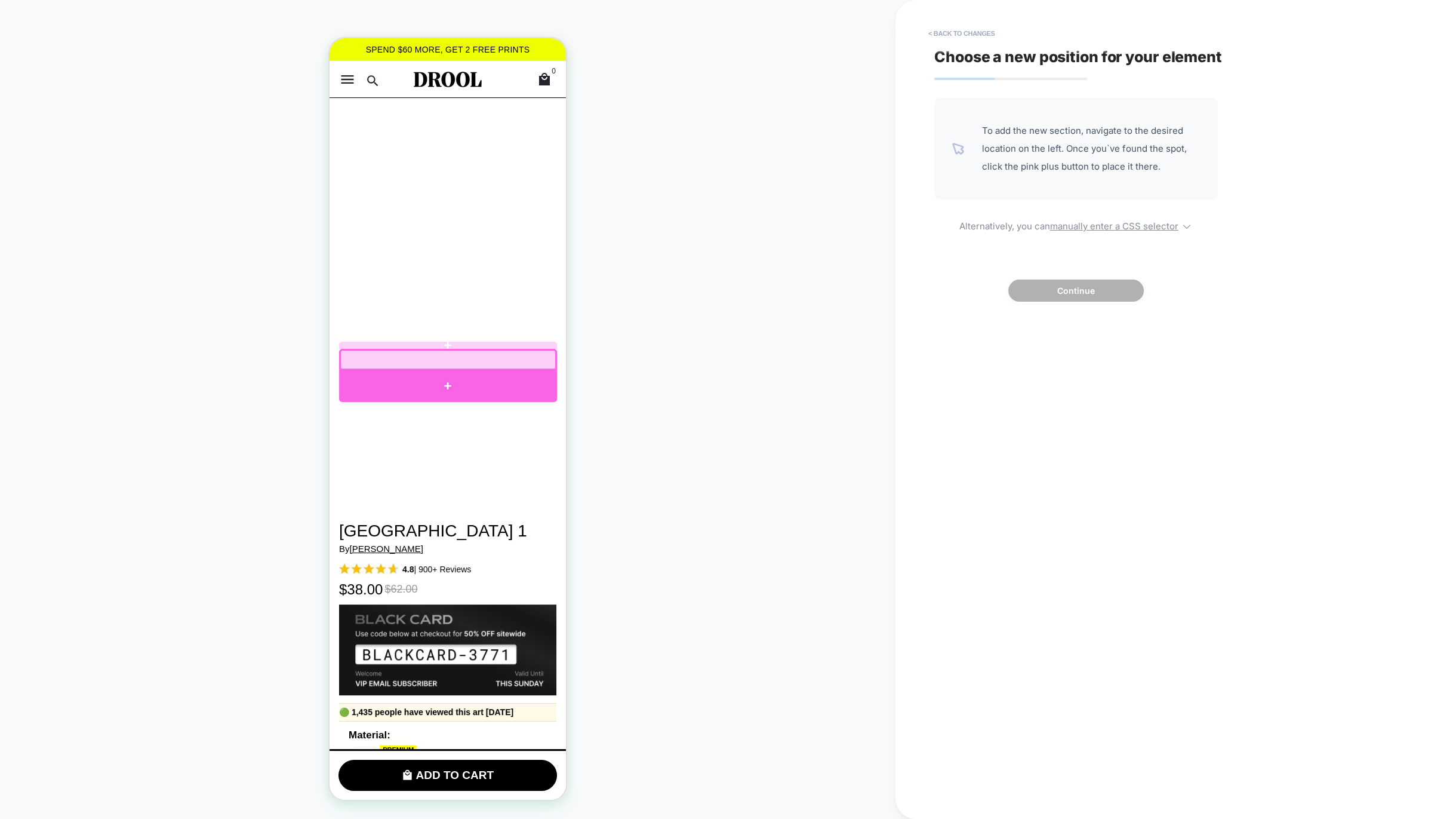
click at [412, 381] on div at bounding box center [448, 385] width 218 height 32
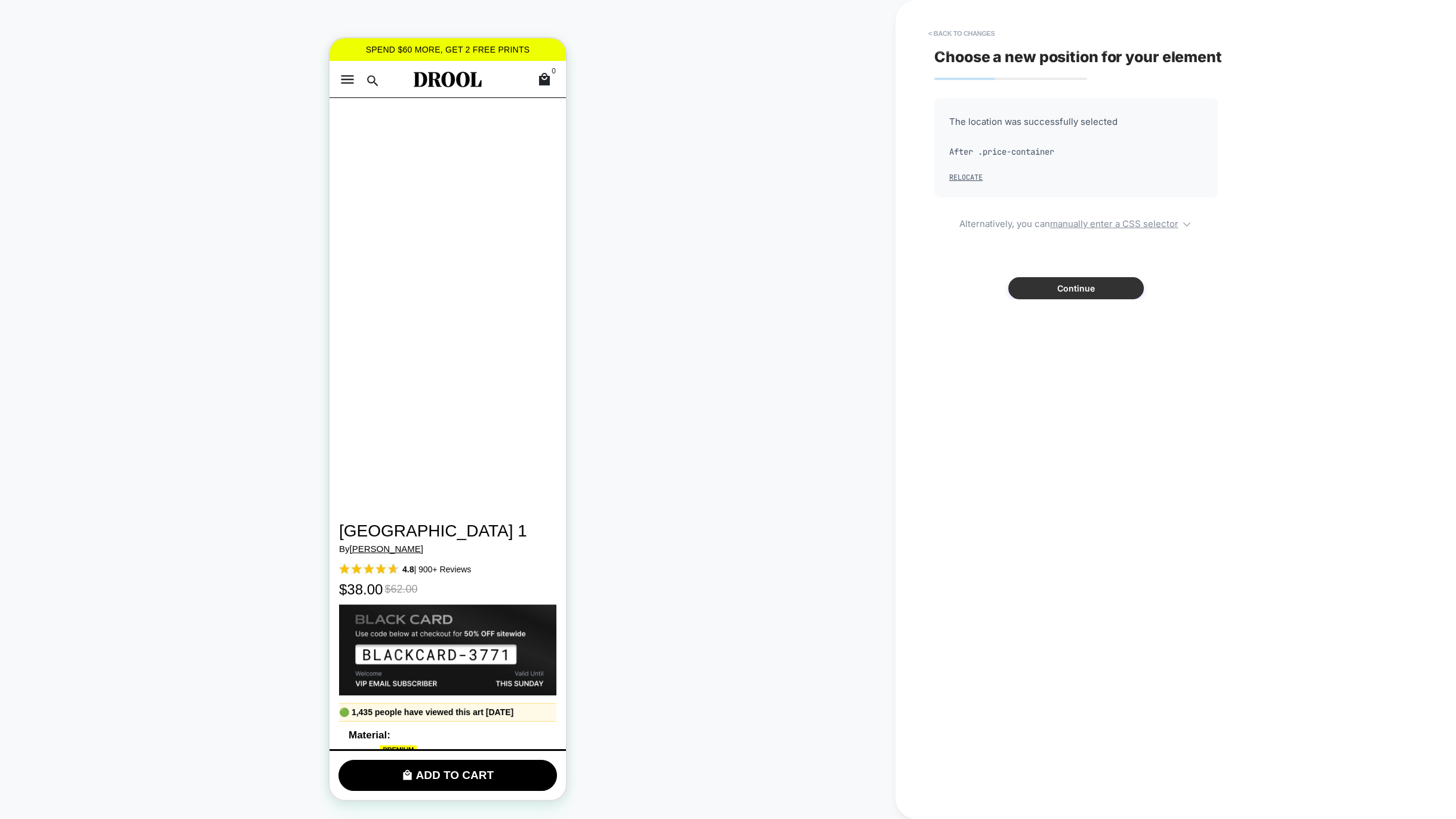
click at [1097, 289] on button "Continue" at bounding box center [1076, 288] width 135 height 22
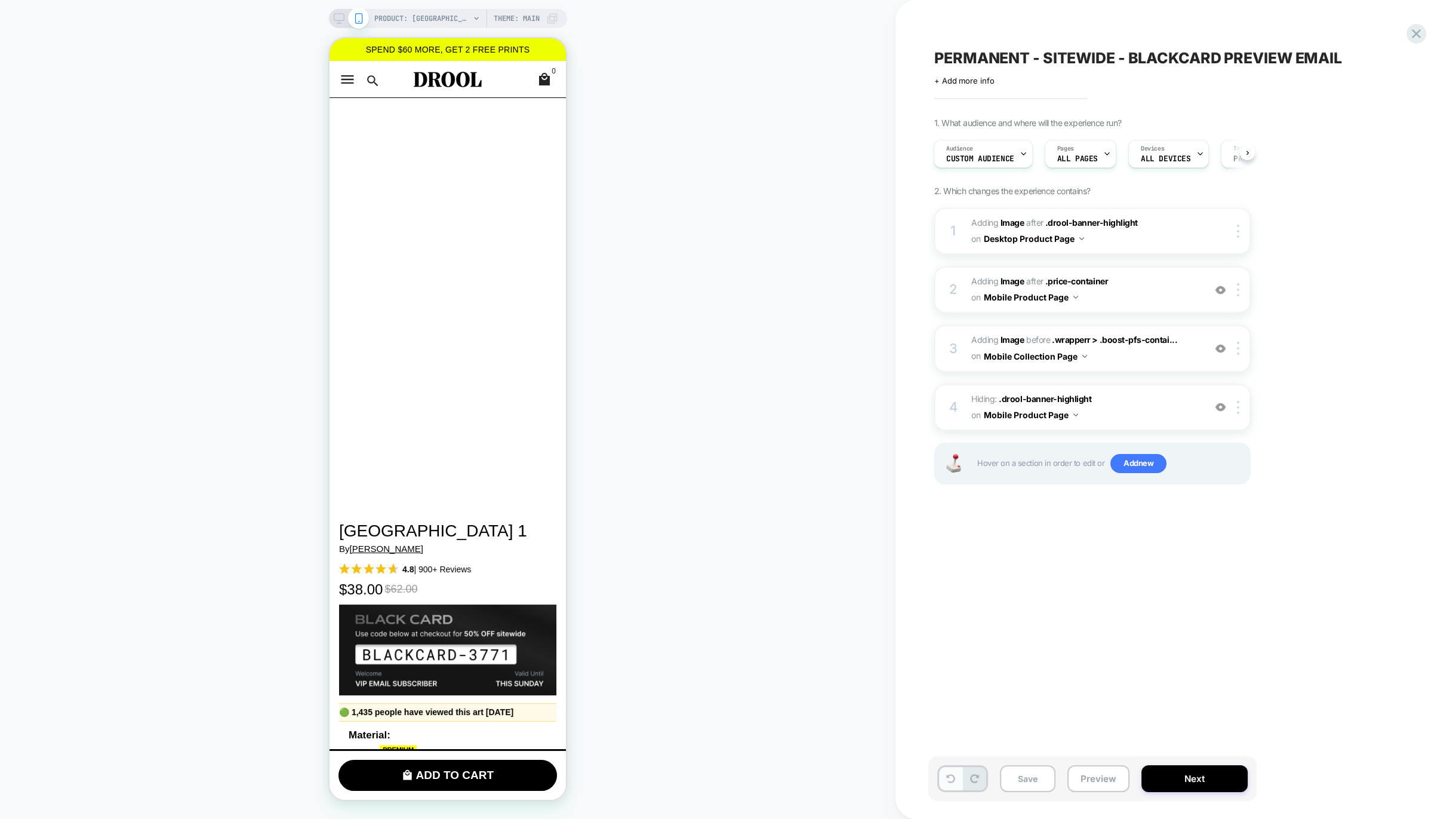
click at [956, 783] on button at bounding box center [951, 779] width 23 height 23
click at [956, 782] on button at bounding box center [951, 779] width 23 height 23
click at [945, 778] on button at bounding box center [951, 779] width 23 height 23
click at [950, 779] on icon at bounding box center [951, 779] width 9 height 9
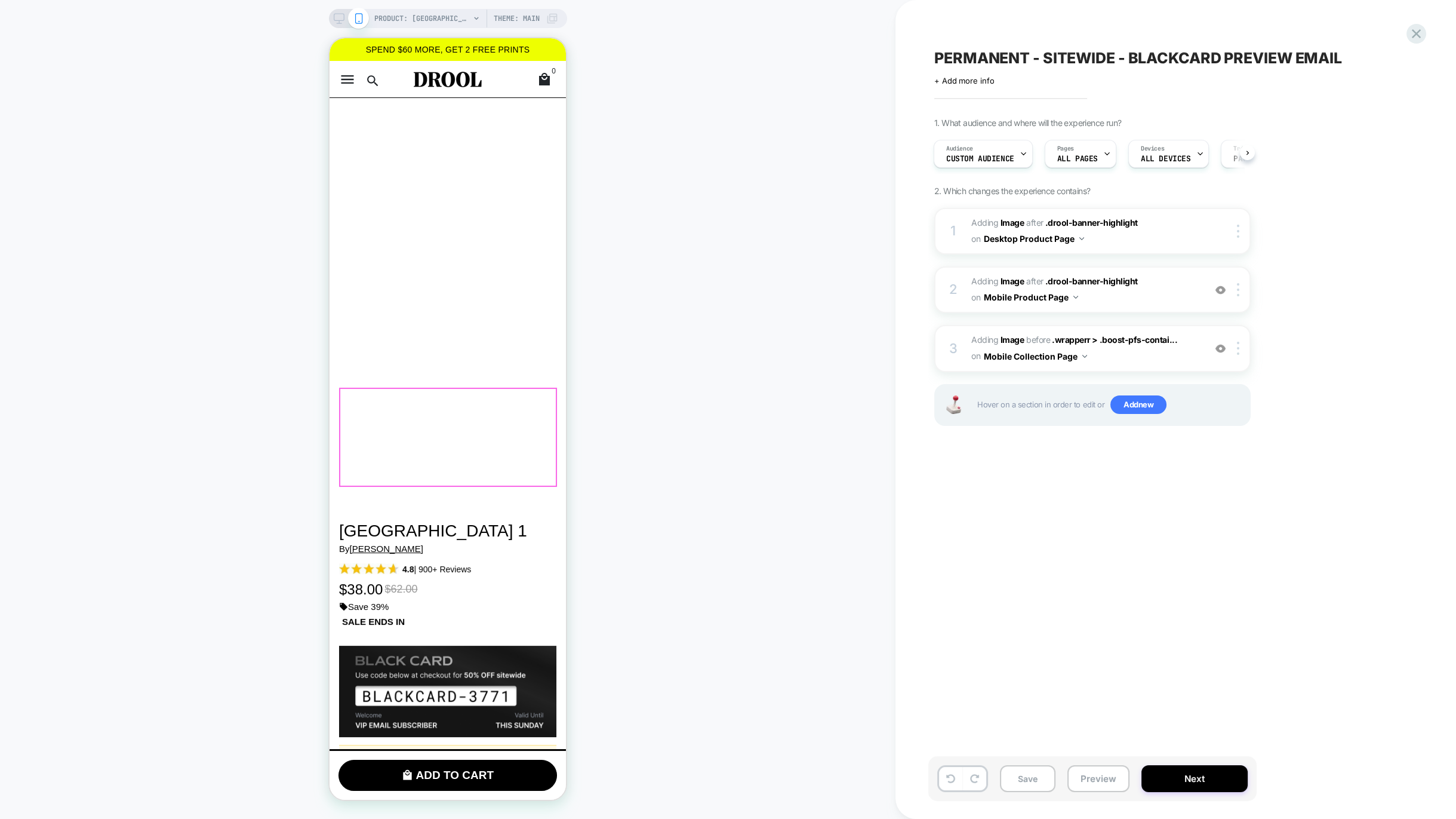
click at [433, 646] on img at bounding box center [448, 691] width 218 height 91
click at [1144, 291] on span "#_loomi_addon_1759769947435_dup1760091133 Adding Image AFTER .drool-banner-high…" at bounding box center [1085, 289] width 228 height 32
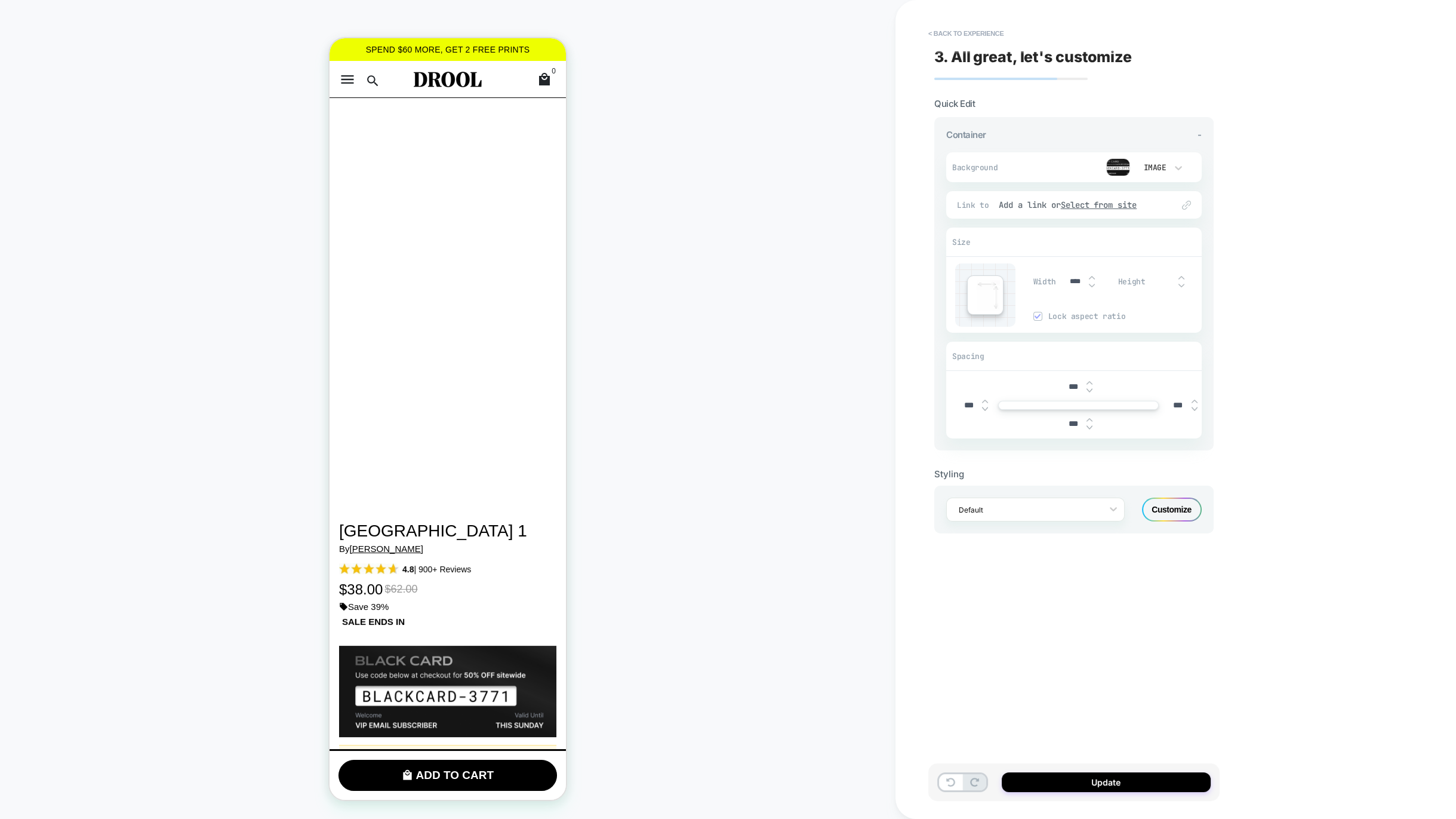
scroll to position [111, 0]
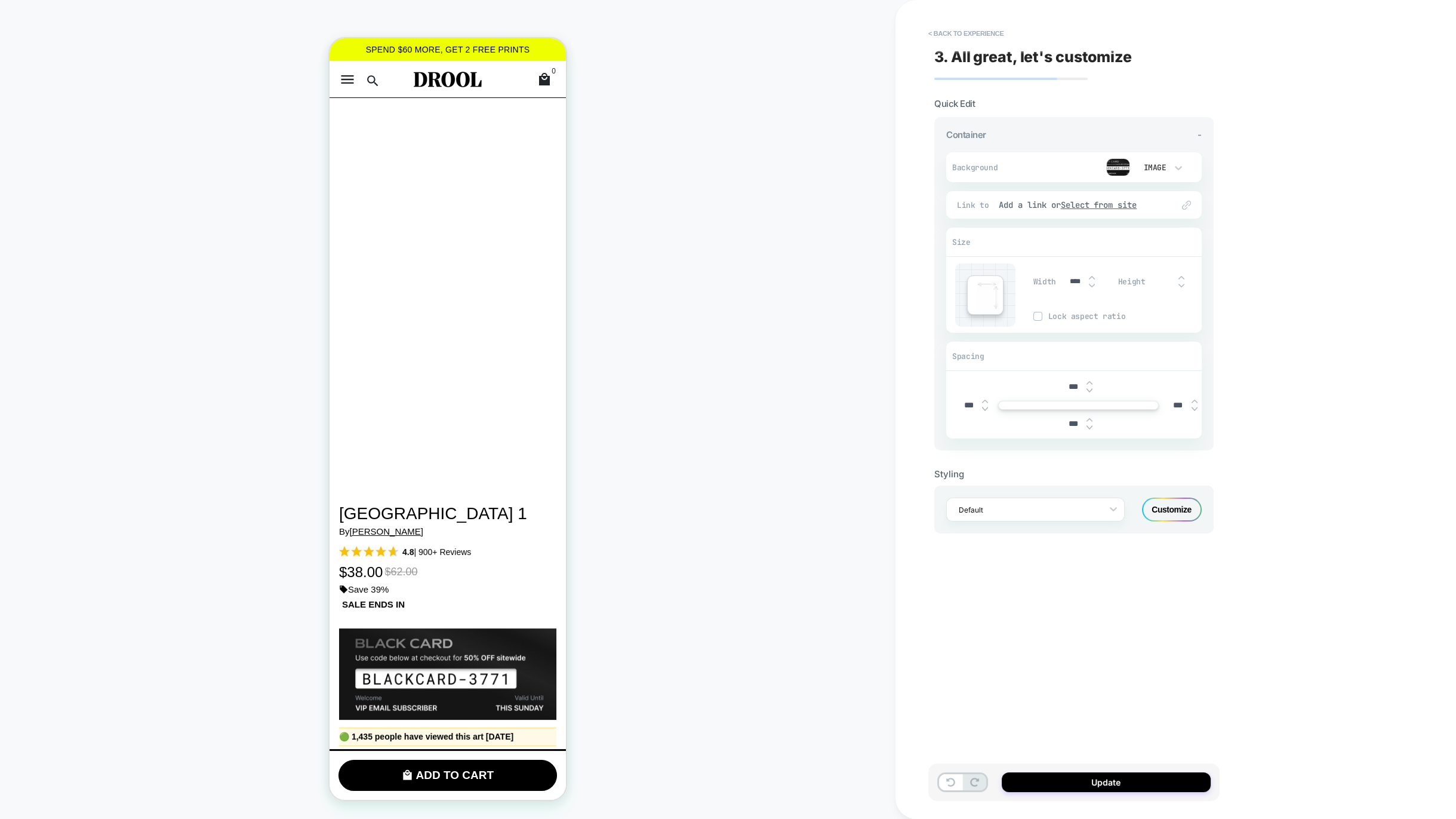
click at [1120, 170] on img at bounding box center [1118, 167] width 24 height 18
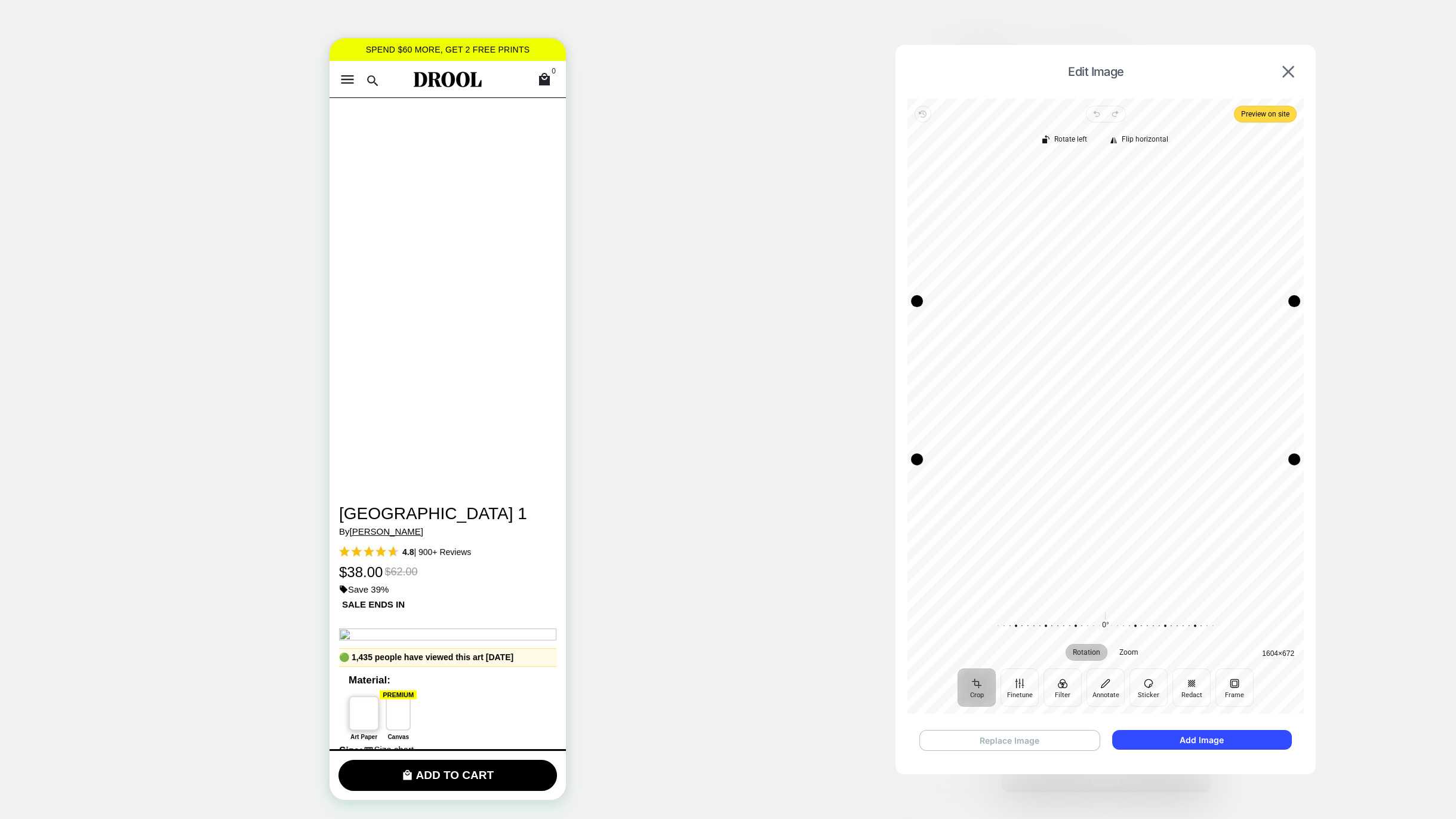
click at [1007, 733] on button "Replace Image" at bounding box center [1009, 740] width 181 height 21
click at [1186, 732] on button "Add Image" at bounding box center [1202, 740] width 180 height 20
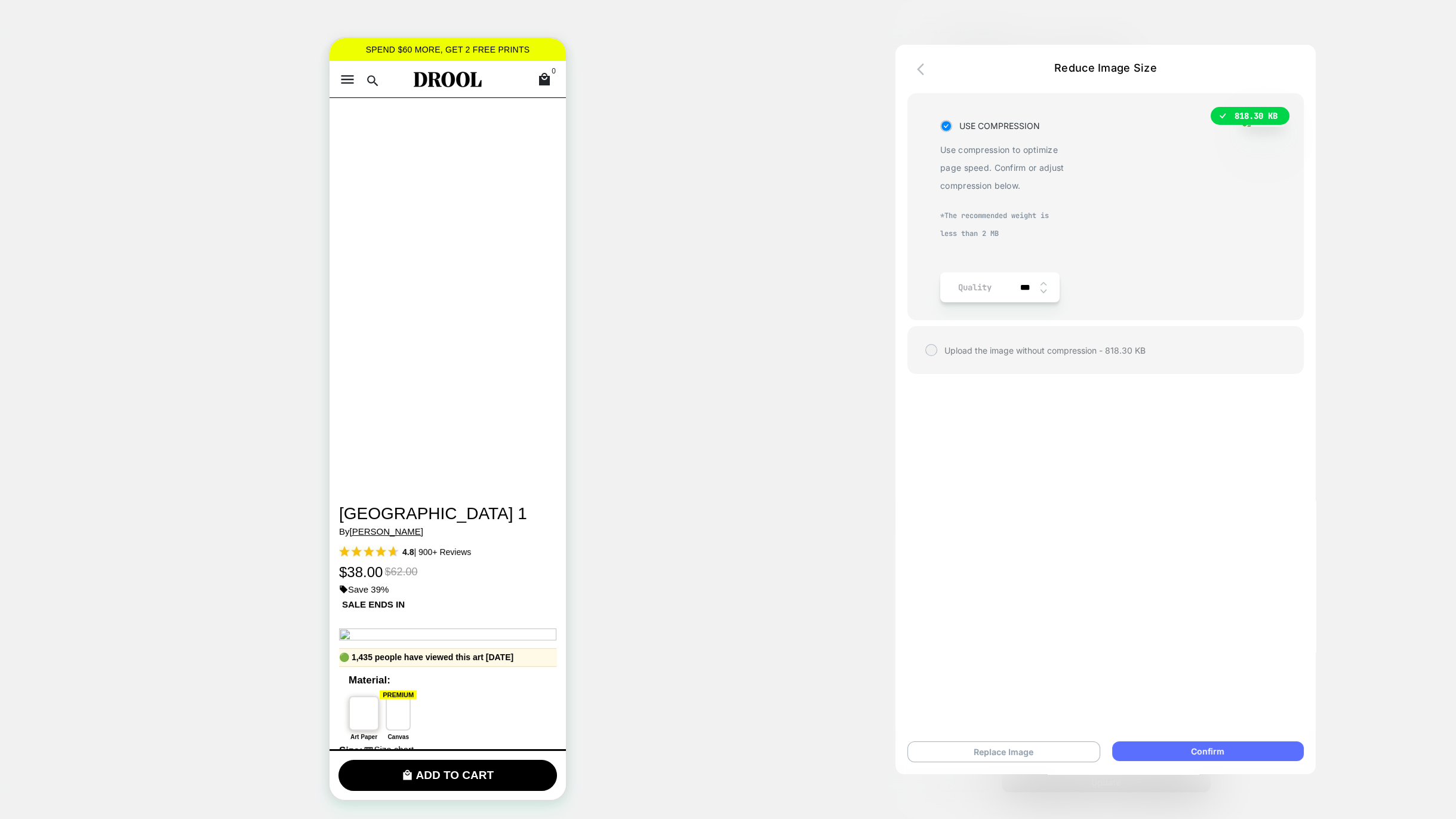
click at [1205, 751] on button "Confirm" at bounding box center [1208, 751] width 191 height 20
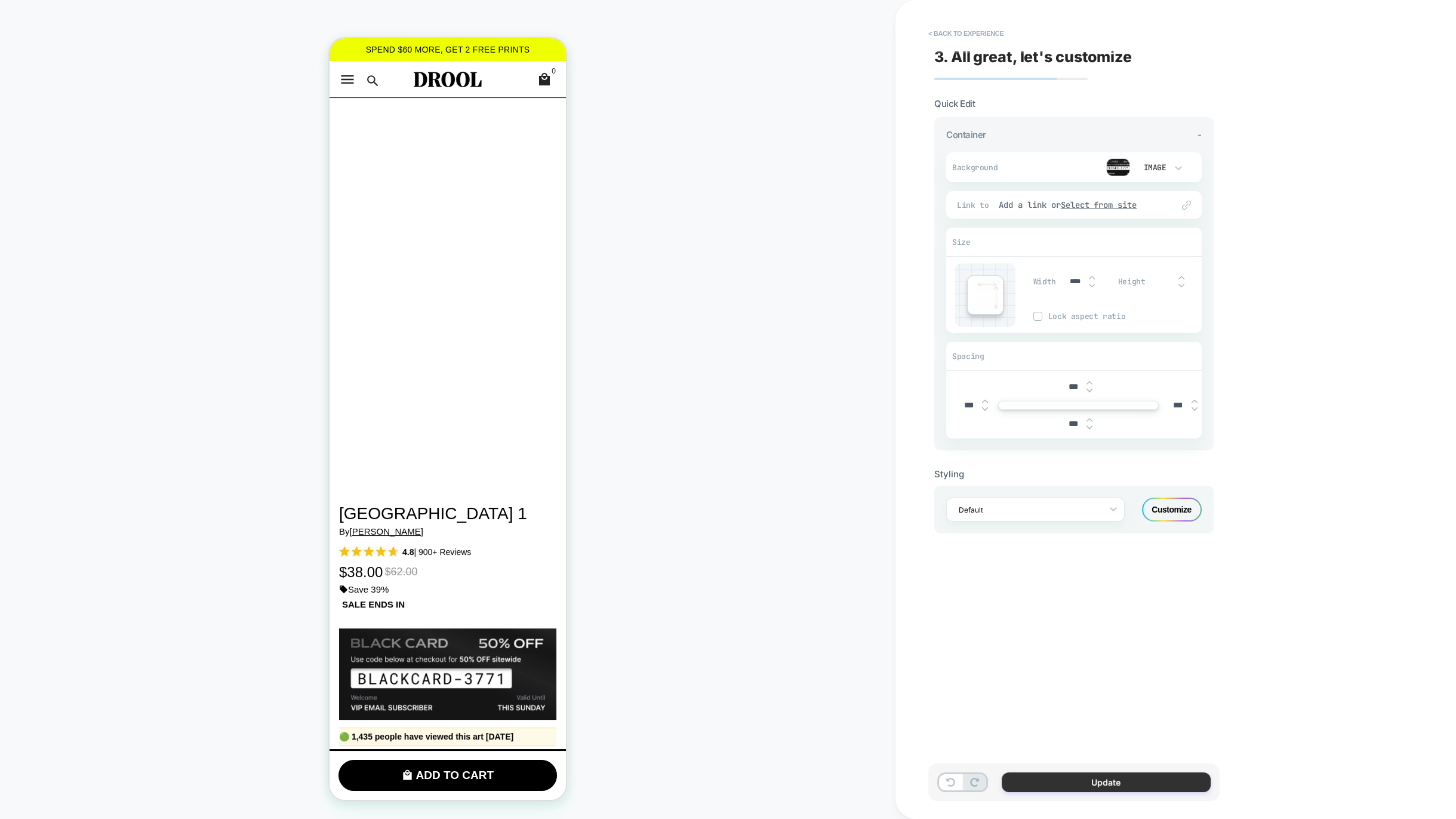
click at [1083, 782] on button "Update" at bounding box center [1106, 782] width 209 height 20
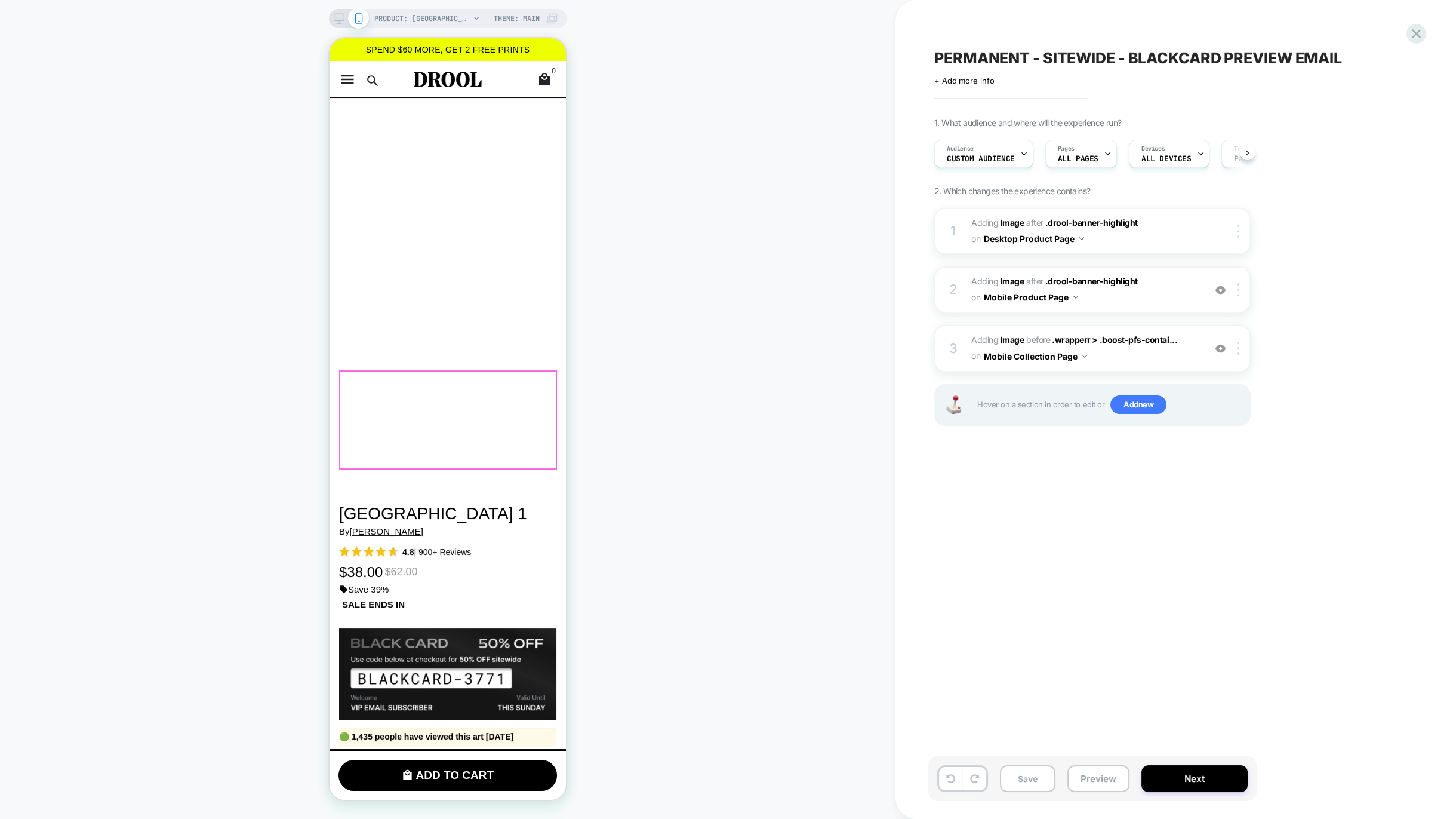
scroll to position [0, 1]
click at [330, 14] on div "PRODUCT: Okinawa 1 [by othman zougam] Theme: MAIN" at bounding box center [448, 18] width 238 height 19
click at [335, 21] on icon at bounding box center [339, 18] width 11 height 11
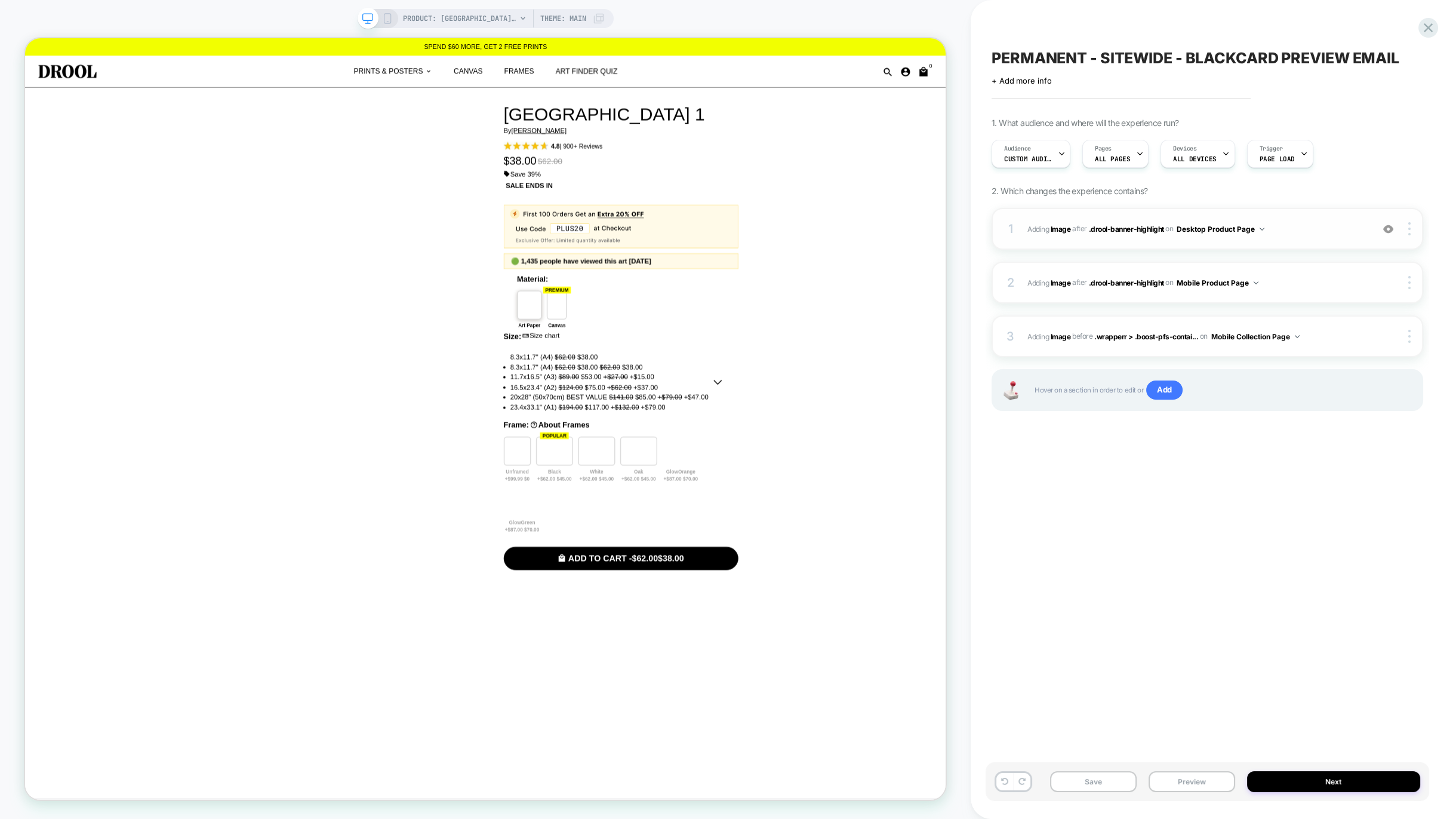
click at [1300, 231] on span "#_loomi_addon_1759769682840_dup1760091133 Adding Image AFTER .drool-banner-high…" at bounding box center [1196, 229] width 339 height 15
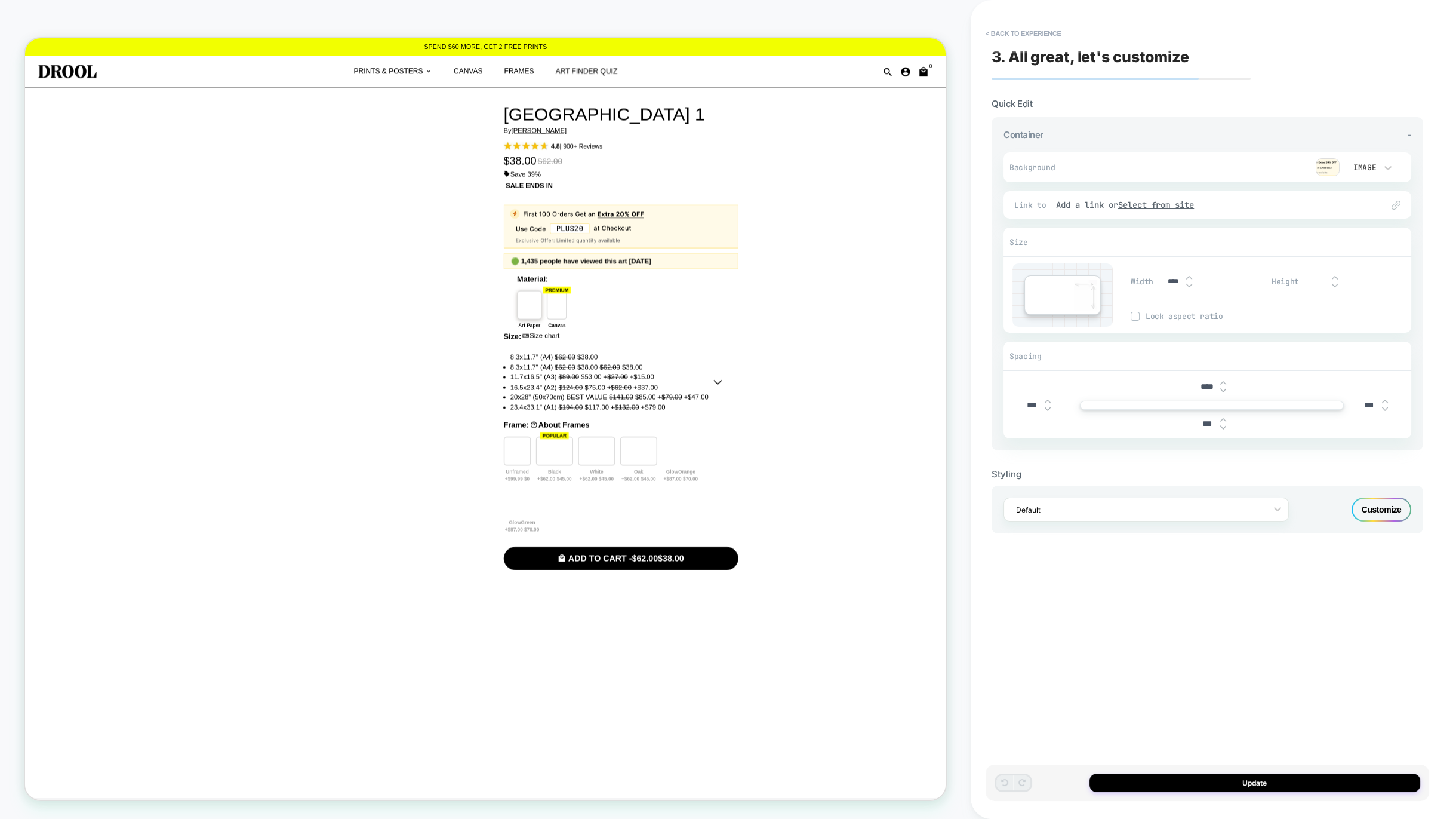
click at [1336, 169] on img at bounding box center [1327, 167] width 24 height 18
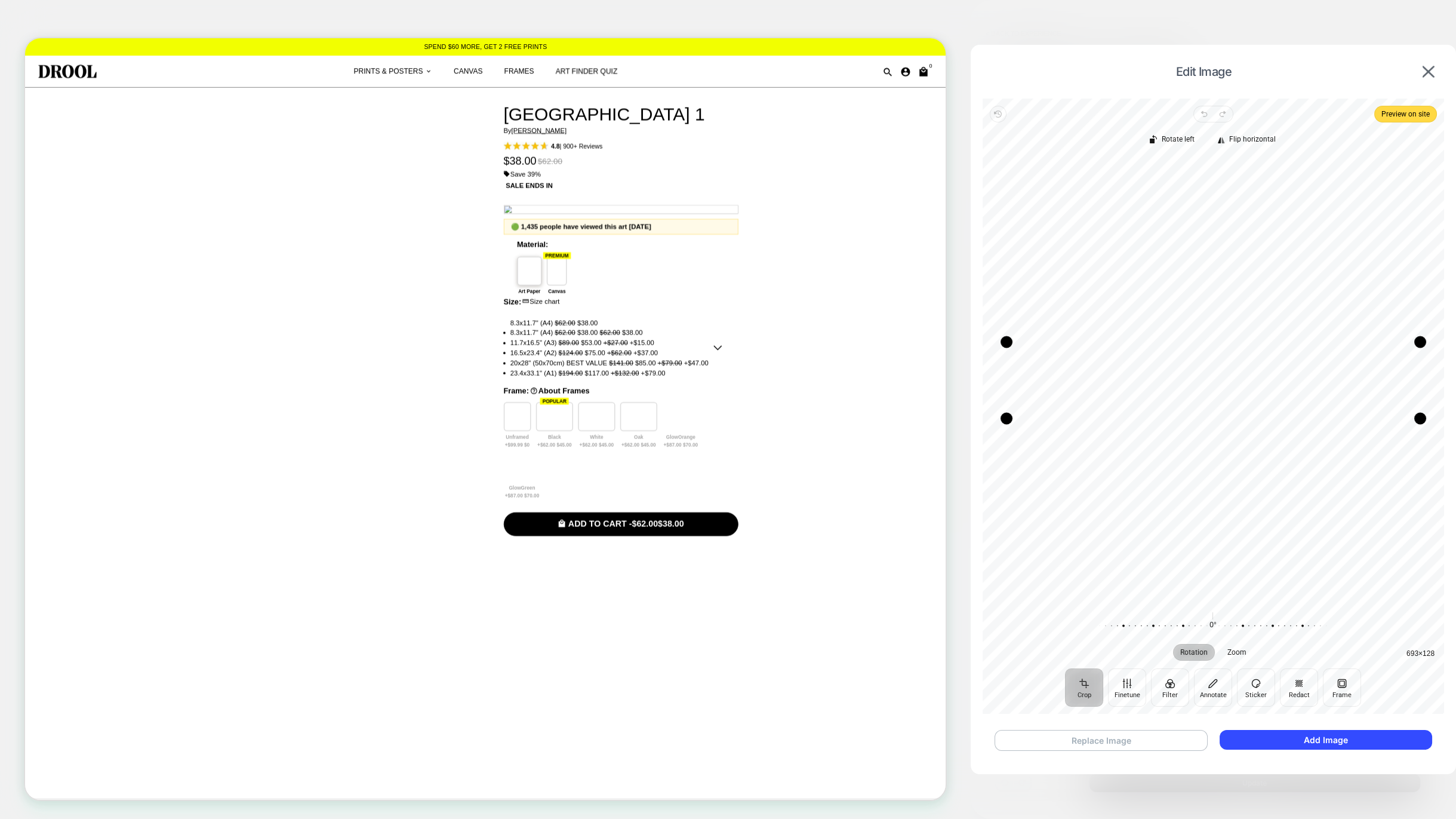
click at [1114, 740] on button "Replace Image" at bounding box center [1101, 740] width 214 height 21
click at [1360, 740] on button "Add Image" at bounding box center [1327, 740] width 213 height 20
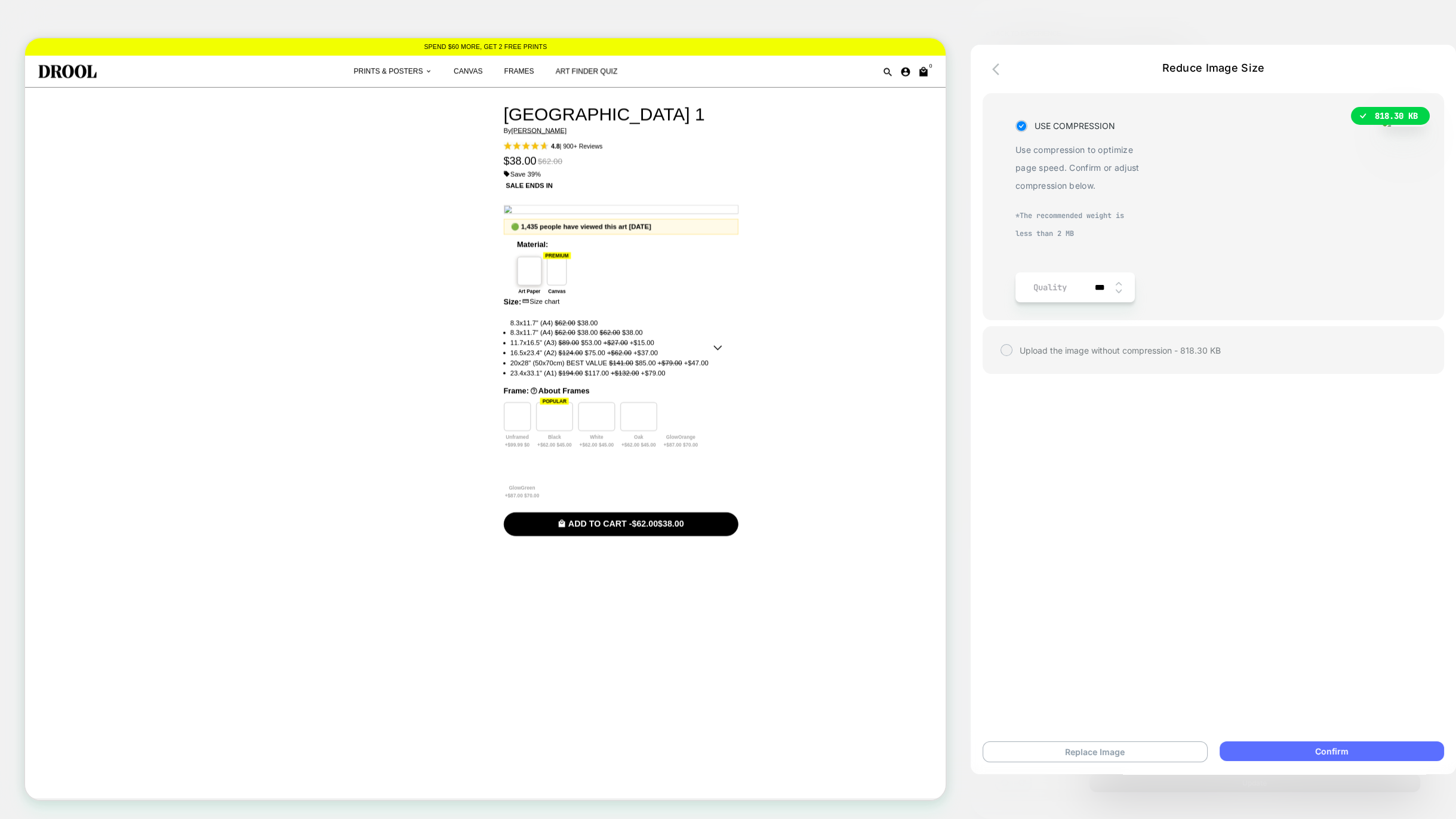
click at [1327, 750] on button "Confirm" at bounding box center [1332, 751] width 224 height 20
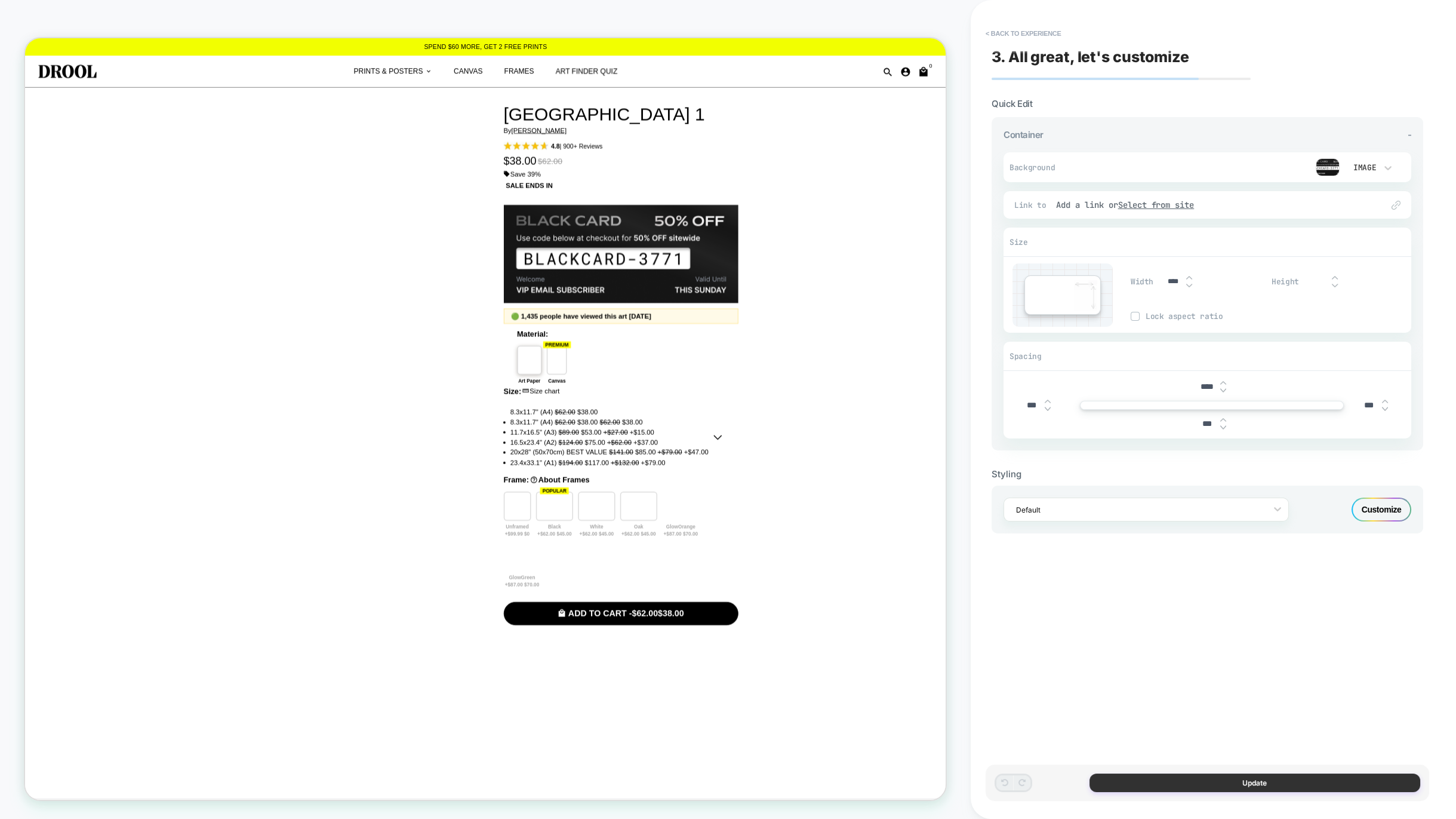
click at [1231, 785] on button "Update" at bounding box center [1255, 783] width 331 height 18
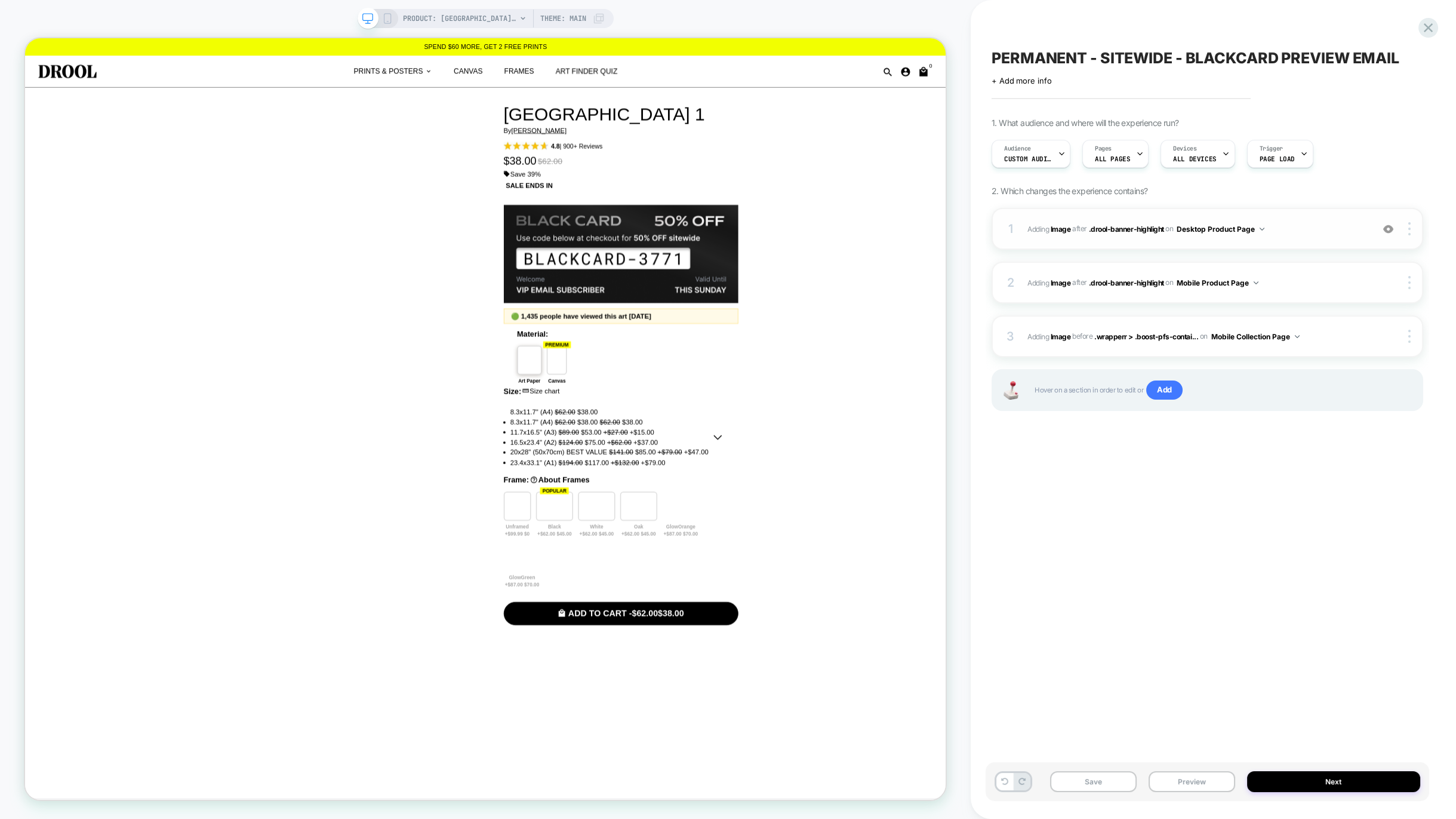
click at [1294, 232] on span "#_loomi_addon_1759769682840_dup1760091133 Adding Image AFTER .drool-banner-high…" at bounding box center [1196, 229] width 339 height 15
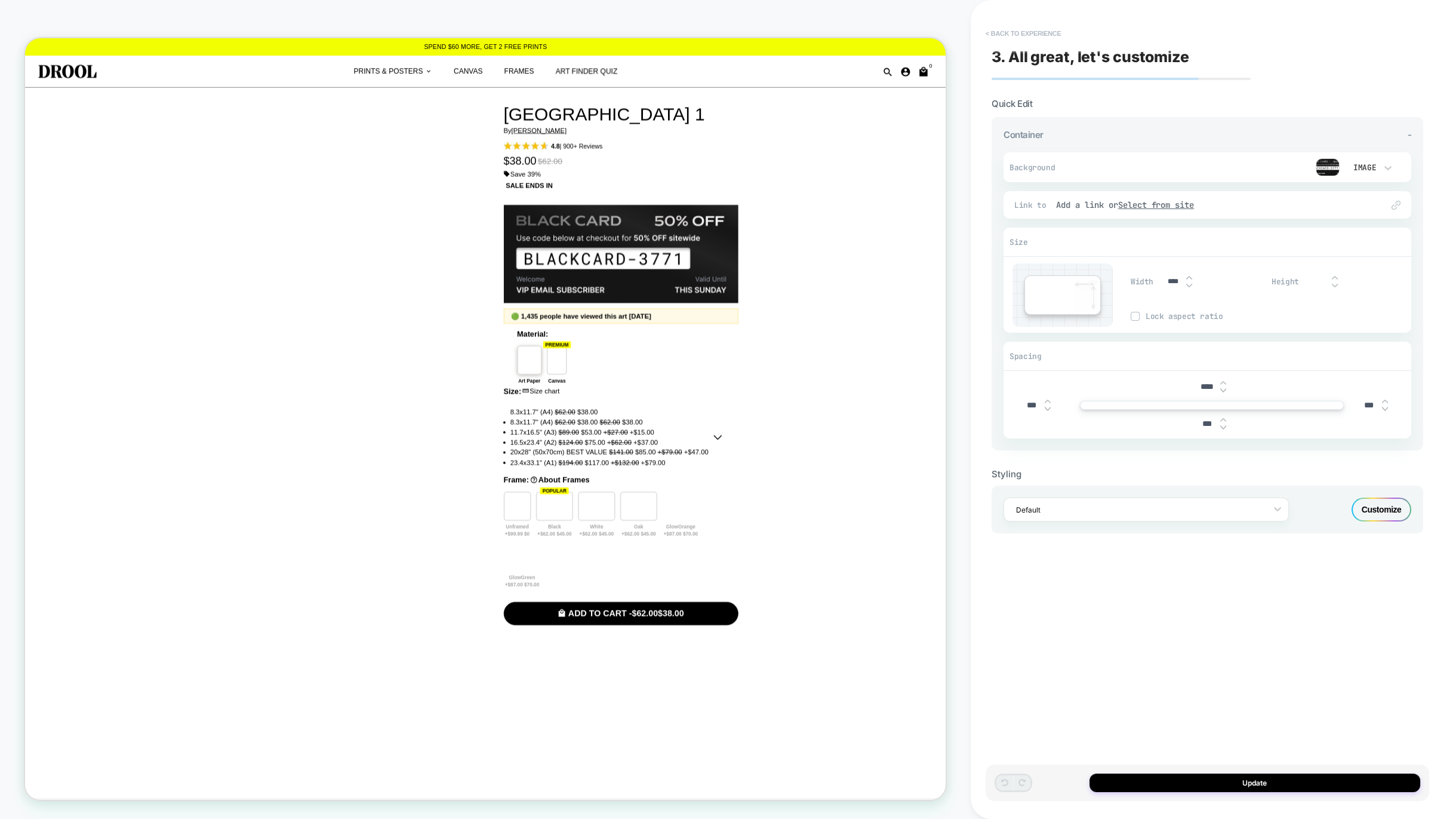
click at [997, 33] on button "< Back to experience" at bounding box center [1023, 33] width 87 height 19
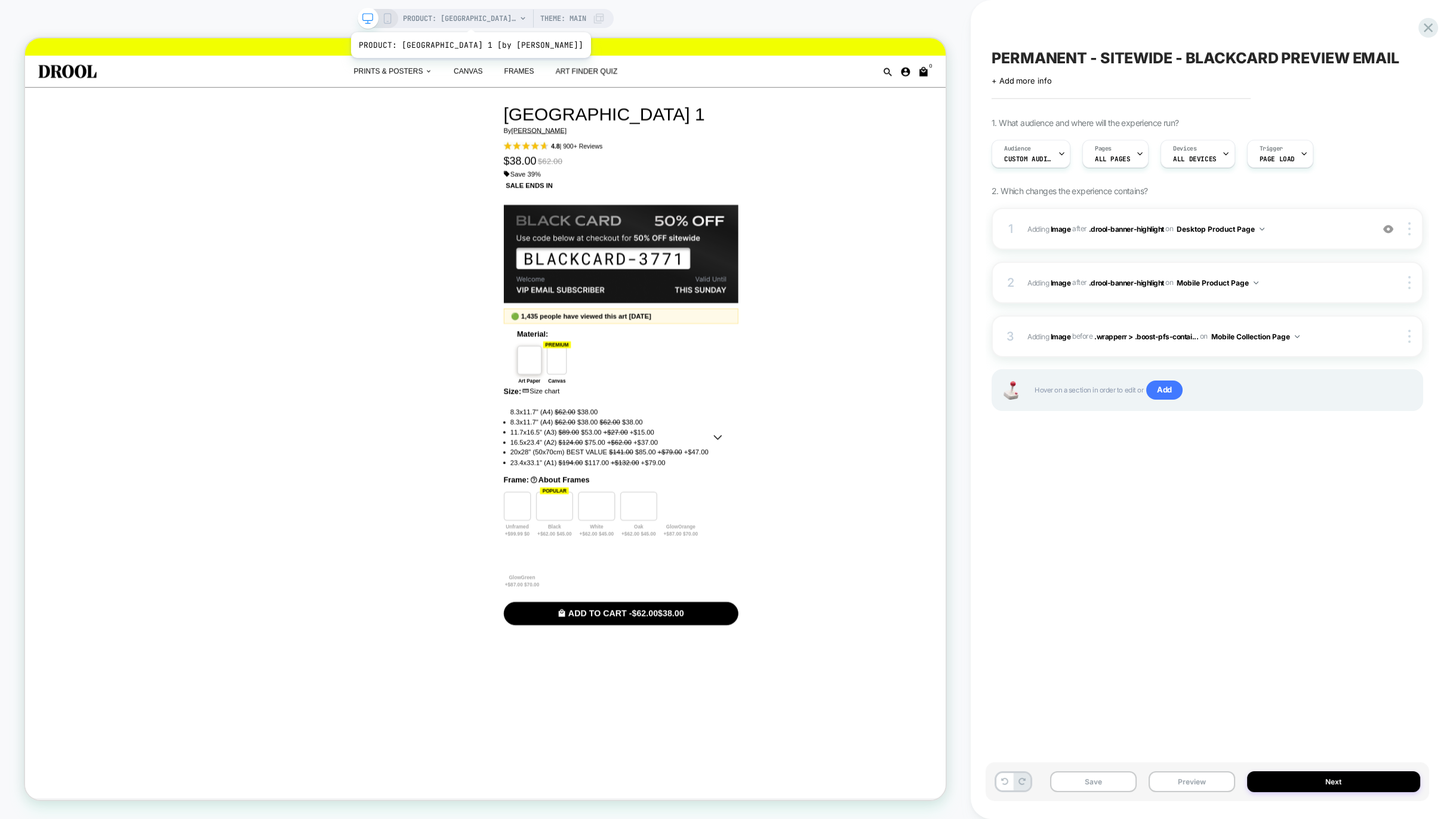
click at [445, 17] on span "PRODUCT: Okinawa 1 [by othman zougam]" at bounding box center [460, 18] width 114 height 19
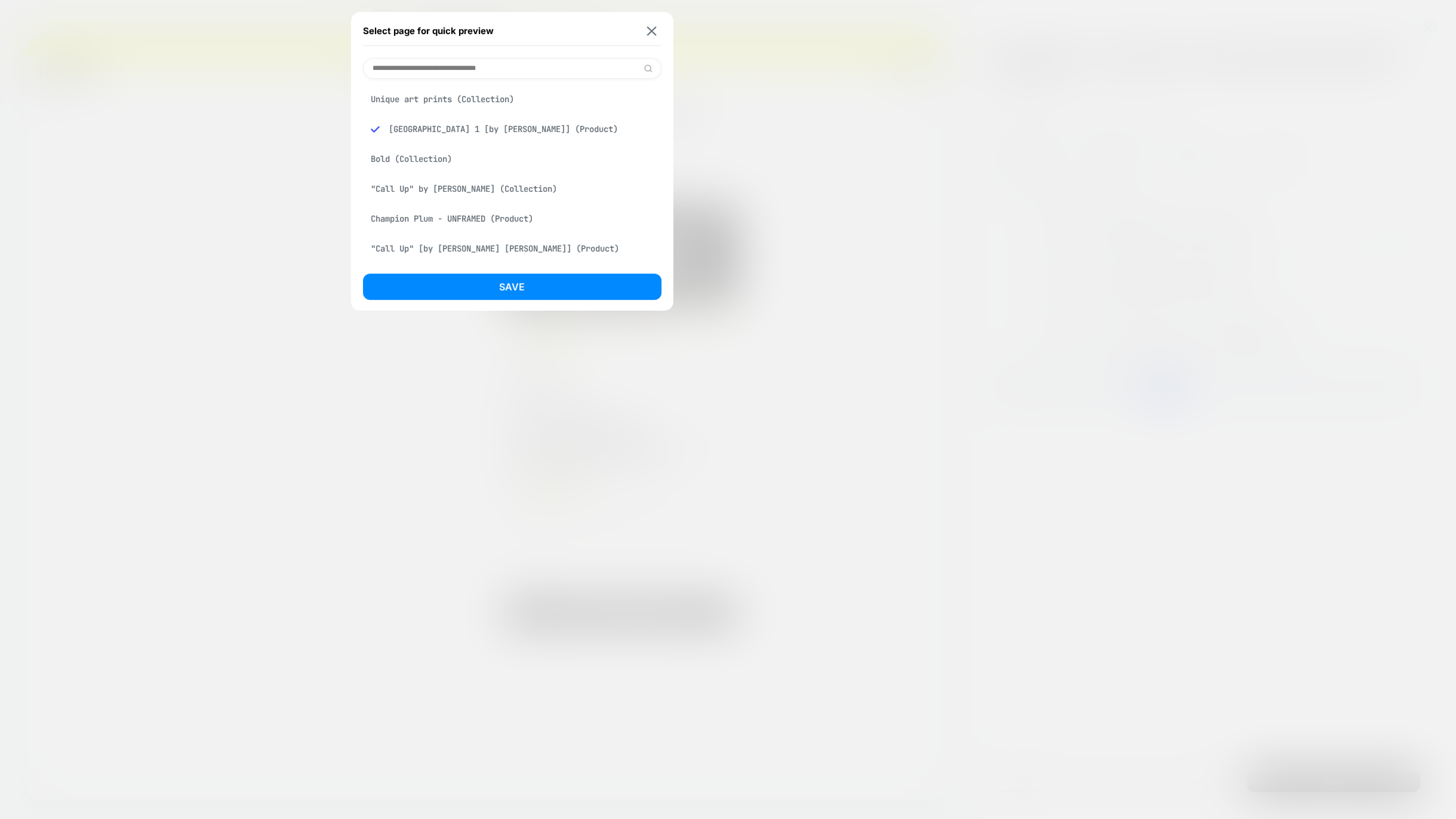
click at [463, 94] on div "Unique art prints (Collection)" at bounding box center [512, 99] width 298 height 23
click at [537, 287] on button "Save" at bounding box center [512, 287] width 298 height 26
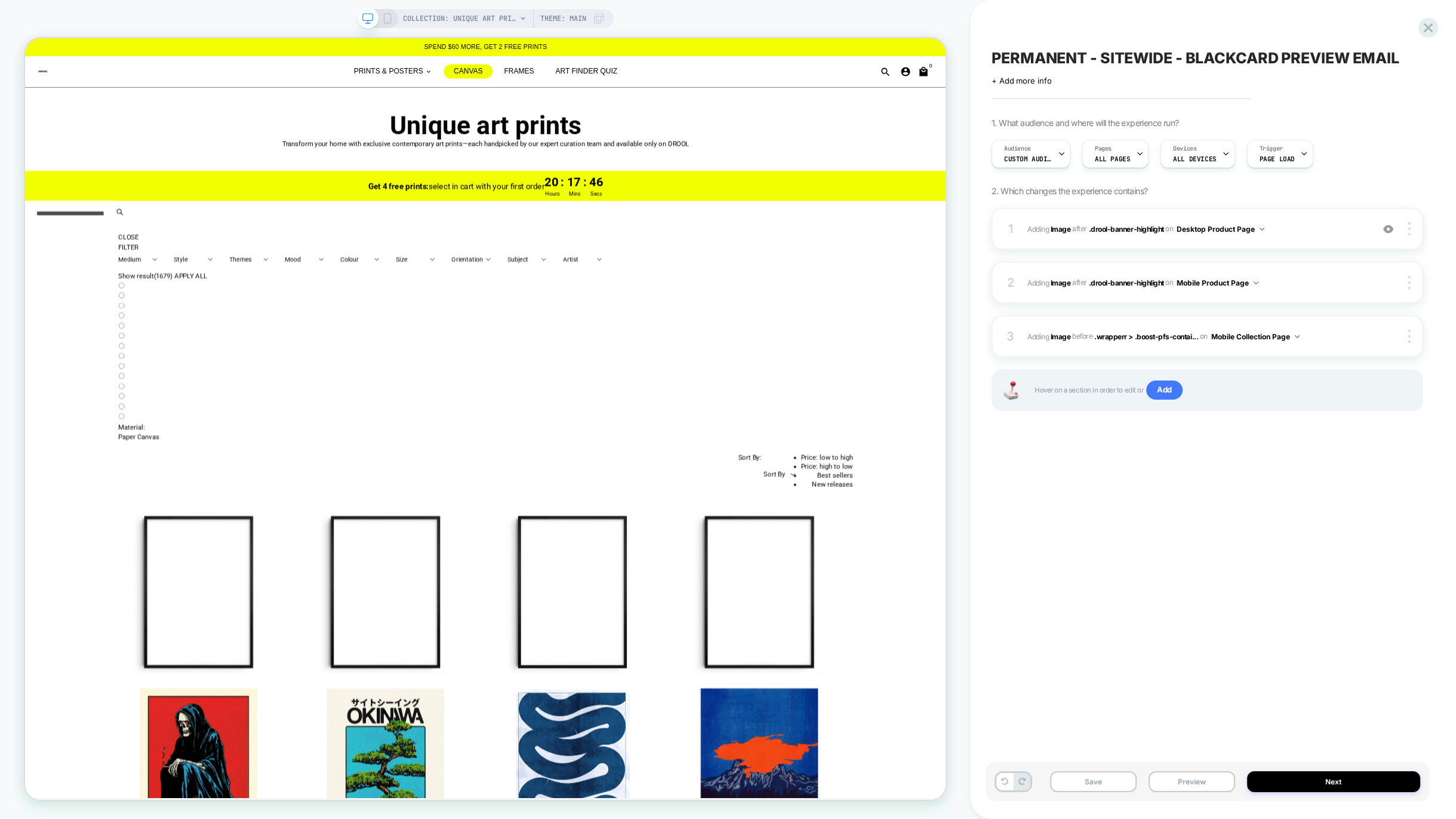
click at [387, 19] on icon at bounding box center [387, 18] width 11 height 11
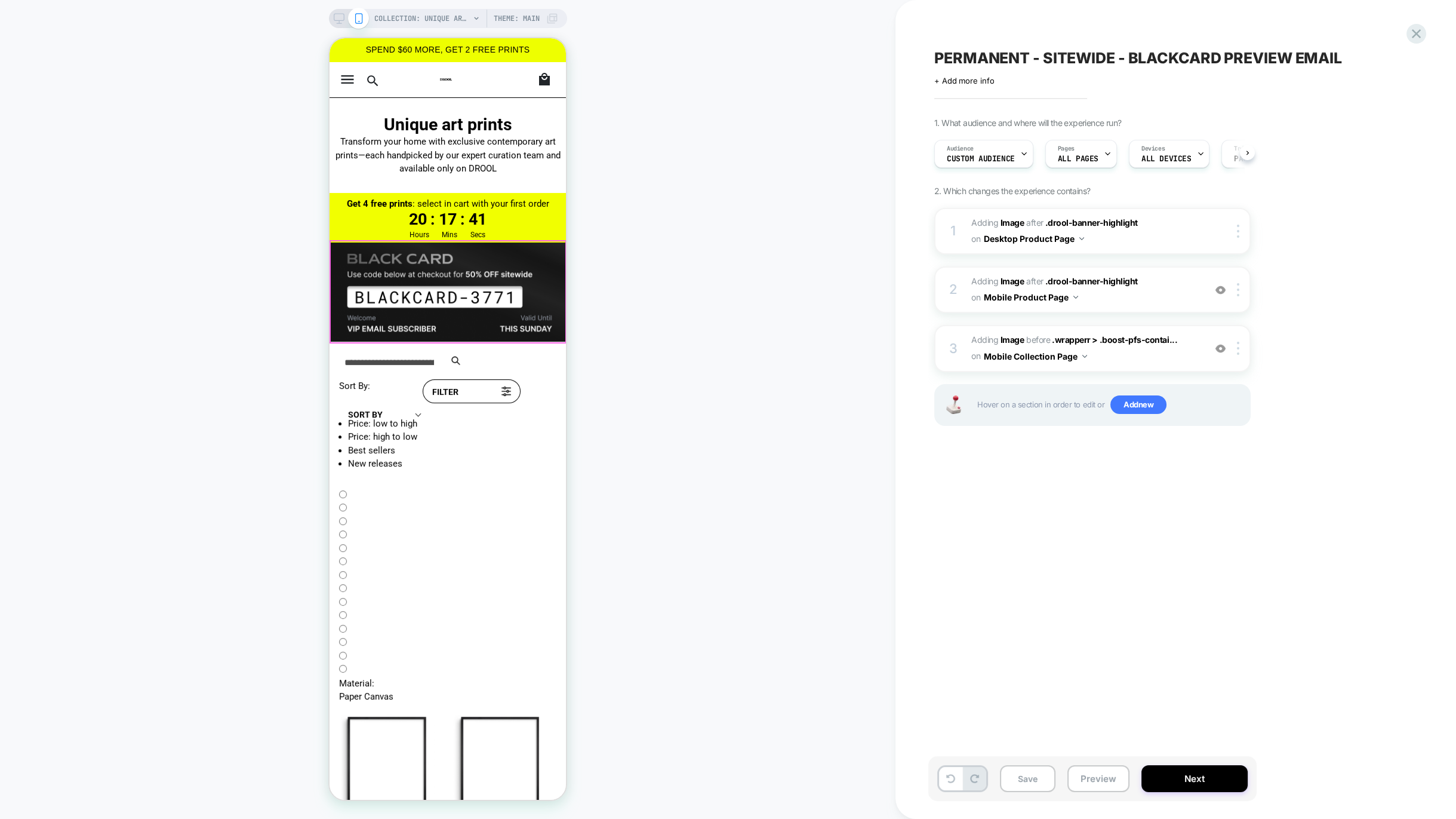
scroll to position [0, 1]
click at [1158, 356] on span "#_loomi_addon_1759774722744_dup1760091133 Adding Image BEFORE .wrapperr > .boos…" at bounding box center [1085, 348] width 228 height 32
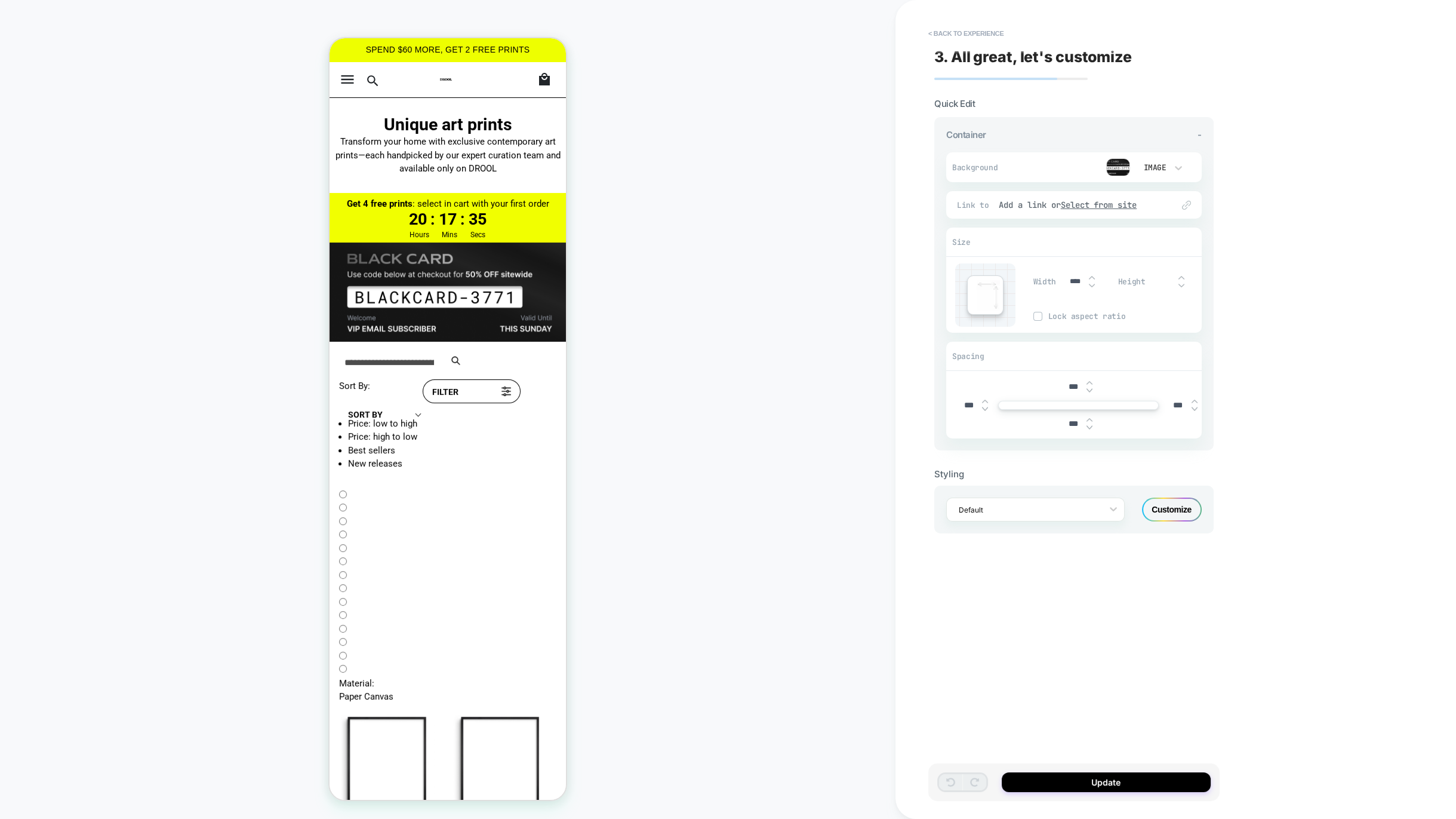
click at [1117, 166] on img at bounding box center [1118, 167] width 24 height 18
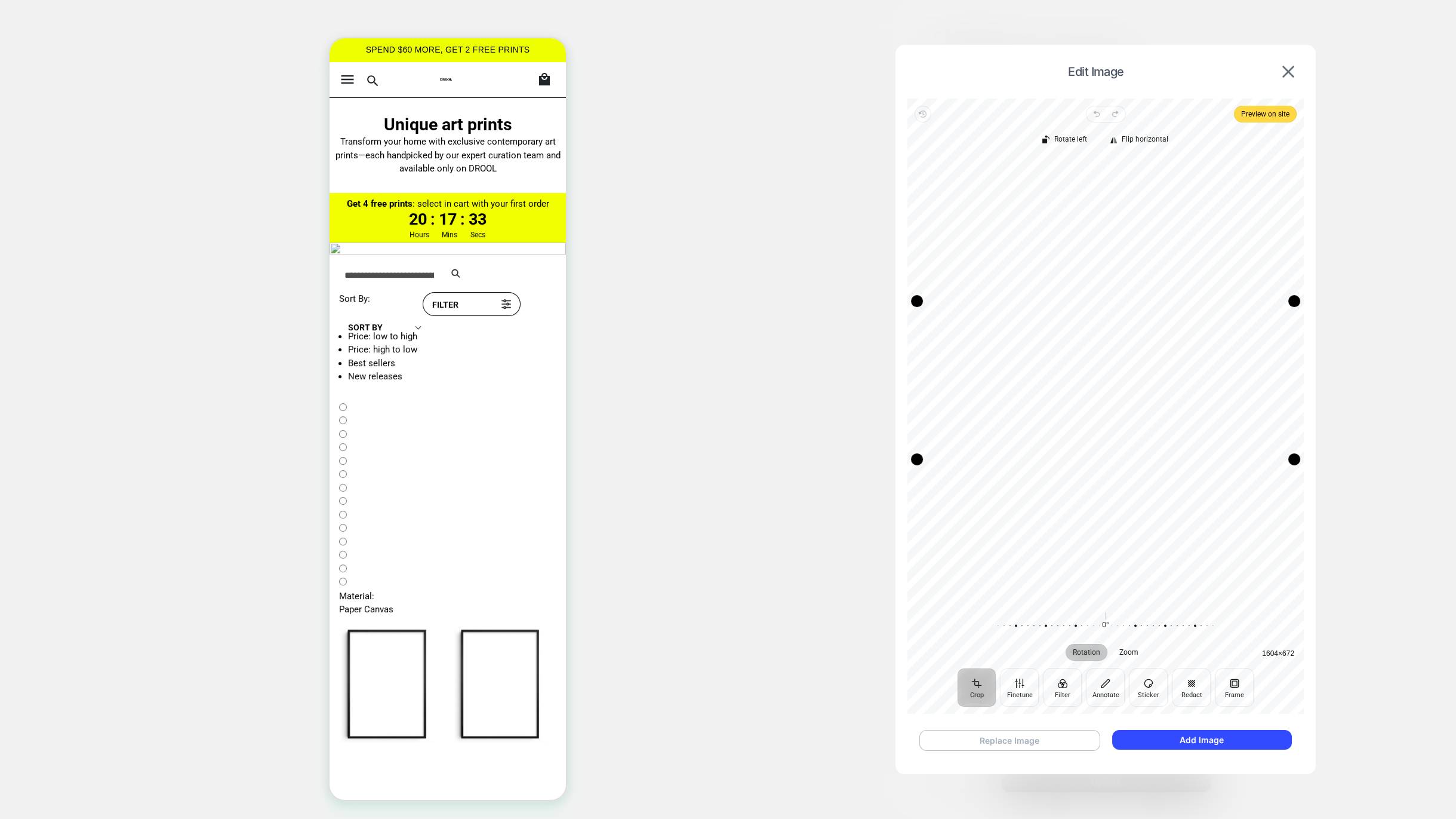
click at [1019, 743] on button "Replace Image" at bounding box center [1009, 740] width 181 height 21
click at [1194, 737] on button "Add Image" at bounding box center [1202, 740] width 180 height 20
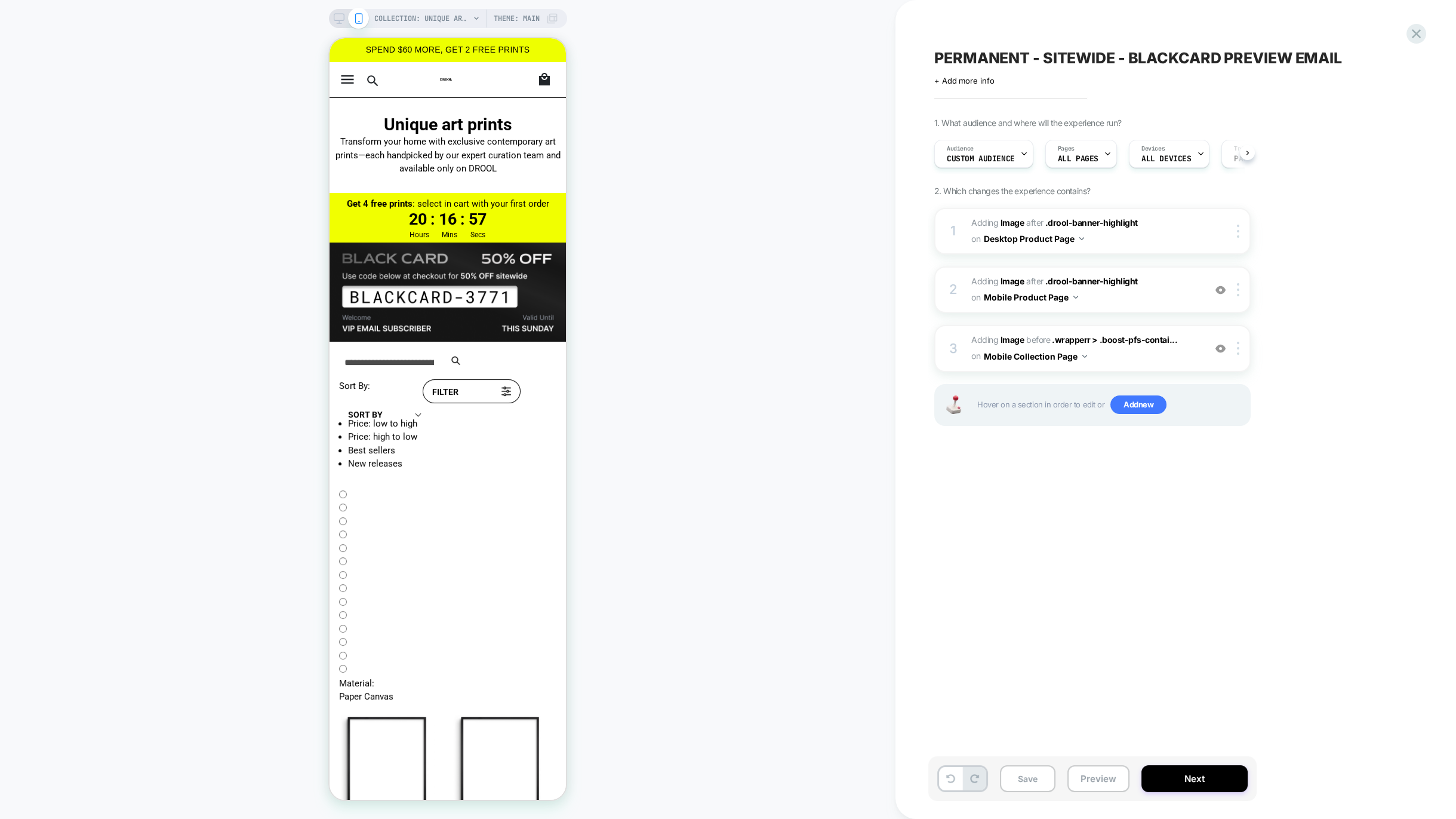
scroll to position [0, 1]
click at [979, 165] on div "Audience Custom Audience" at bounding box center [980, 153] width 92 height 27
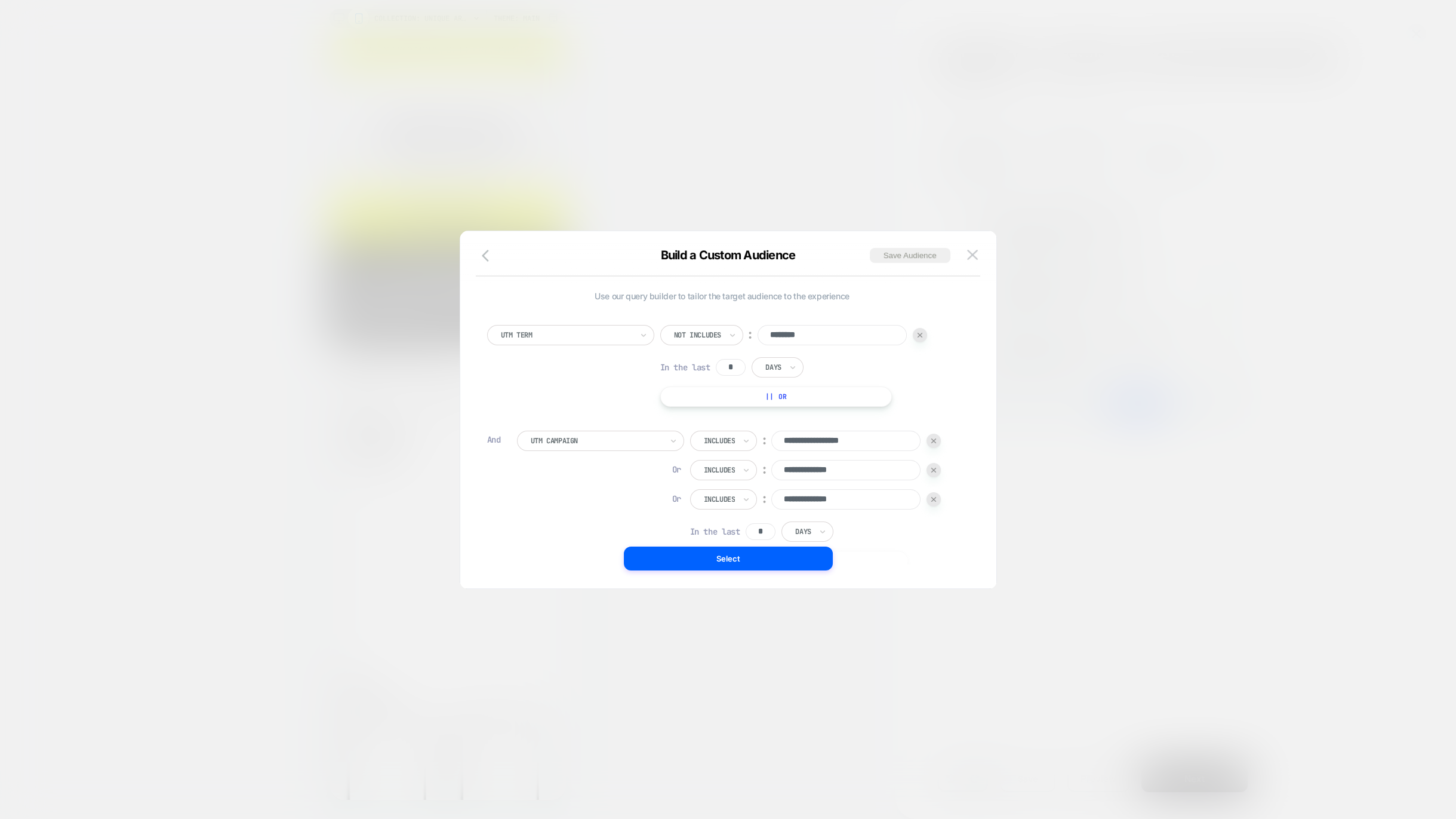
click at [796, 328] on input "********" at bounding box center [832, 335] width 149 height 21
click at [921, 332] on img at bounding box center [920, 335] width 5 height 5
click at [785, 360] on input "**********" at bounding box center [815, 364] width 149 height 21
click at [909, 360] on div at bounding box center [904, 364] width 14 height 14
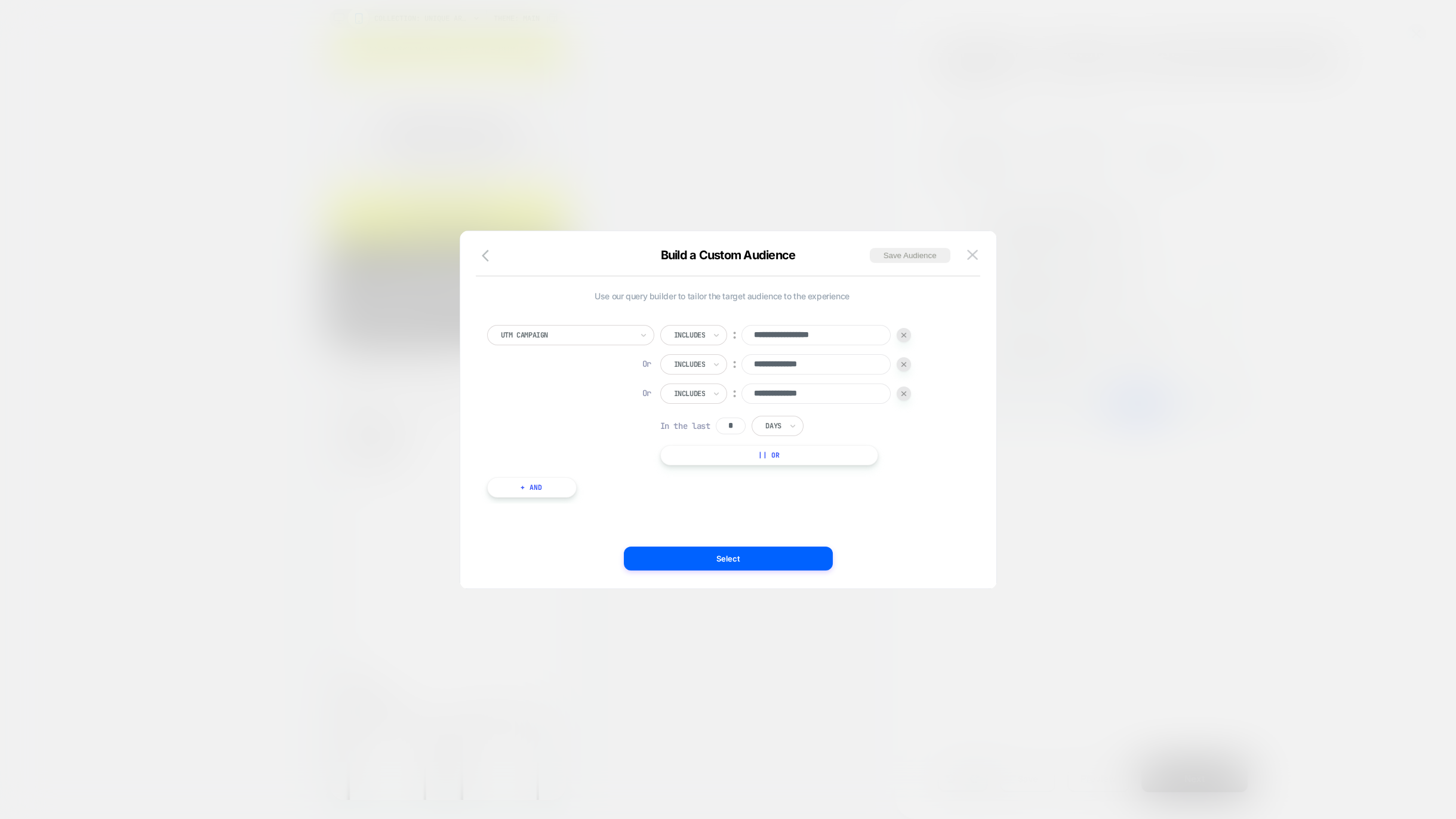
type input "**********"
click at [906, 363] on img at bounding box center [904, 365] width 5 height 5
click at [551, 326] on div "UTM Campaign" at bounding box center [571, 335] width 167 height 21
type input "*****"
type input "*"
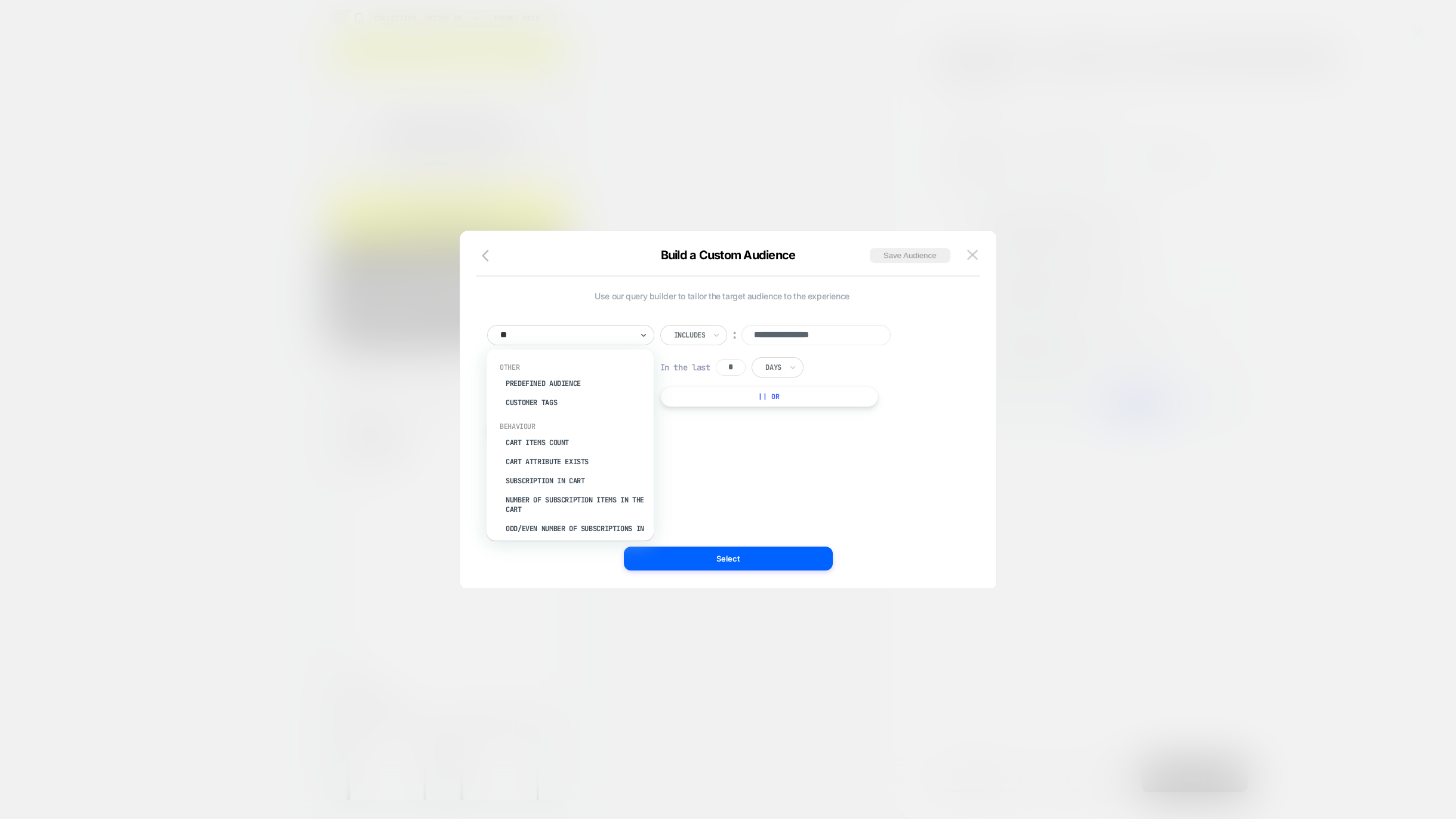
type input "***"
click at [555, 417] on div "UTM Campaign" at bounding box center [576, 421] width 155 height 19
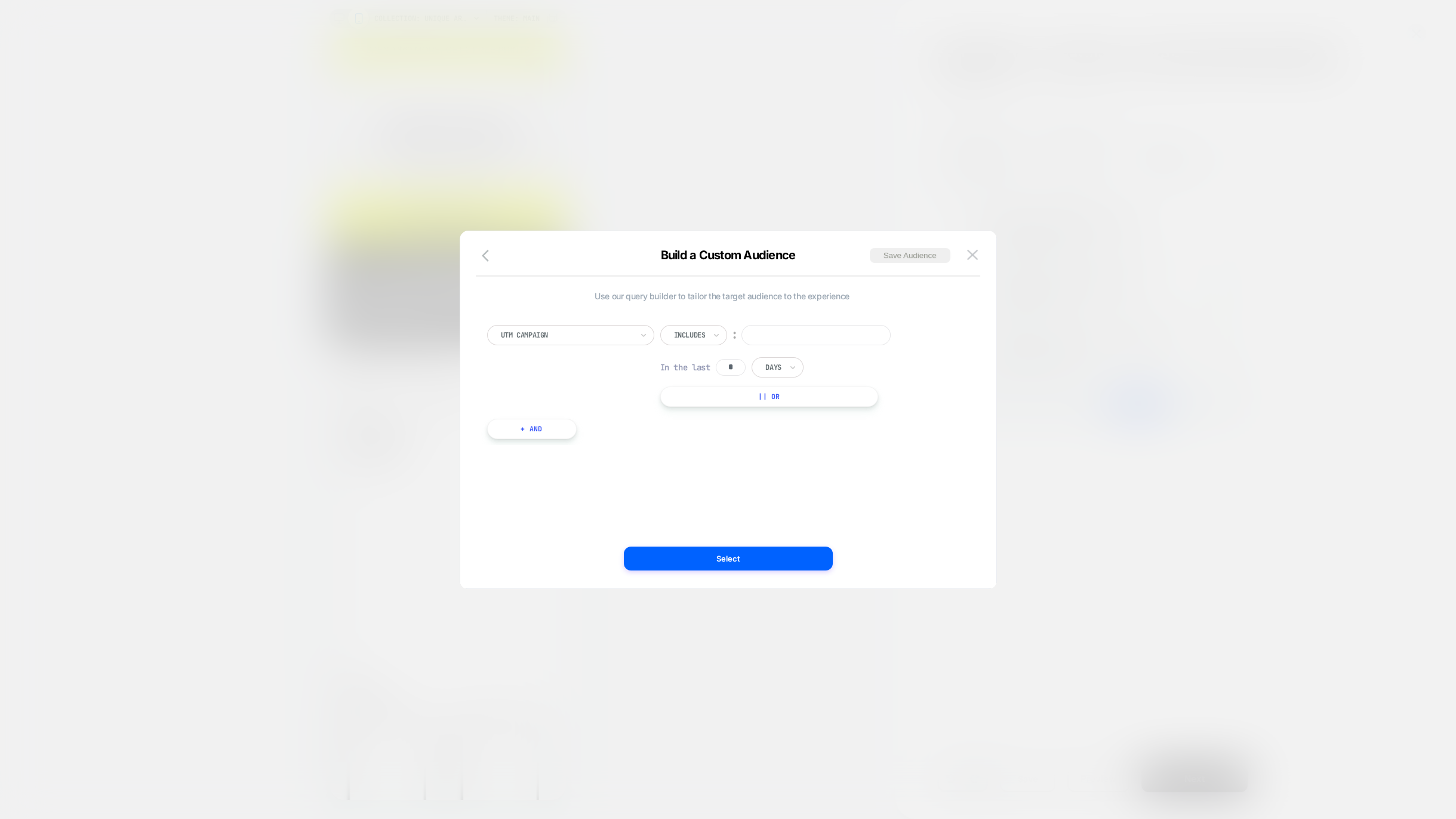
click at [763, 330] on input at bounding box center [815, 335] width 149 height 21
paste input "**********"
type input "**********"
click at [768, 553] on button "Select" at bounding box center [728, 558] width 209 height 24
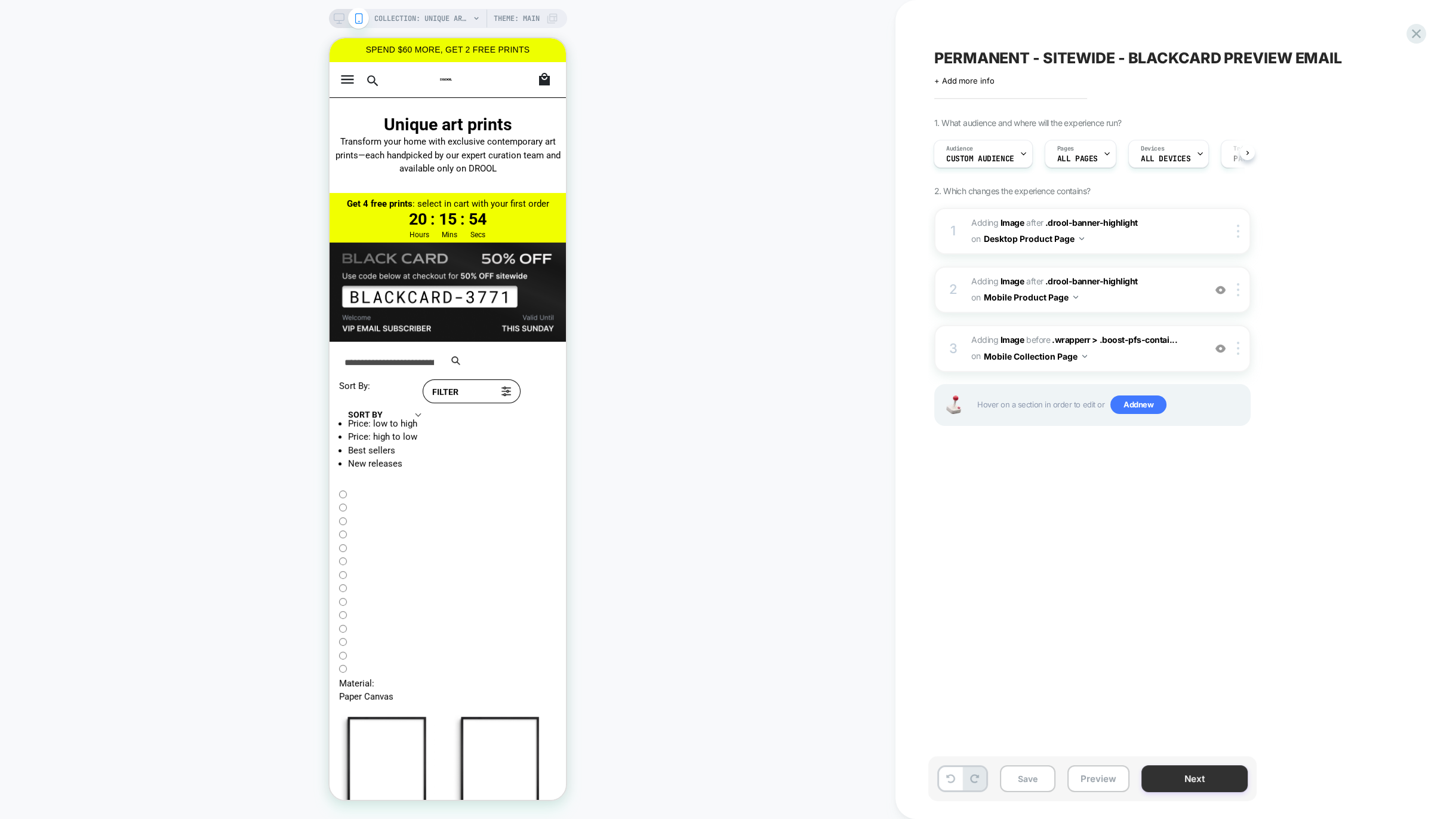
click at [1181, 778] on button "Next" at bounding box center [1195, 779] width 106 height 27
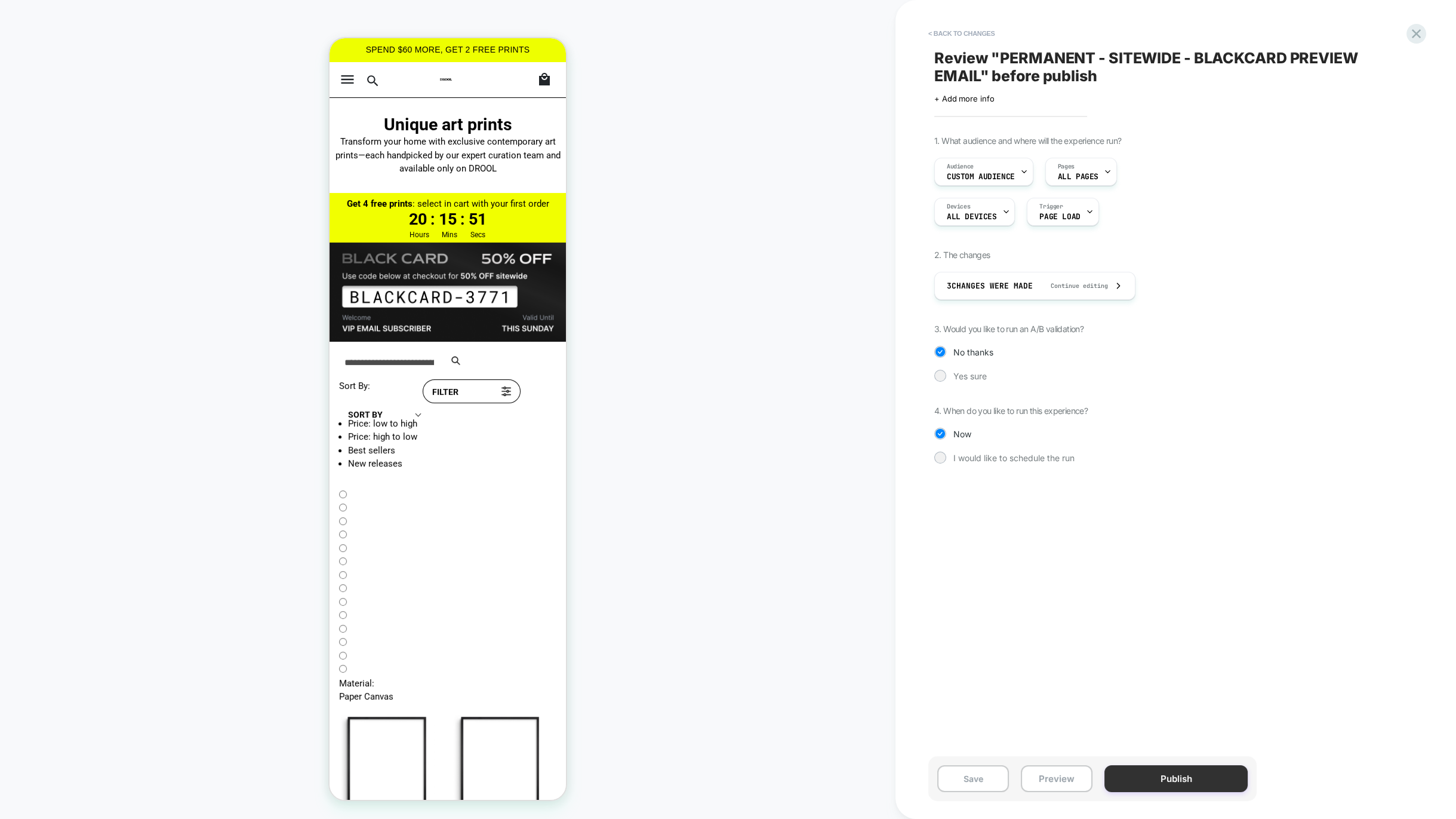
click at [1211, 776] on button "Publish" at bounding box center [1177, 779] width 143 height 27
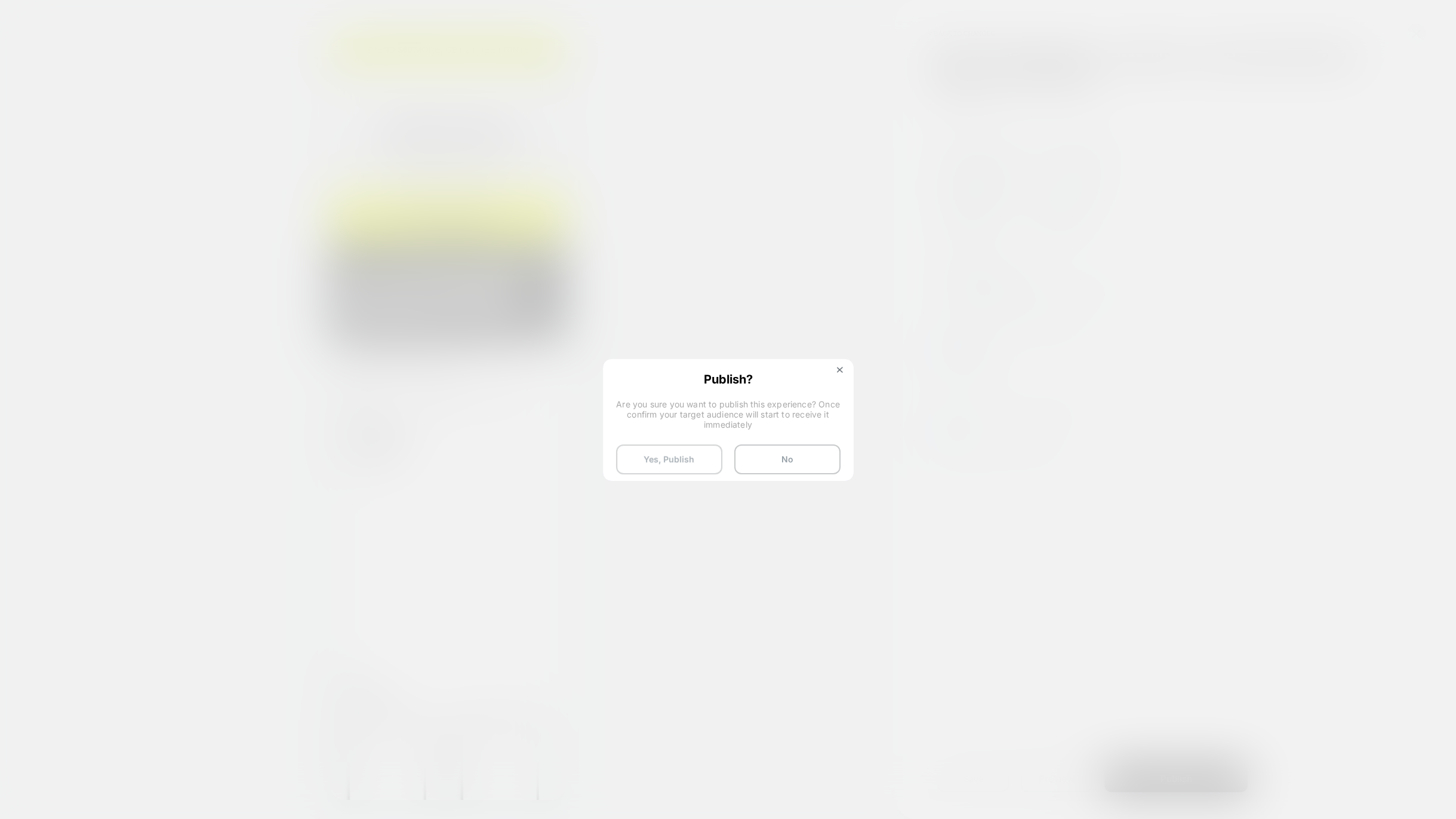
click at [662, 458] on button "Yes, Publish" at bounding box center [669, 459] width 106 height 30
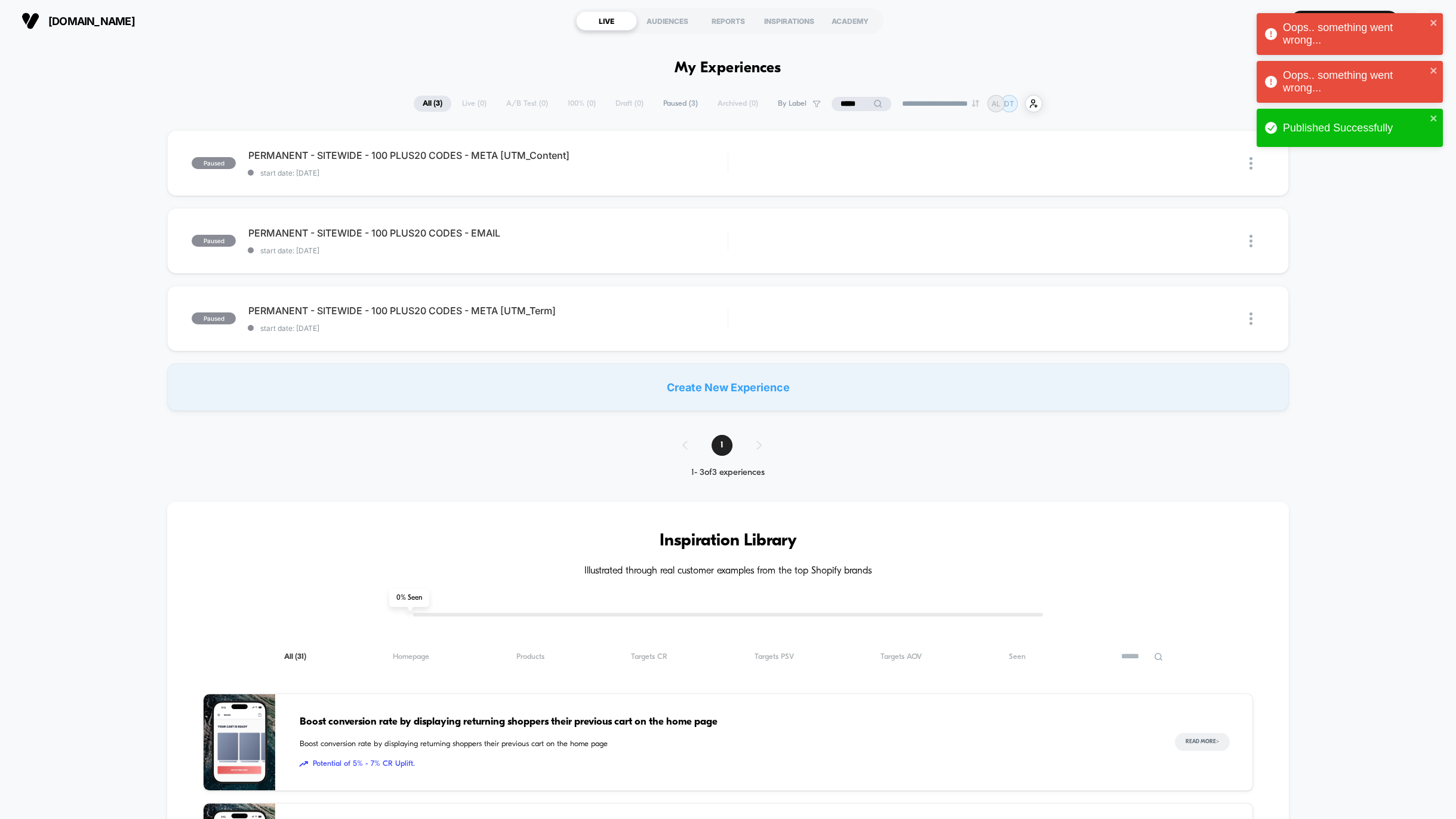
click at [865, 110] on input "*****" at bounding box center [862, 103] width 59 height 14
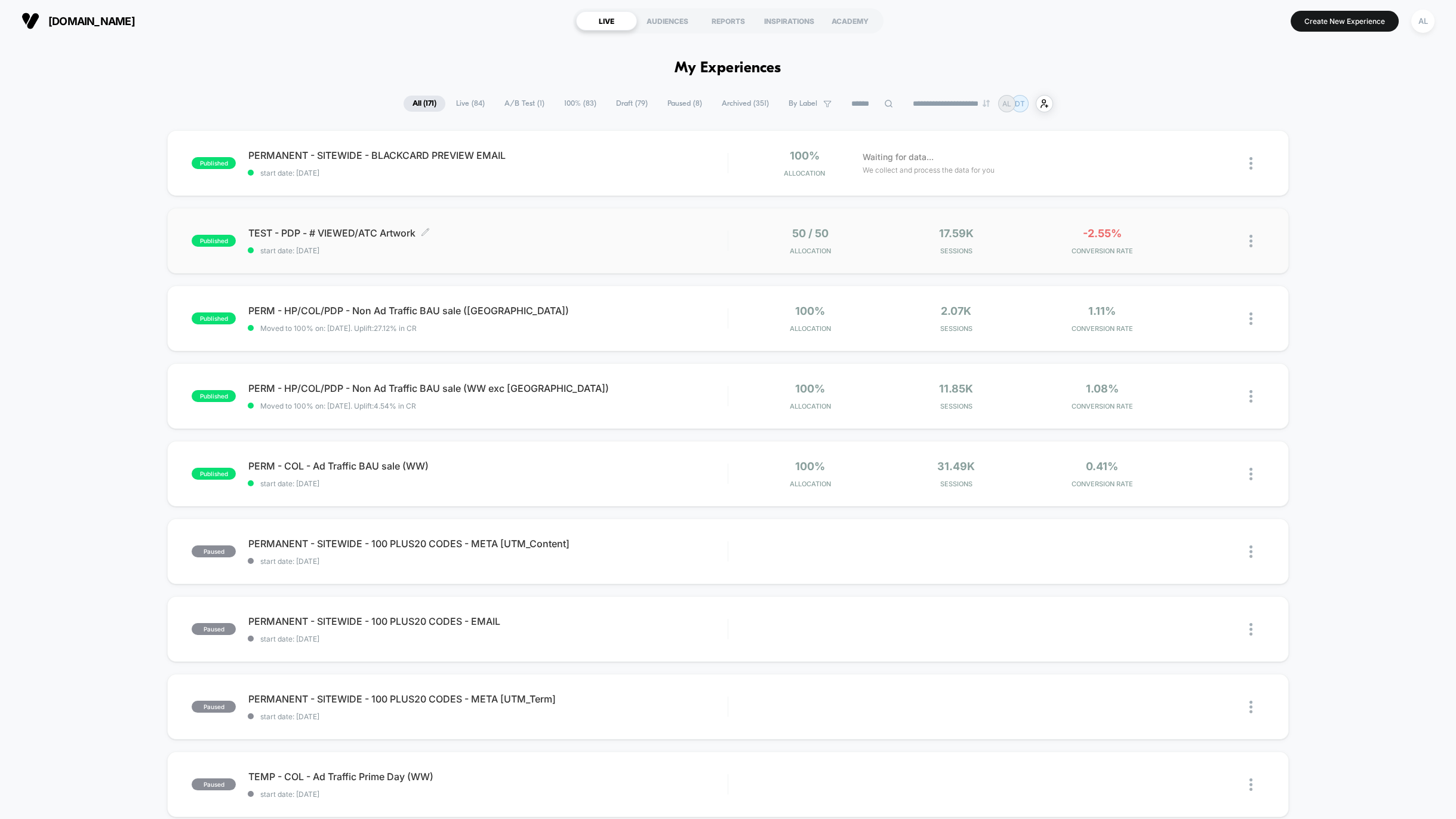
click at [605, 252] on span "start date: [DATE]" at bounding box center [488, 250] width 480 height 9
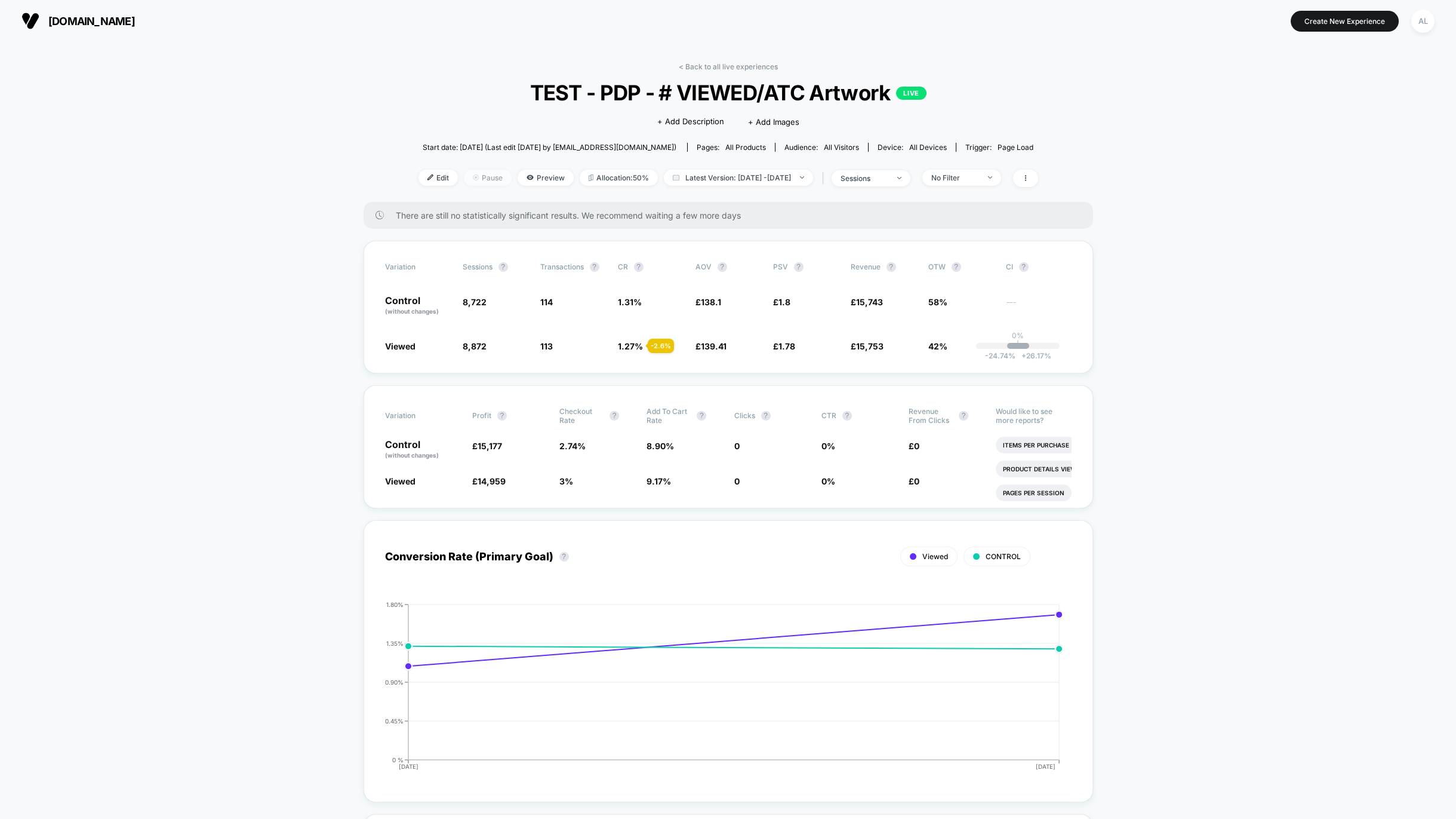
click at [475, 177] on span "Pause" at bounding box center [488, 178] width 48 height 16
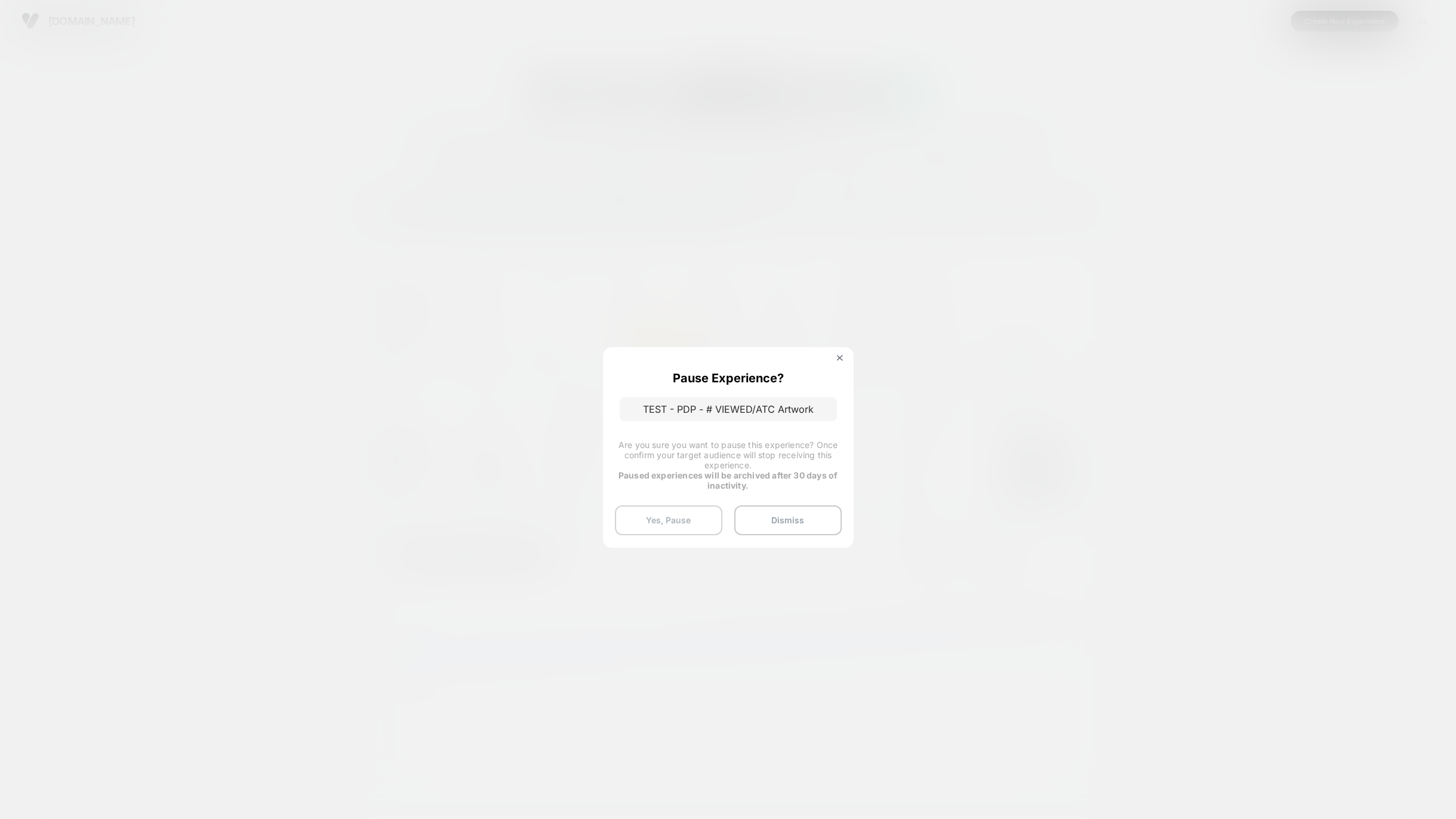
click at [699, 519] on button "Yes, Pause" at bounding box center [669, 520] width 107 height 30
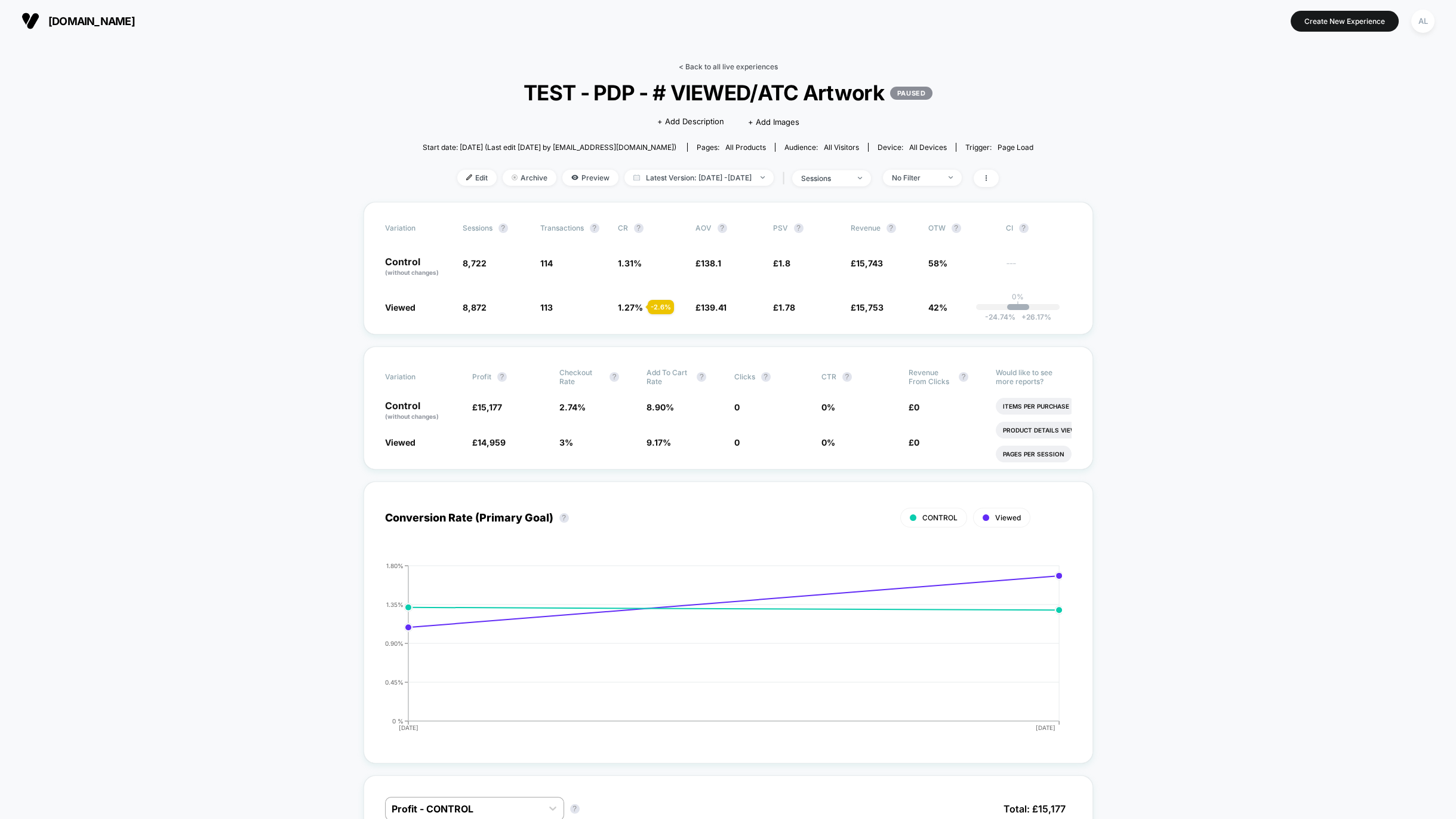
click at [735, 63] on link "< Back to all live experiences" at bounding box center [728, 66] width 99 height 9
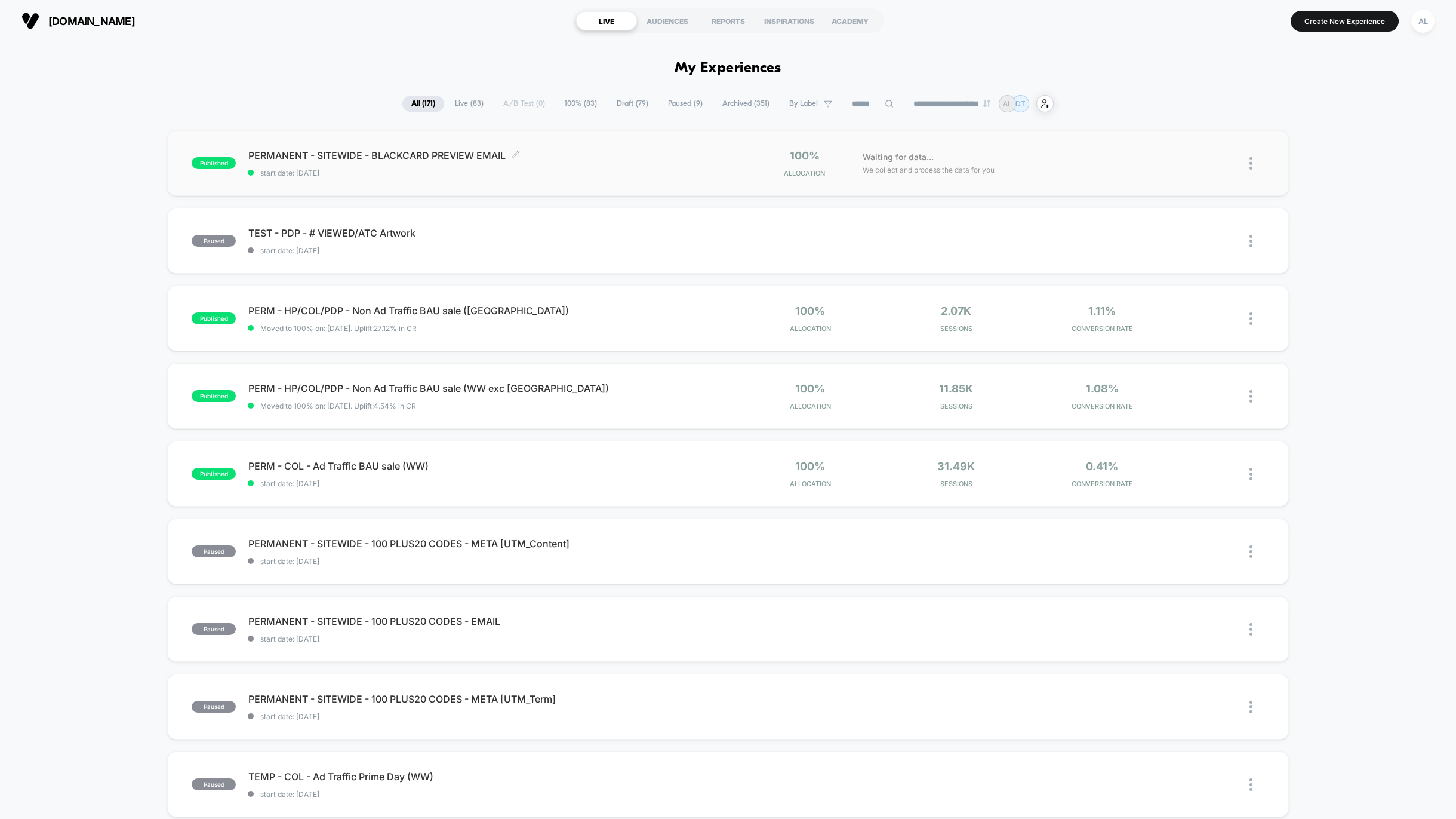
click at [547, 174] on span "start date: [DATE]" at bounding box center [488, 172] width 480 height 9
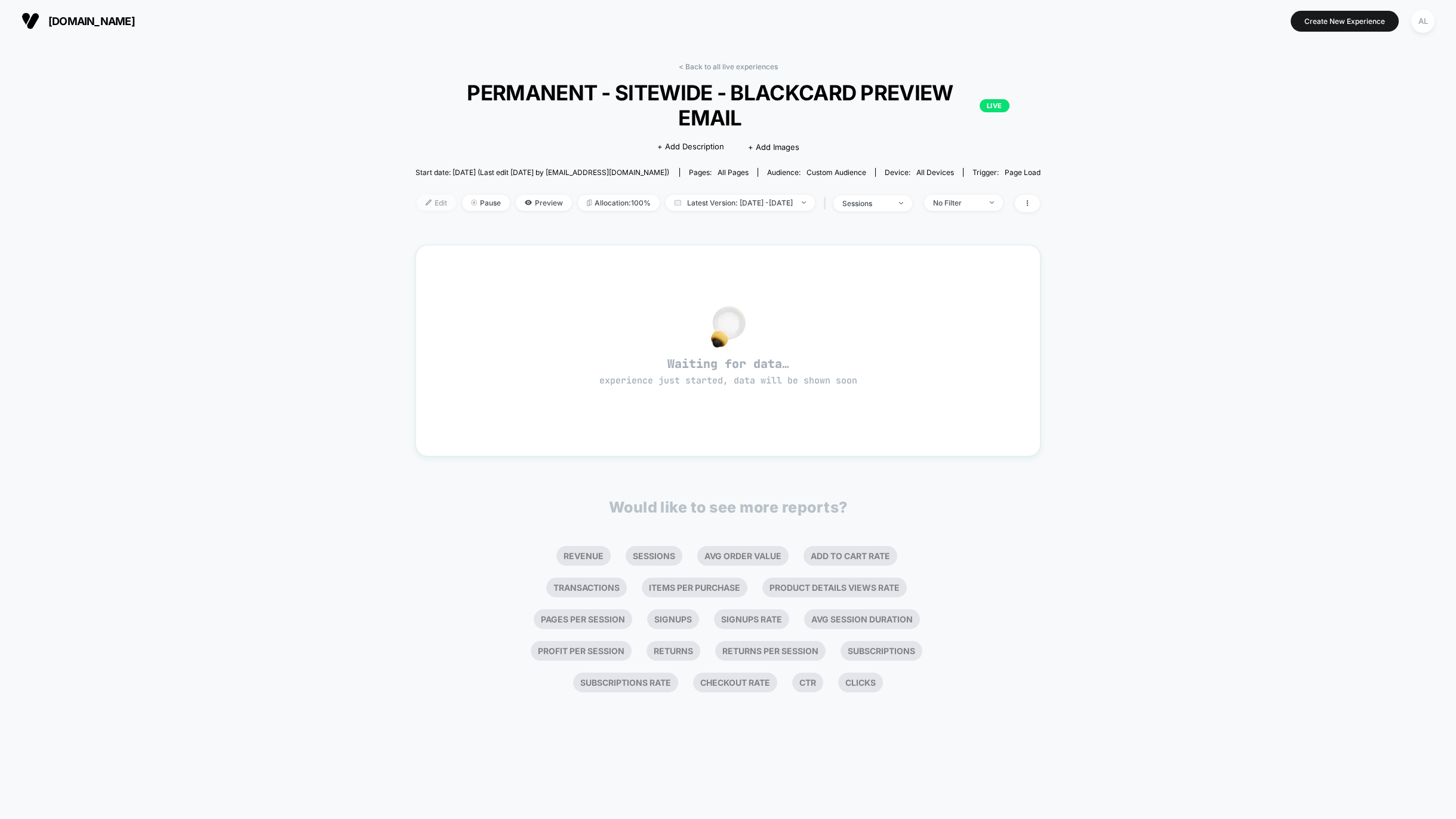
click at [416, 195] on span "Edit" at bounding box center [436, 203] width 40 height 16
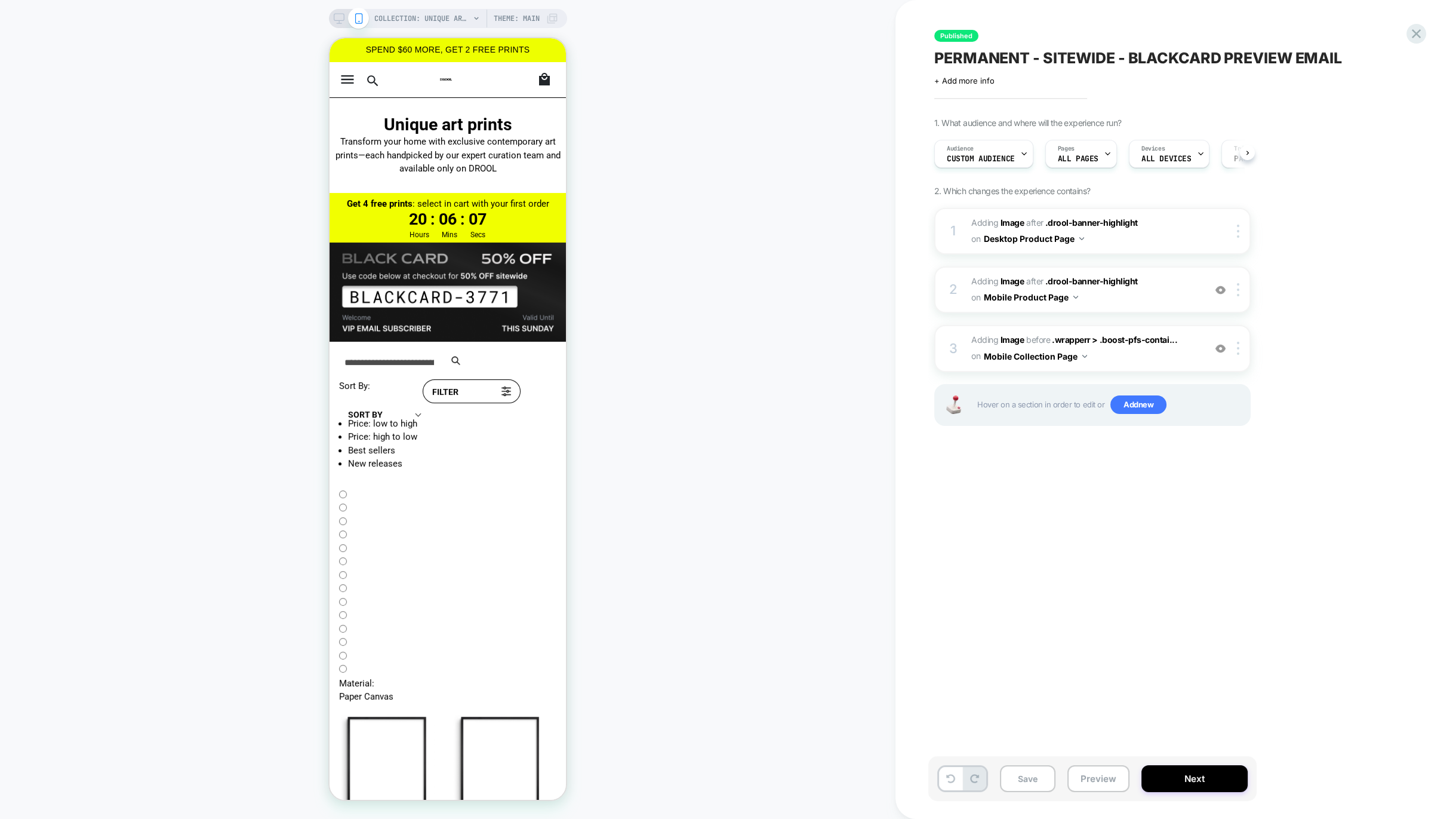
click at [1004, 157] on span "Custom Audience" at bounding box center [981, 159] width 68 height 8
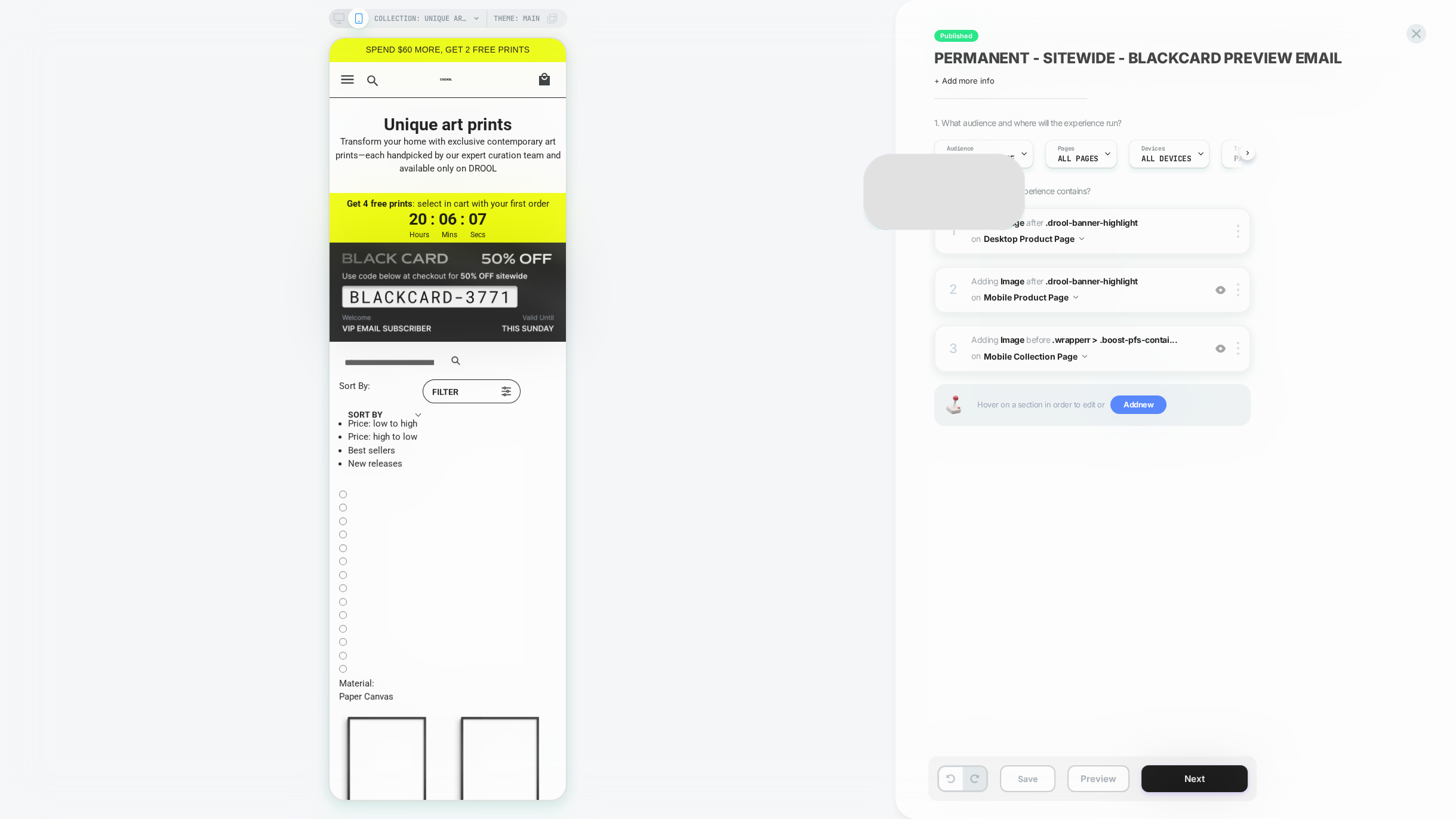
scroll to position [0, 1]
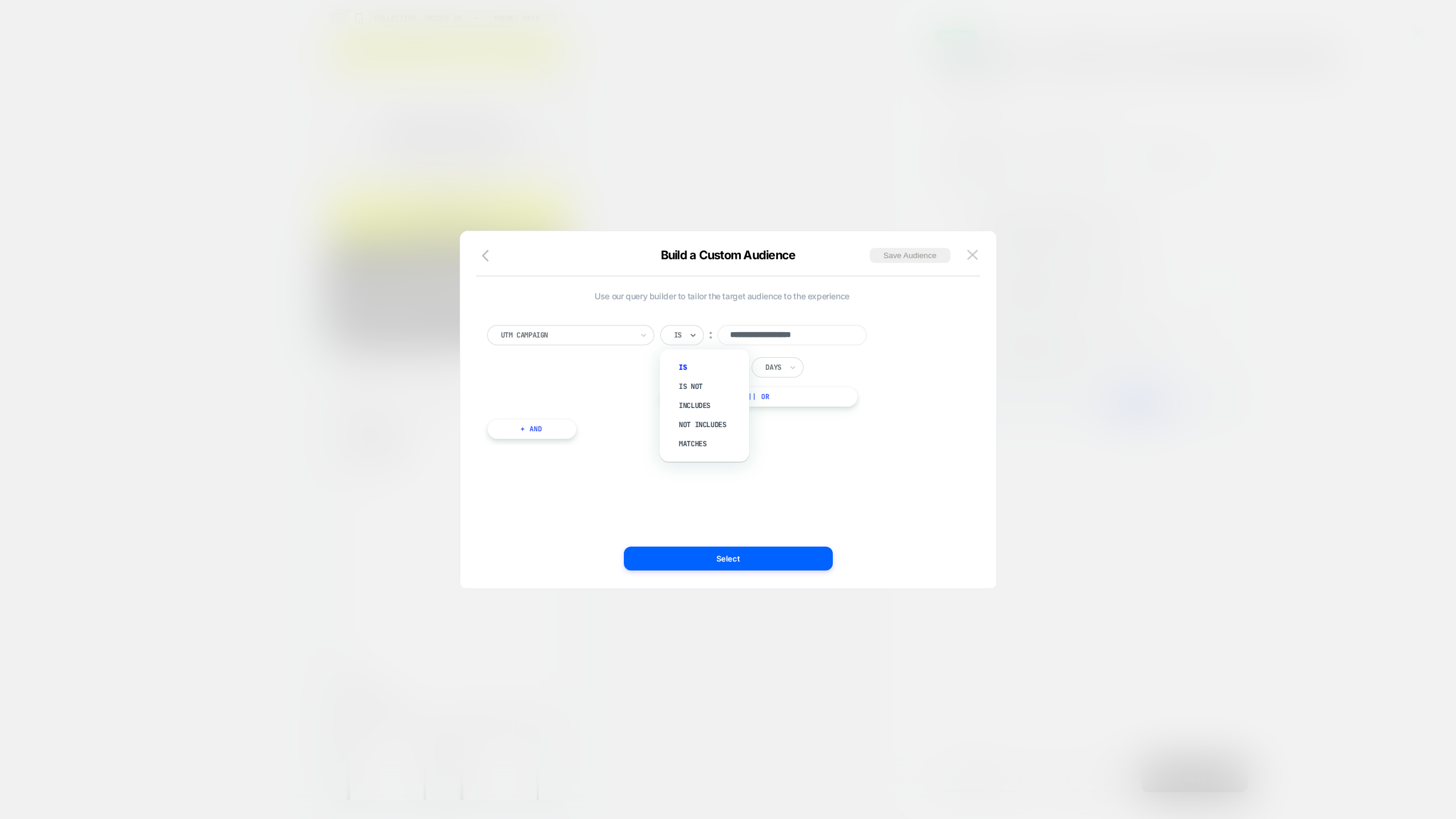
click at [667, 329] on div "Is" at bounding box center [682, 335] width 44 height 21
click at [692, 402] on div "Includes" at bounding box center [711, 405] width 77 height 19
click at [742, 571] on div "**********" at bounding box center [728, 416] width 500 height 346
click at [746, 562] on button "Select" at bounding box center [728, 558] width 209 height 24
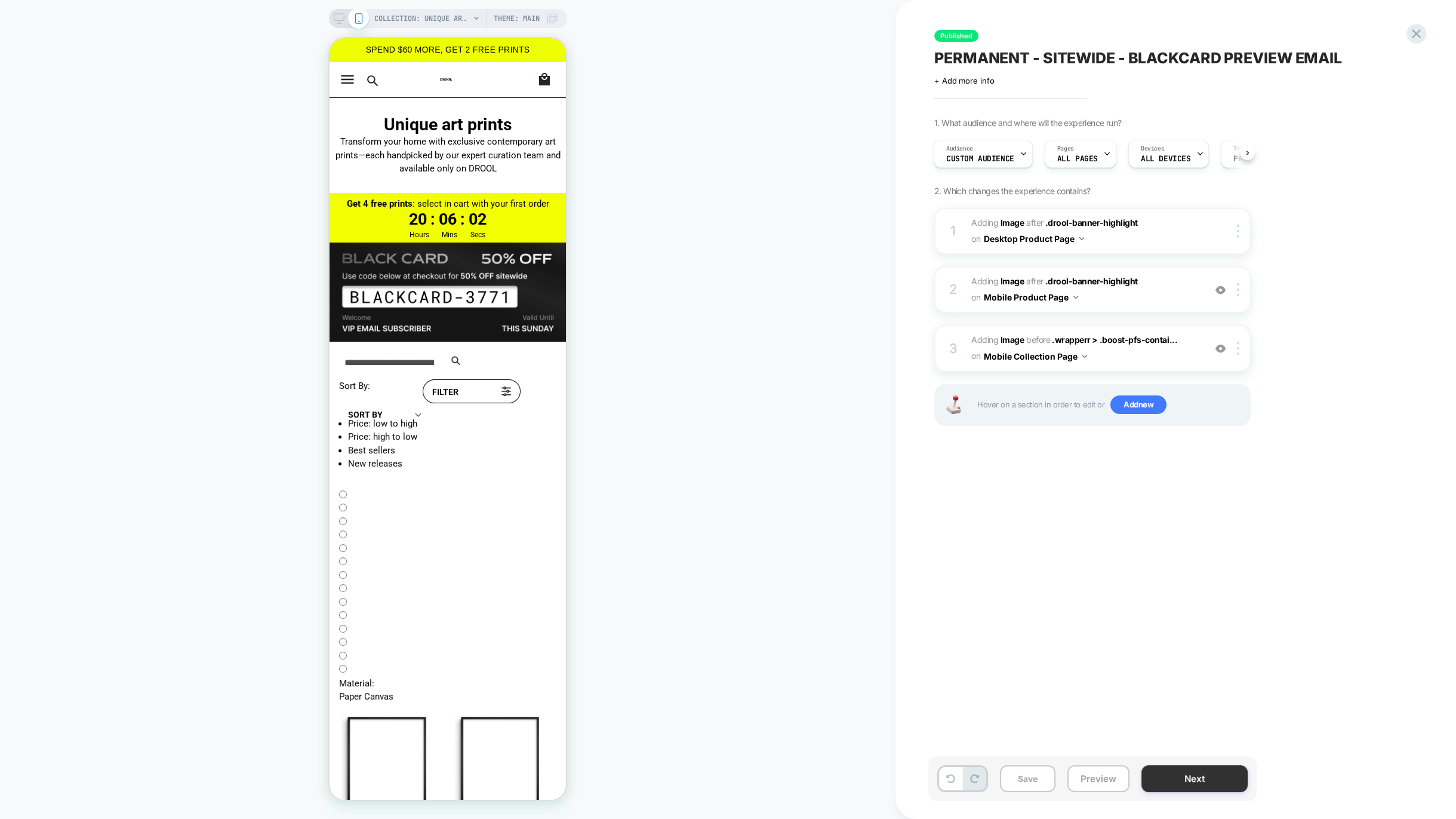
click at [1203, 783] on button "Next" at bounding box center [1195, 779] width 106 height 27
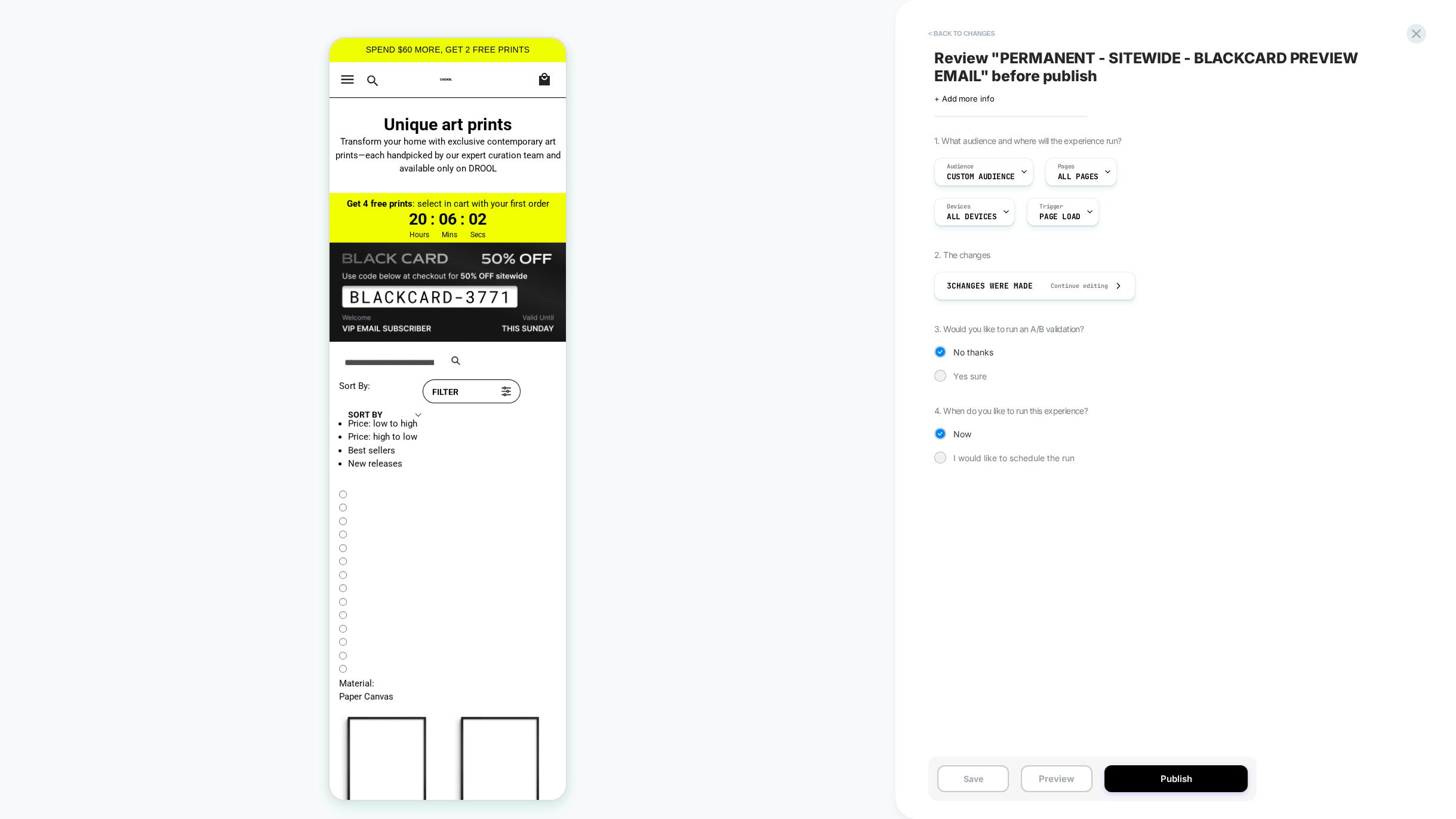
click at [1201, 781] on button "Publish" at bounding box center [1177, 779] width 143 height 27
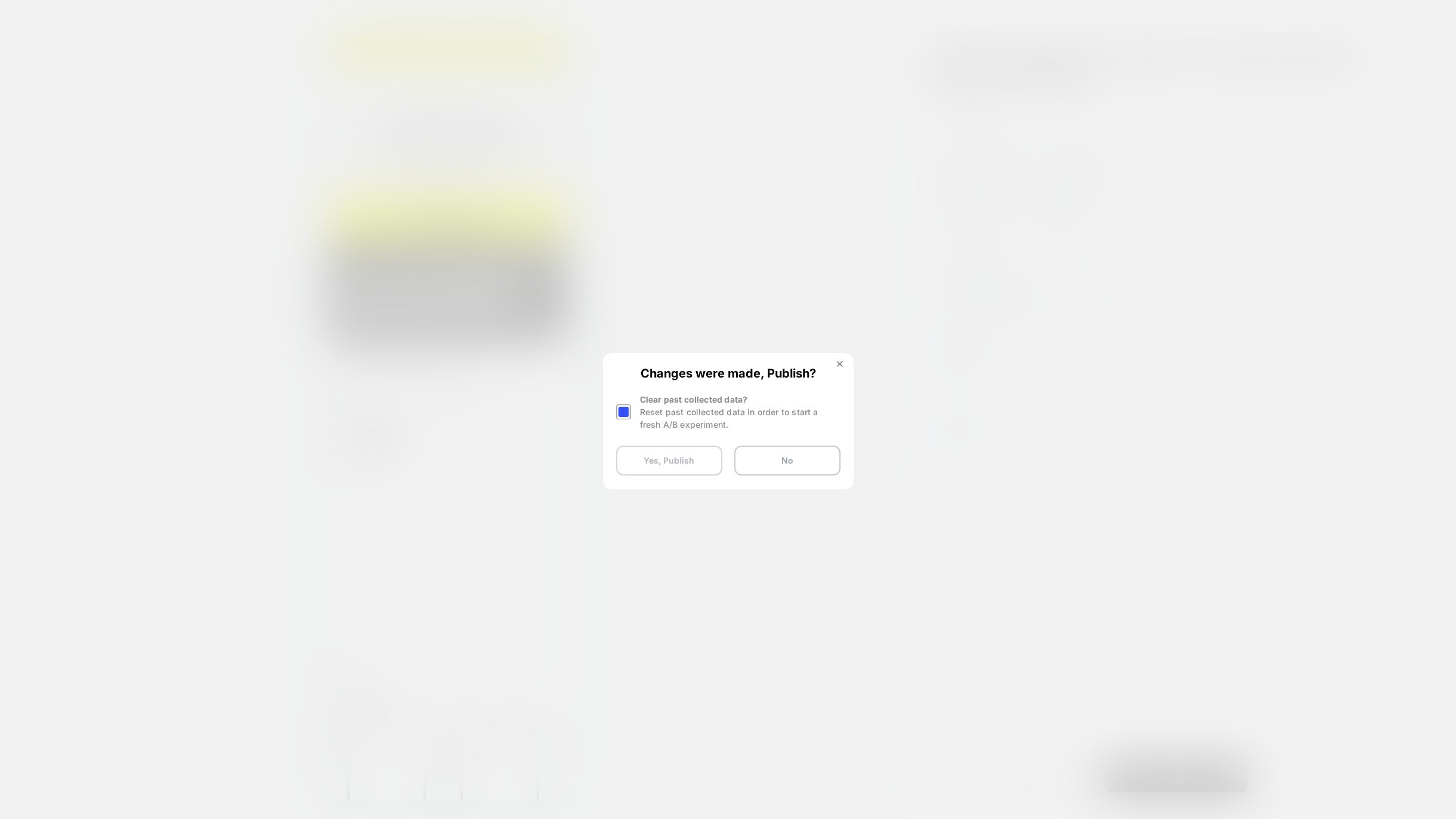
click at [653, 460] on button "Yes, Publish" at bounding box center [669, 460] width 106 height 30
